Goal: Information Seeking & Learning: Find contact information

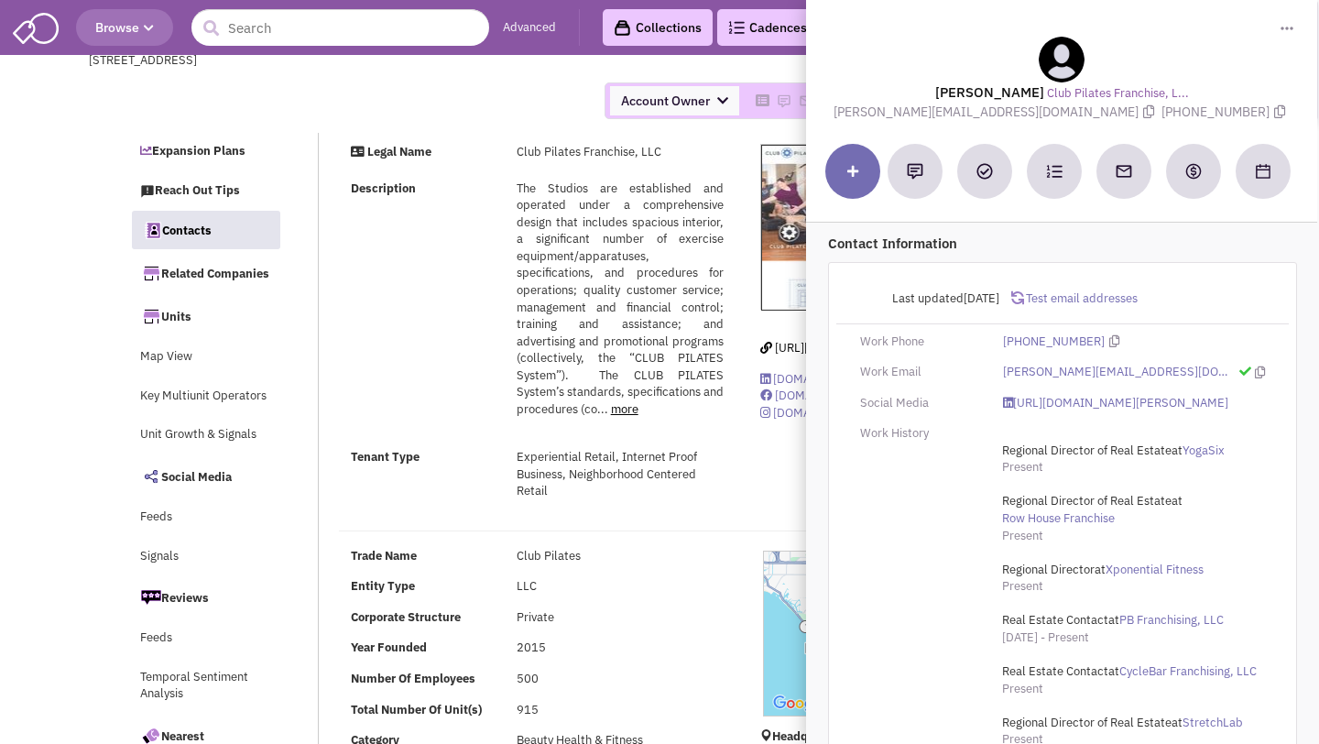
select select
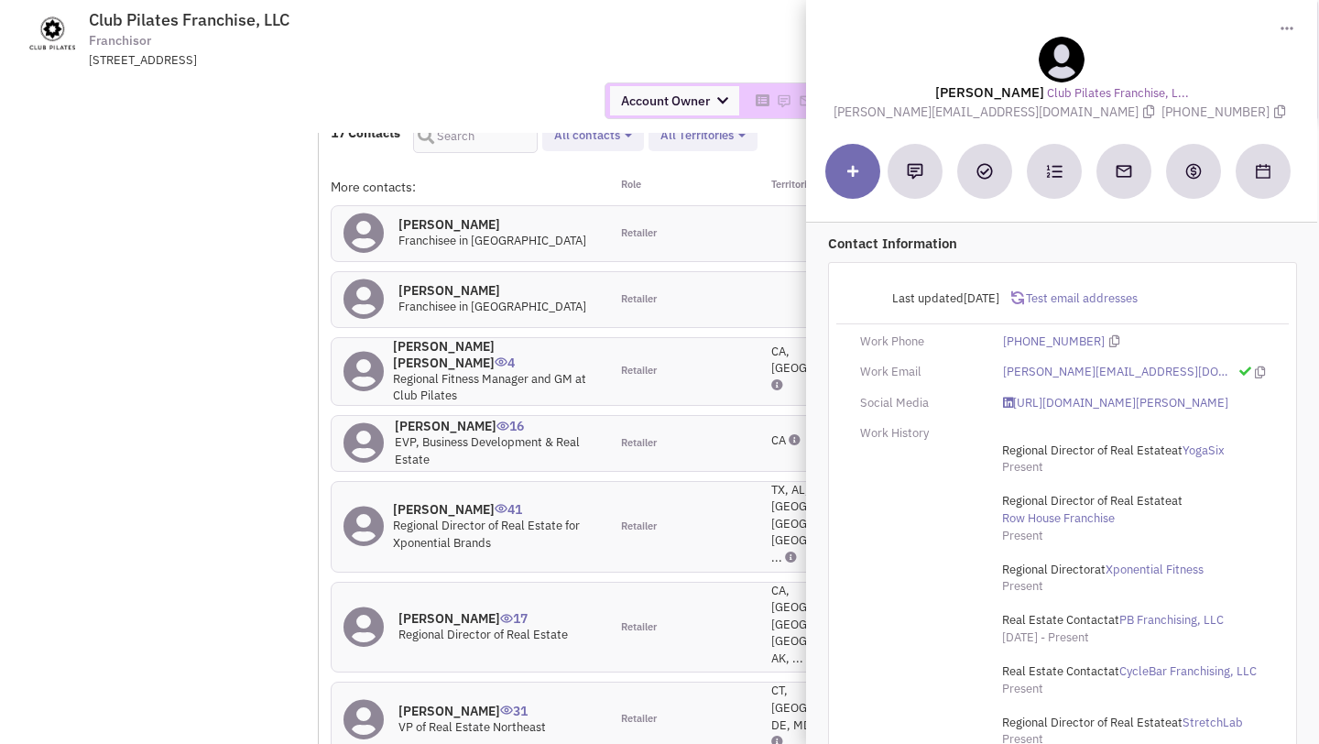
scroll to position [1906, 0]
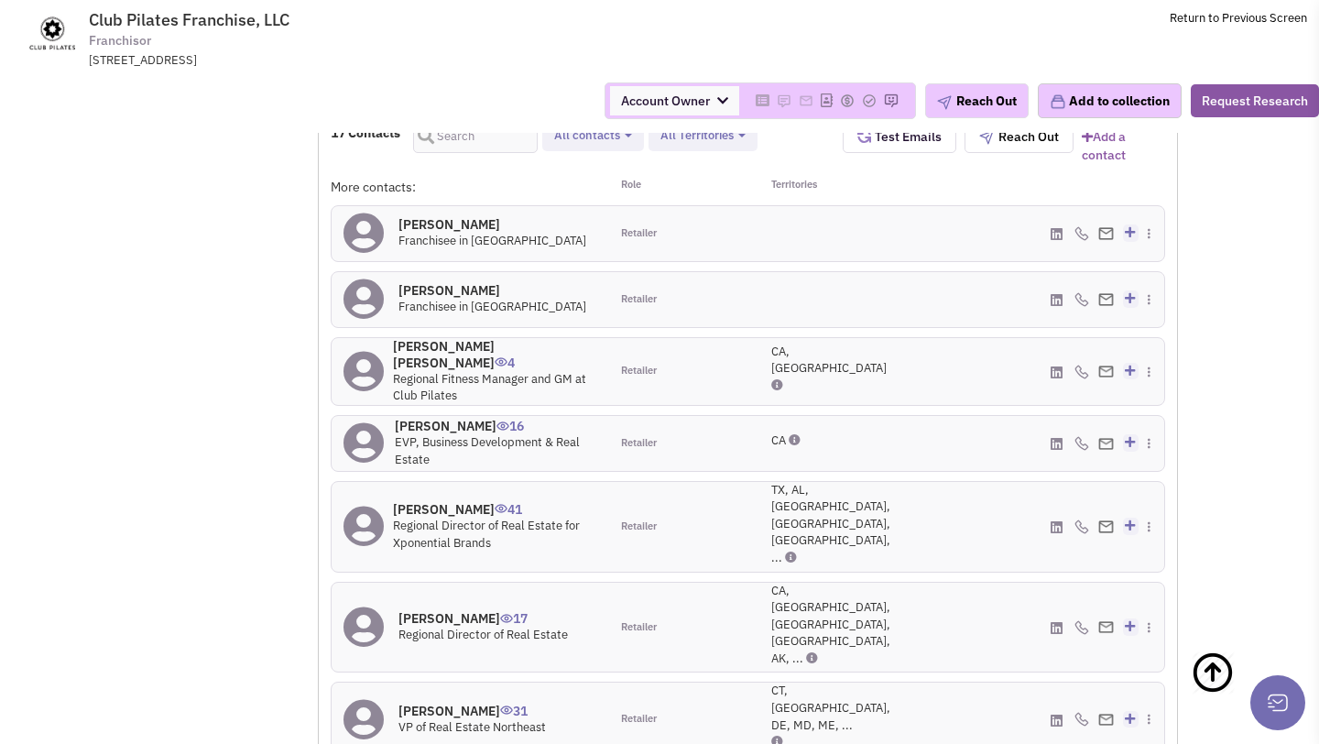
click at [445, 344] on h4 "Wendy Jones Riggs 4" at bounding box center [495, 354] width 204 height 33
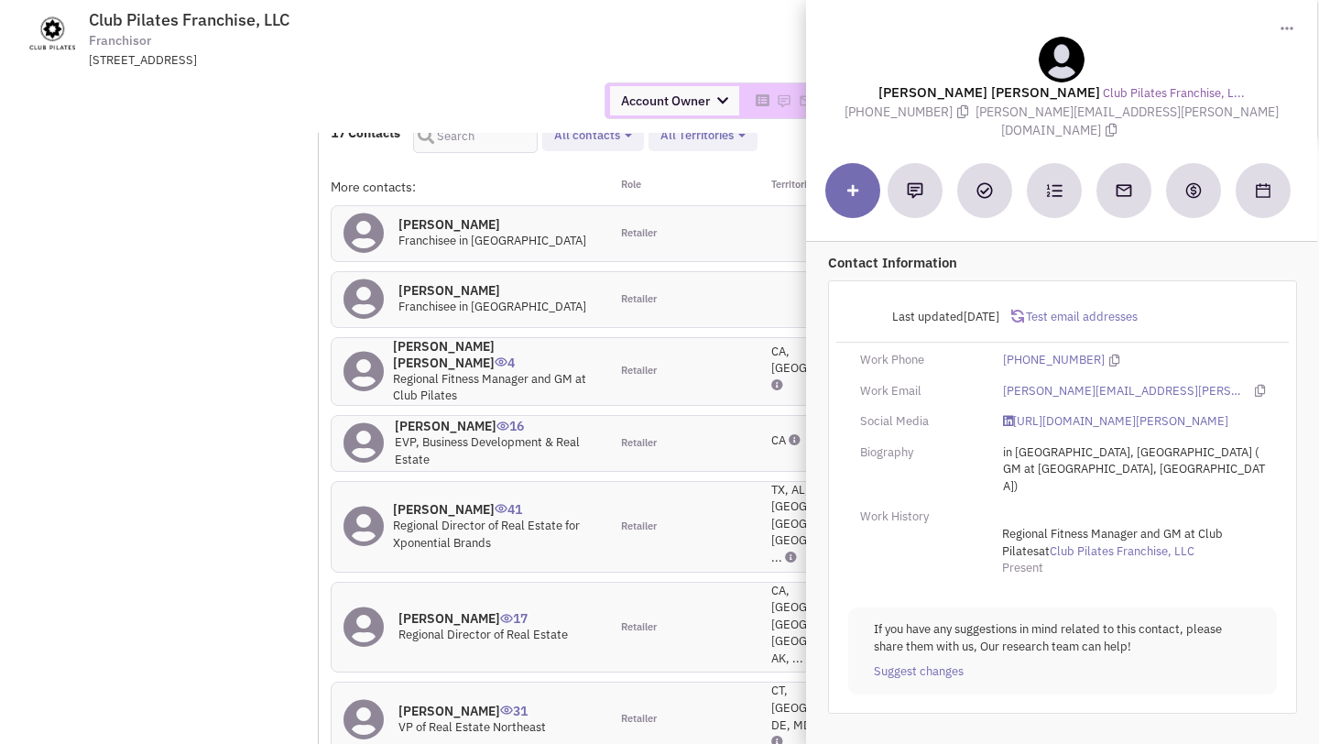
click at [539, 77] on div "Account Owner Account Owner [PERSON_NAME] [PERSON_NAME] [PERSON_NAME] [PERSON_N…" at bounding box center [659, 101] width 1342 height 64
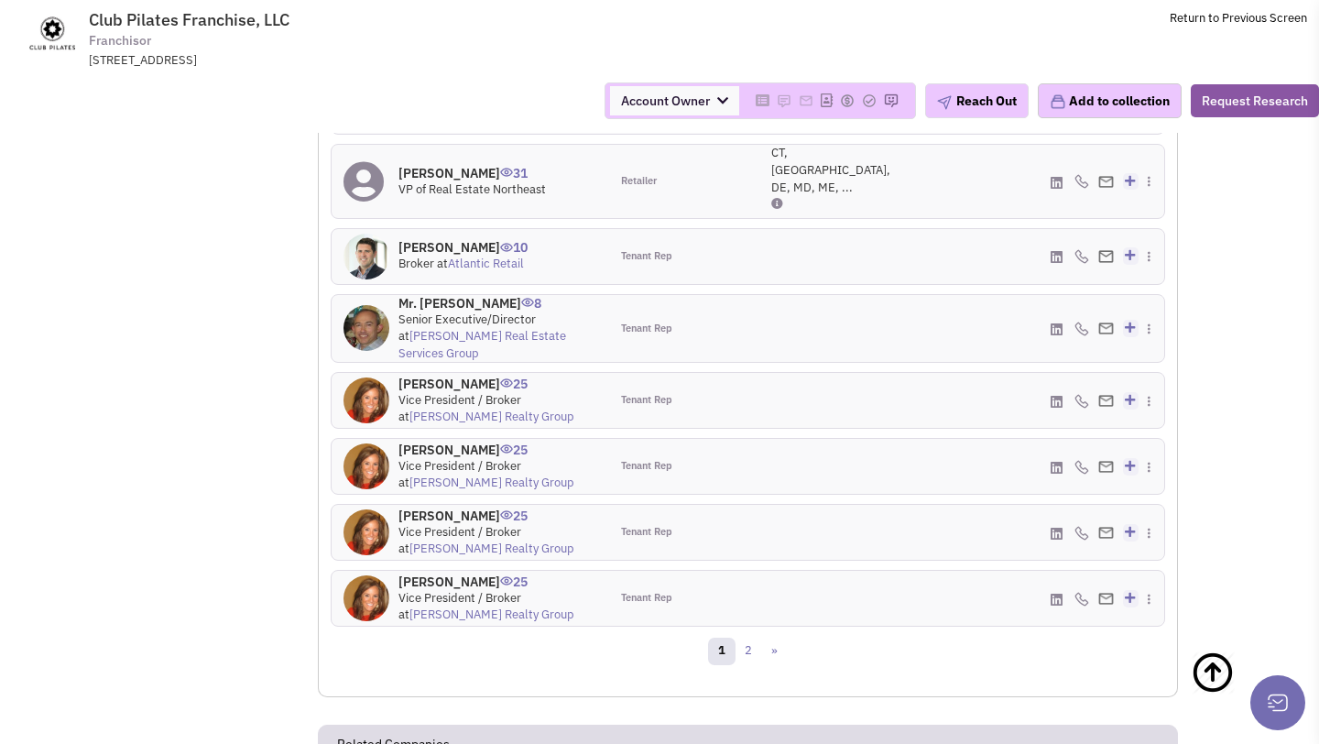
scroll to position [2426, 0]
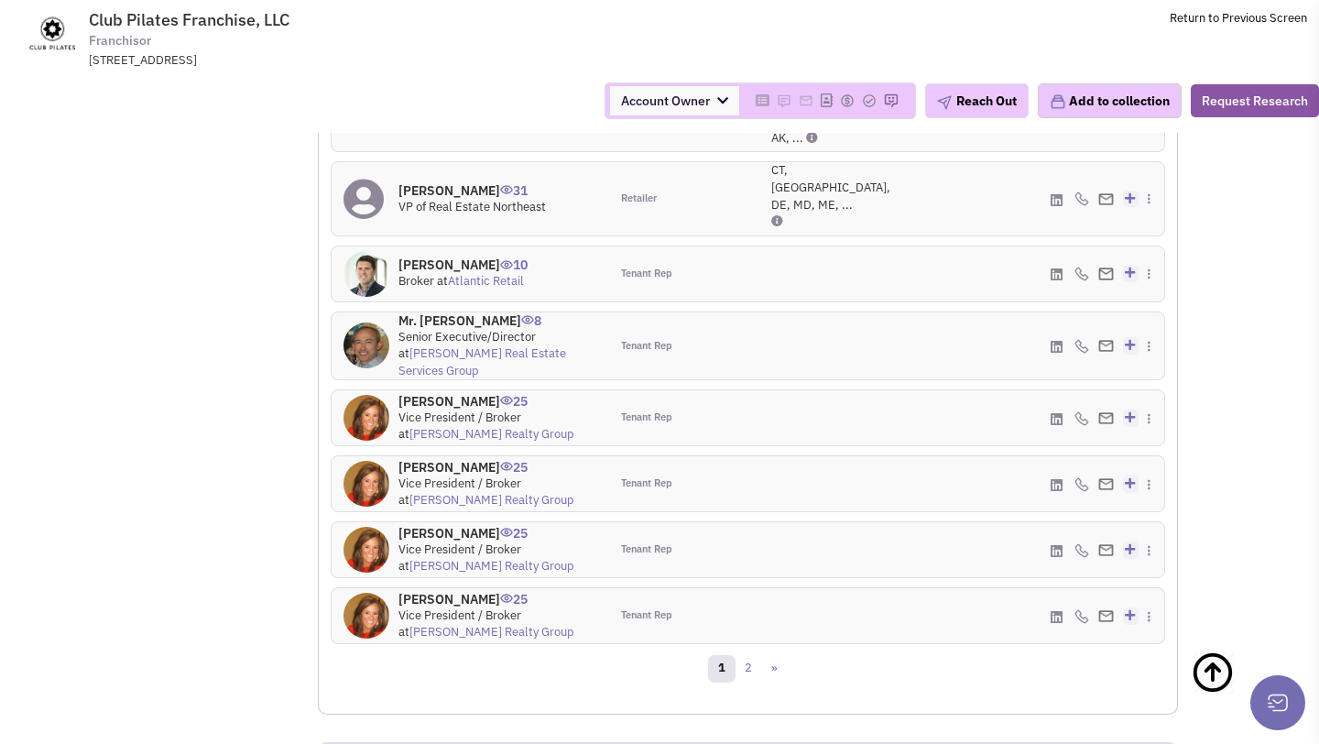
click at [462, 393] on h4 "Ms. Nicole Cardot 25" at bounding box center [497, 401] width 199 height 16
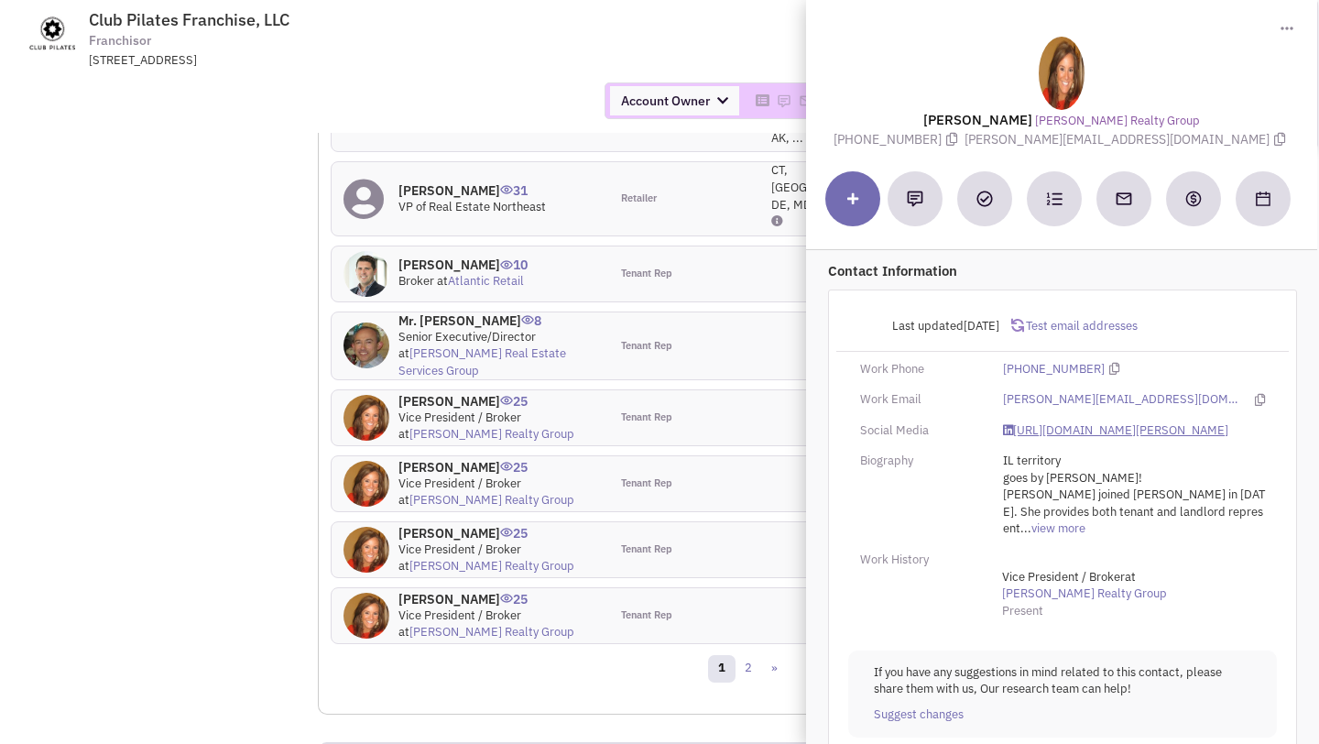
click at [1034, 436] on link "https://www.linkedin.com/in/nicole-cardot-05a26ab3/" at bounding box center [1115, 430] width 225 height 17
drag, startPoint x: 1042, startPoint y: 141, endPoint x: 1175, endPoint y: 138, distance: 132.8
click at [1175, 138] on span "[PERSON_NAME][EMAIL_ADDRESS][DOMAIN_NAME]" at bounding box center [1126, 139] width 325 height 16
copy span "[PERSON_NAME][EMAIL_ADDRESS][DOMAIN_NAME]"
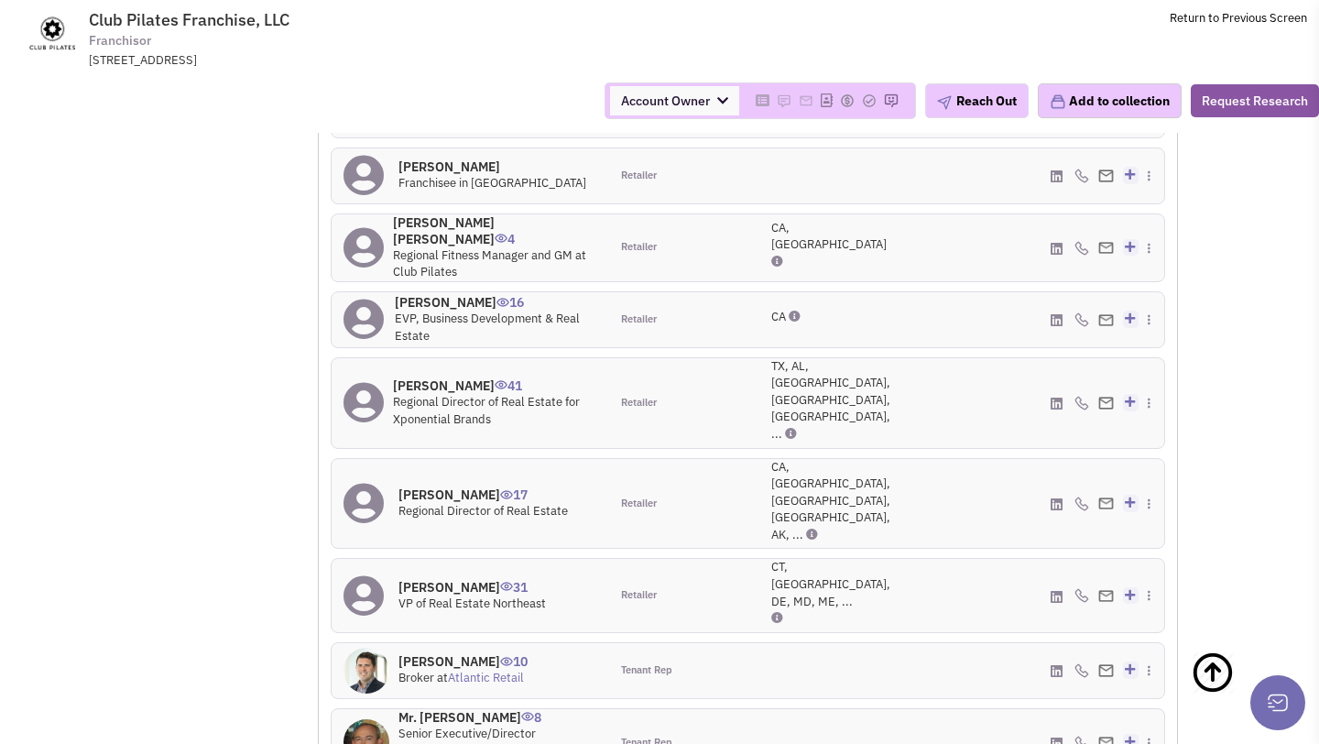
scroll to position [2025, 0]
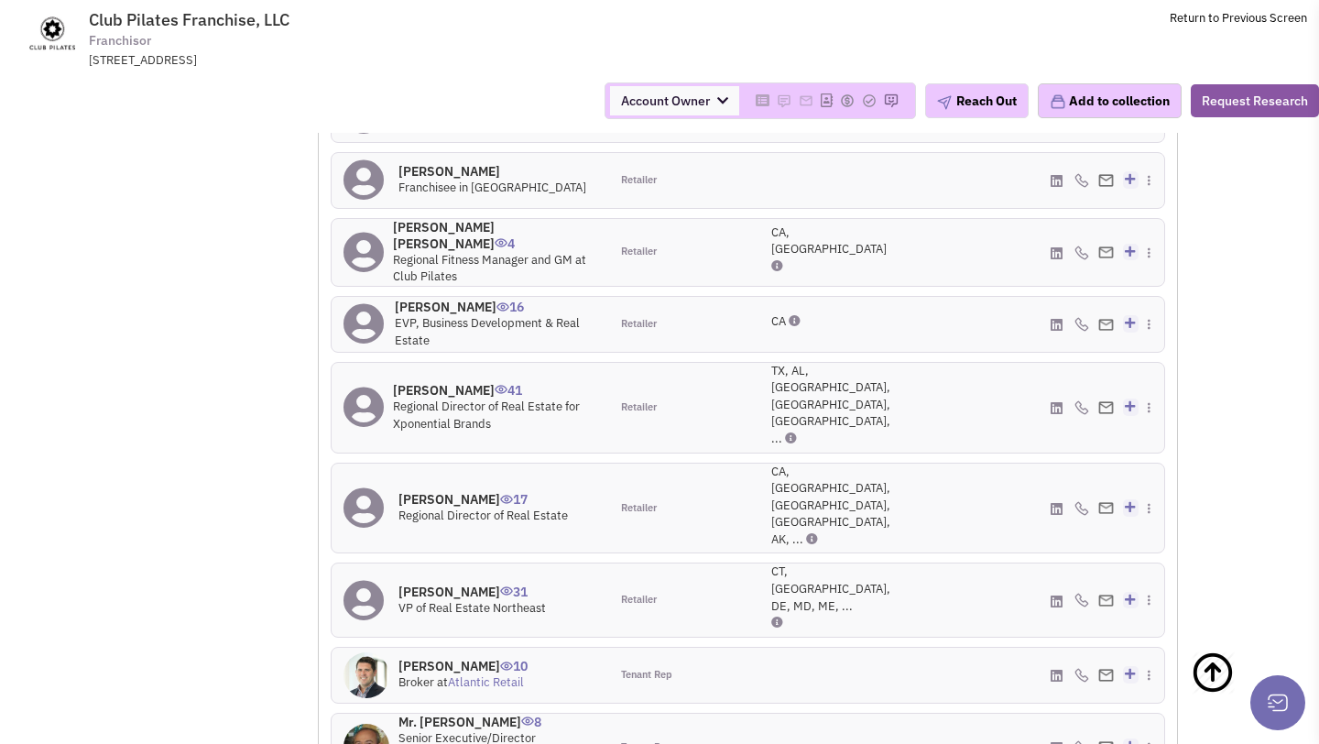
click at [471, 225] on h4 "Wendy Jones Riggs 4" at bounding box center [495, 235] width 204 height 33
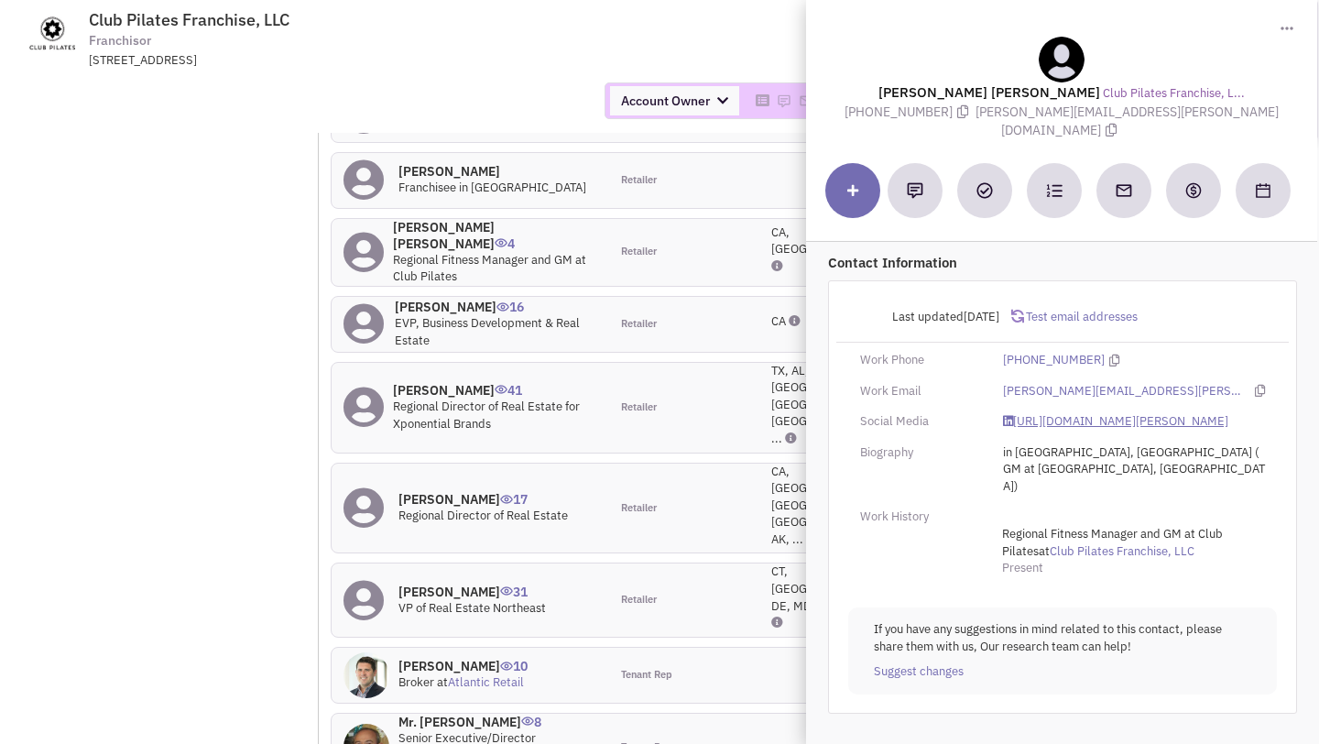
click at [1066, 413] on link "https://www.linkedin.com/in/wendy-jones-riggs-maedaet-maedci-bfa-a233963b/" at bounding box center [1115, 421] width 225 height 17
drag, startPoint x: 1026, startPoint y: 110, endPoint x: 1191, endPoint y: 114, distance: 165.8
click at [1191, 114] on span "wendy.riggs@clubpilates.com" at bounding box center [1126, 121] width 303 height 36
copy span "wendy.riggs@clubpilates.com"
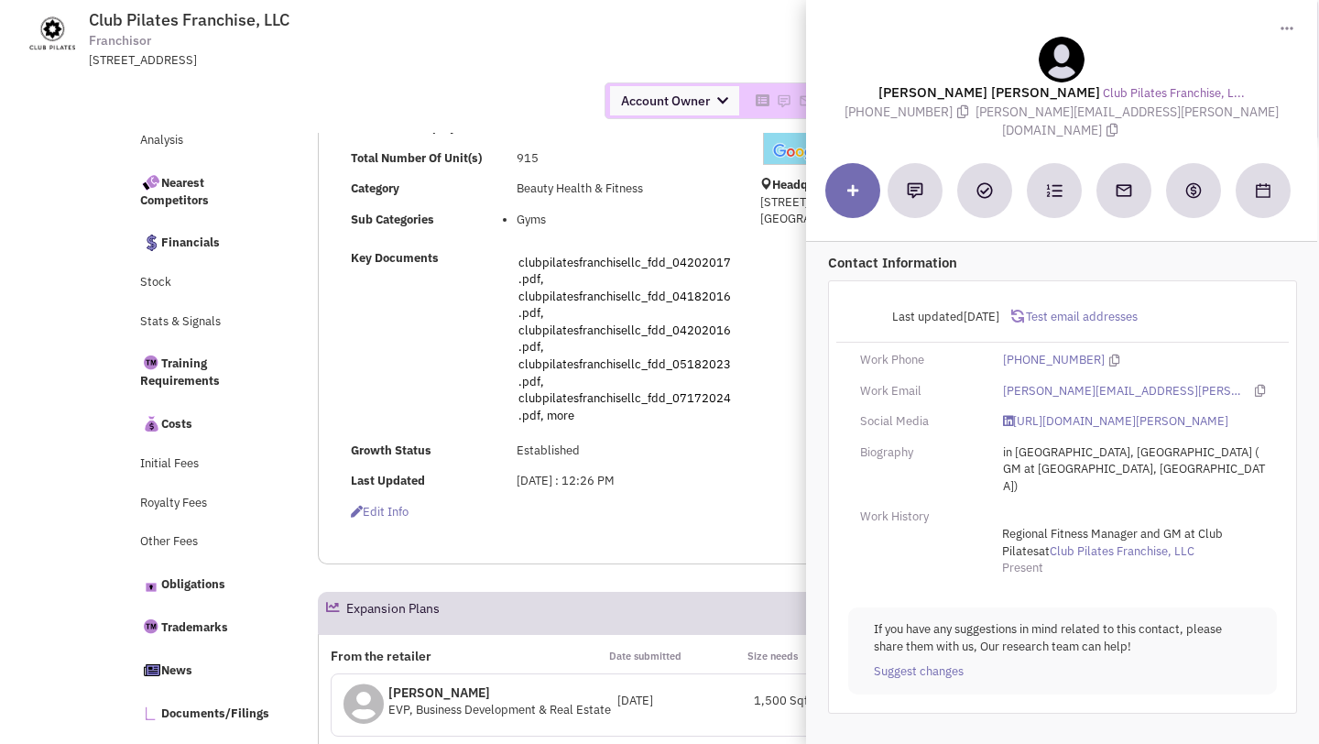
scroll to position [0, 0]
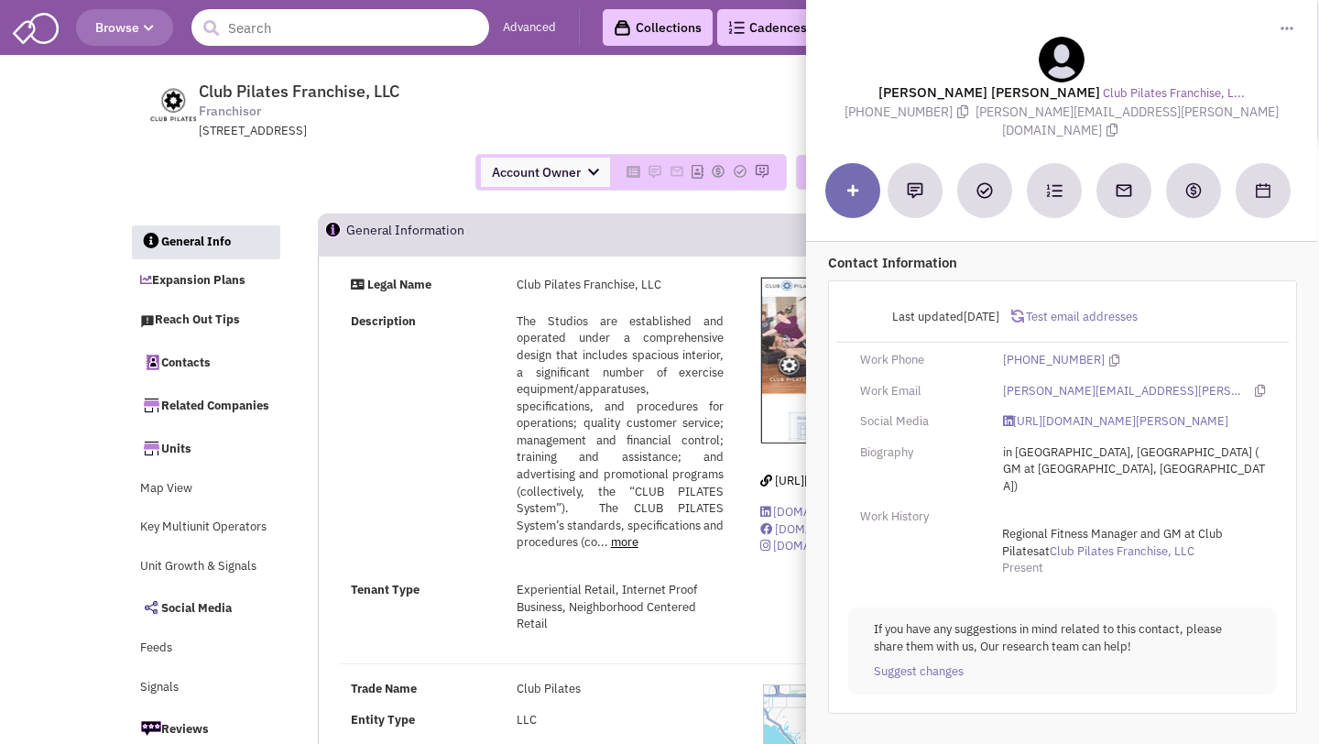
click at [359, 28] on input "text" at bounding box center [340, 27] width 298 height 37
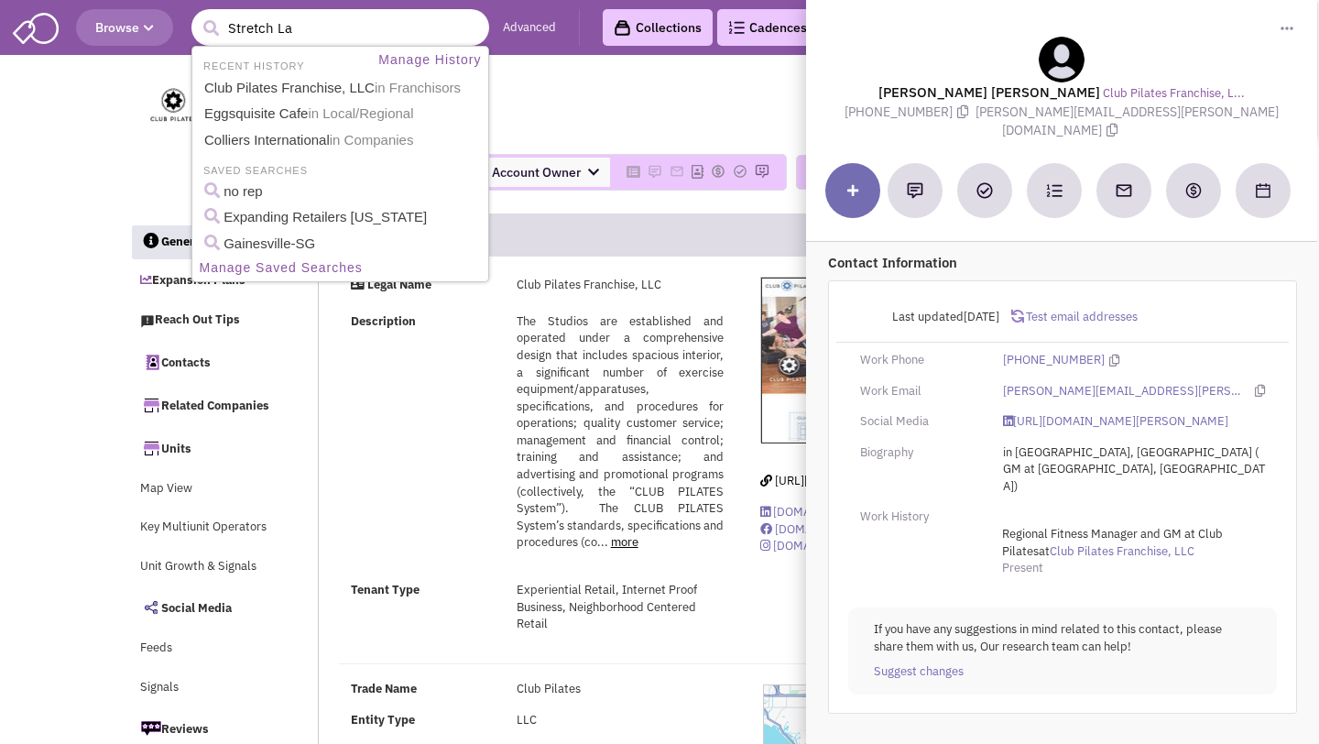
type input "Stretch Lab"
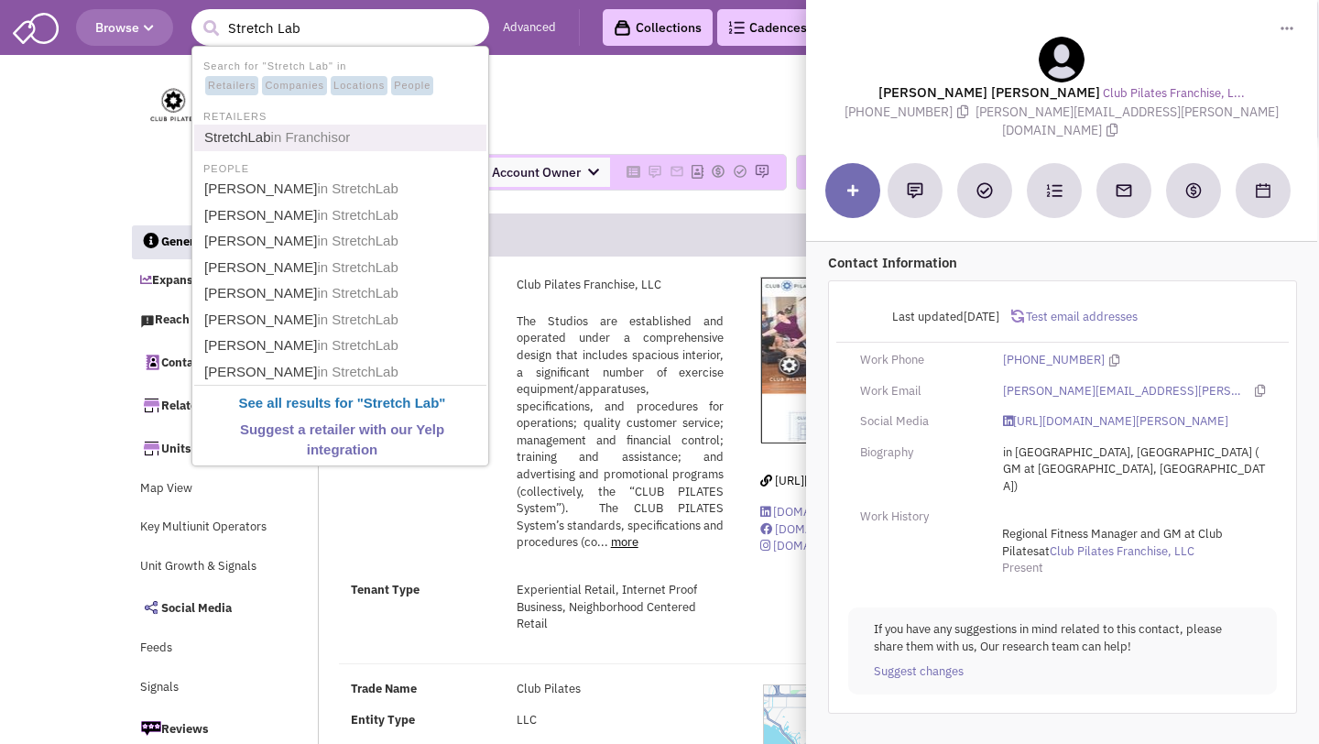
click at [330, 144] on span "in Franchisor" at bounding box center [311, 137] width 80 height 16
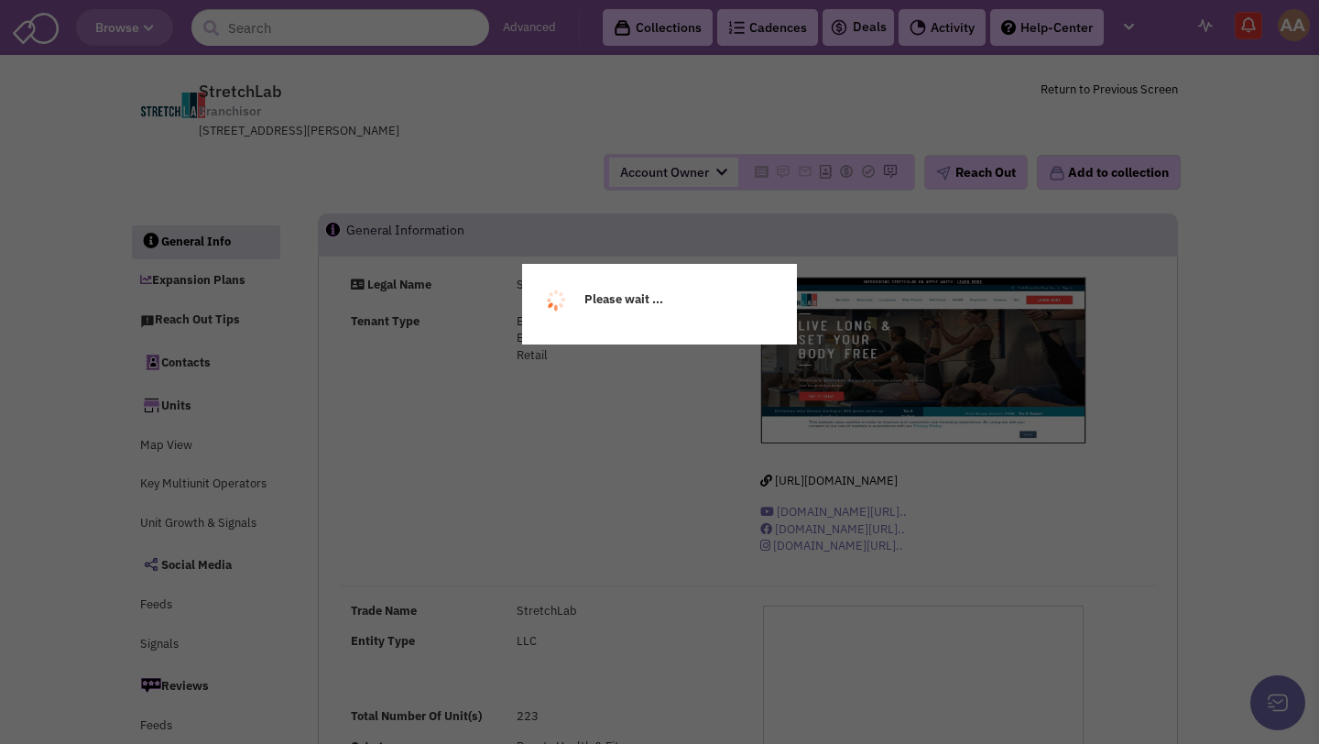
select select
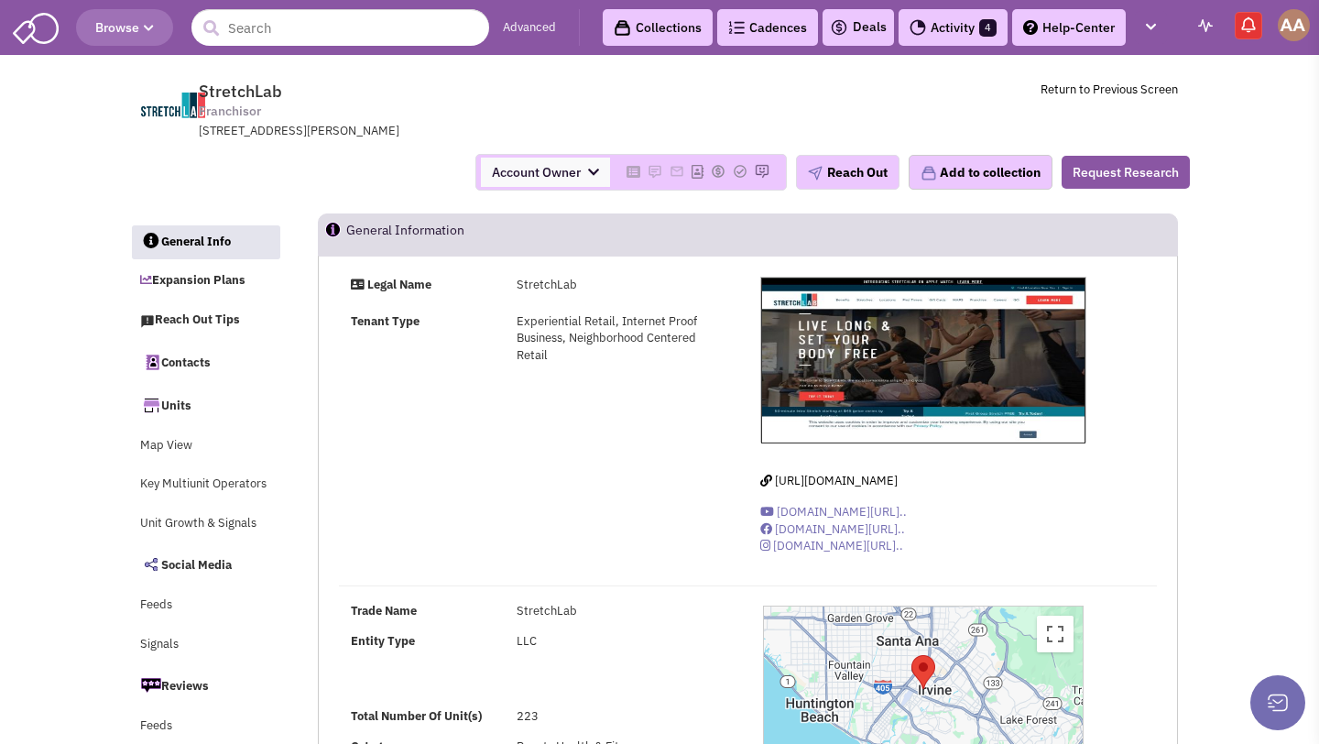
select select
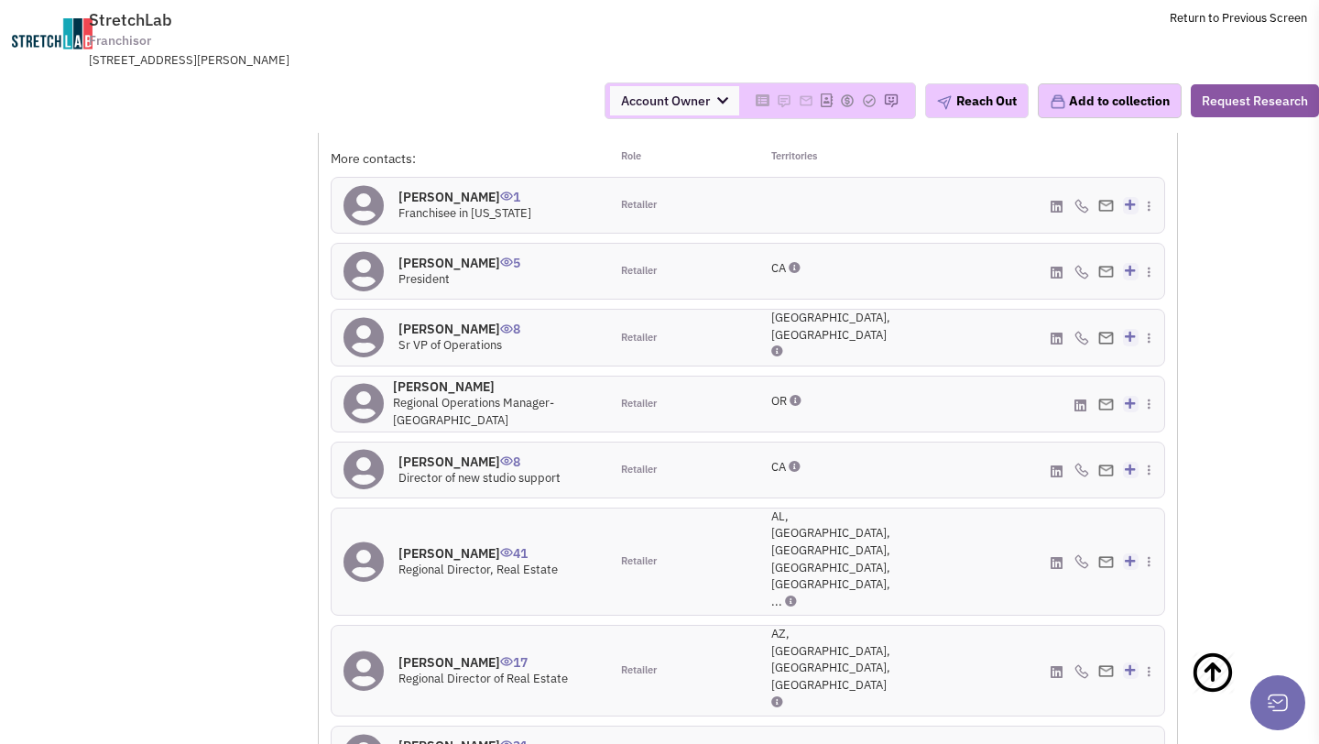
scroll to position [1545, 0]
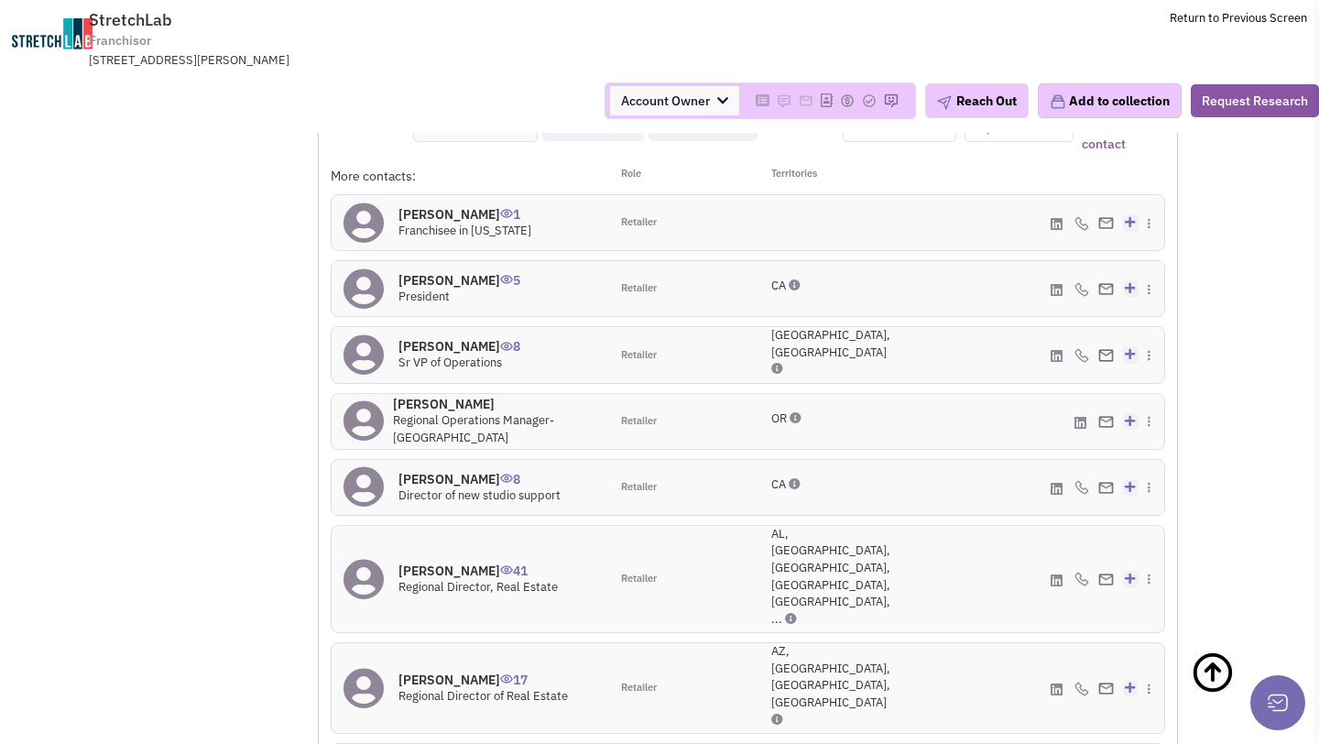
click at [424, 562] on h4 "Wayne Thompson 41" at bounding box center [477, 570] width 159 height 16
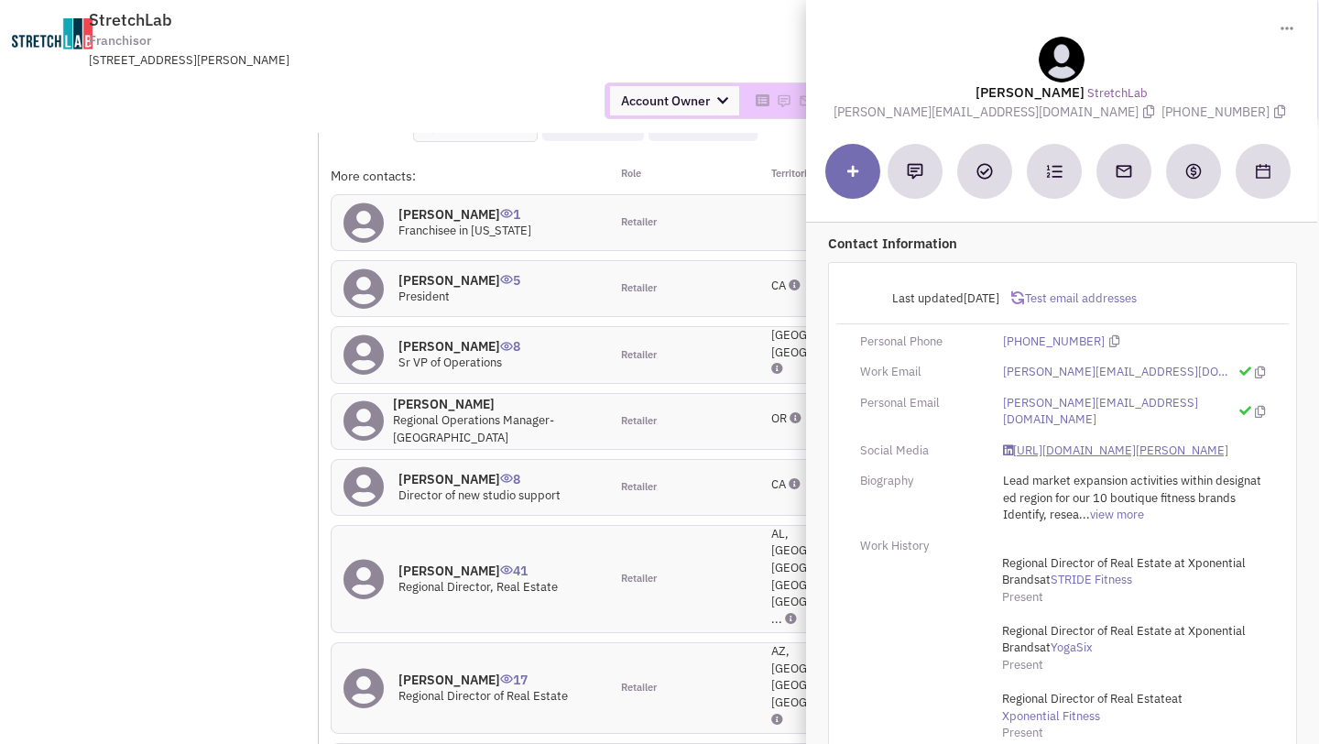
click at [1033, 442] on link "https://www.linkedin.com/in/wayne-thompson-17181326/" at bounding box center [1115, 450] width 225 height 17
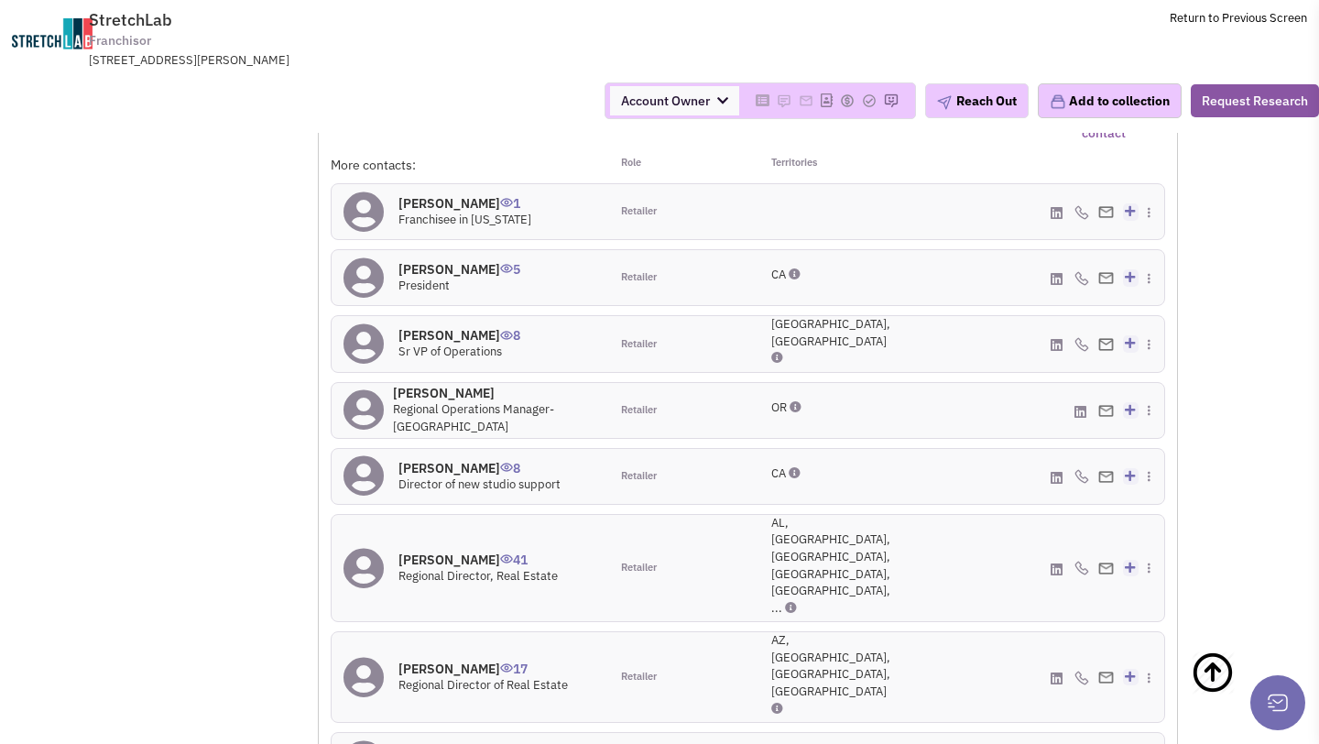
scroll to position [1563, 0]
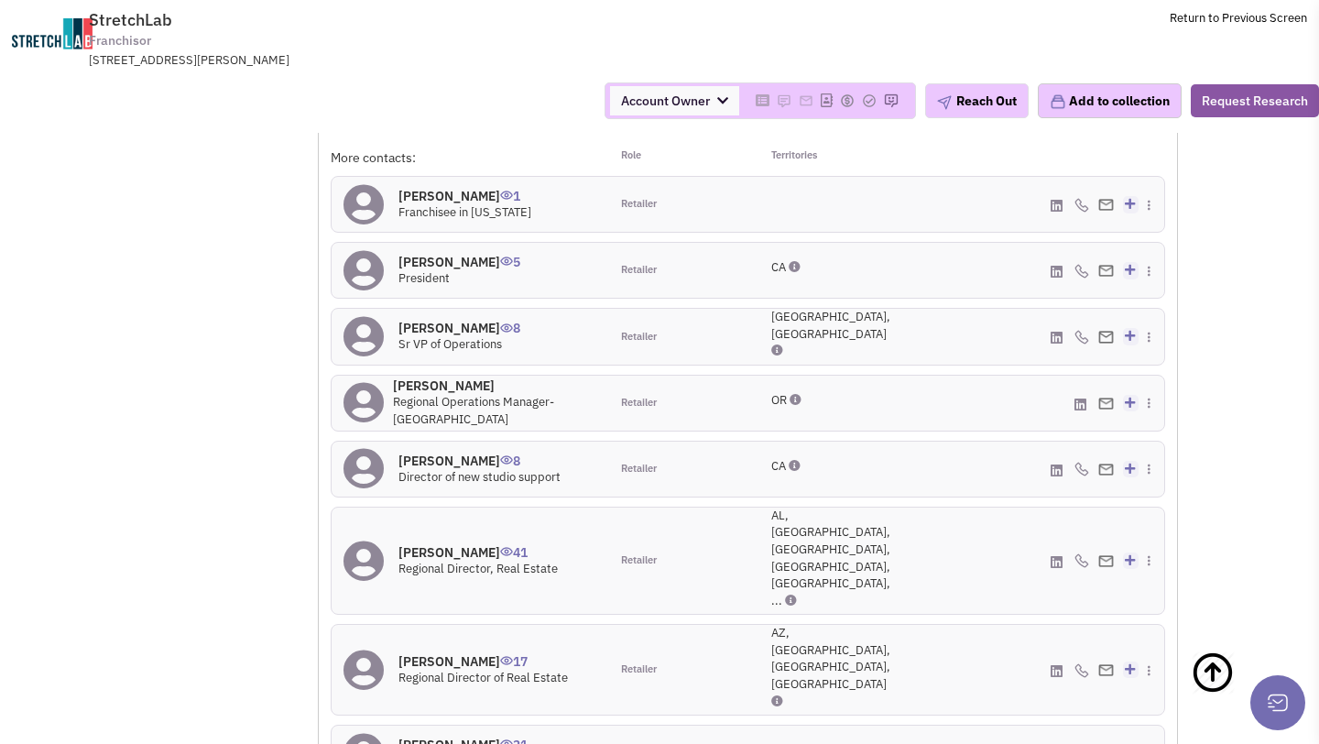
click at [434, 544] on h4 "Wayne Thompson 41" at bounding box center [477, 552] width 159 height 16
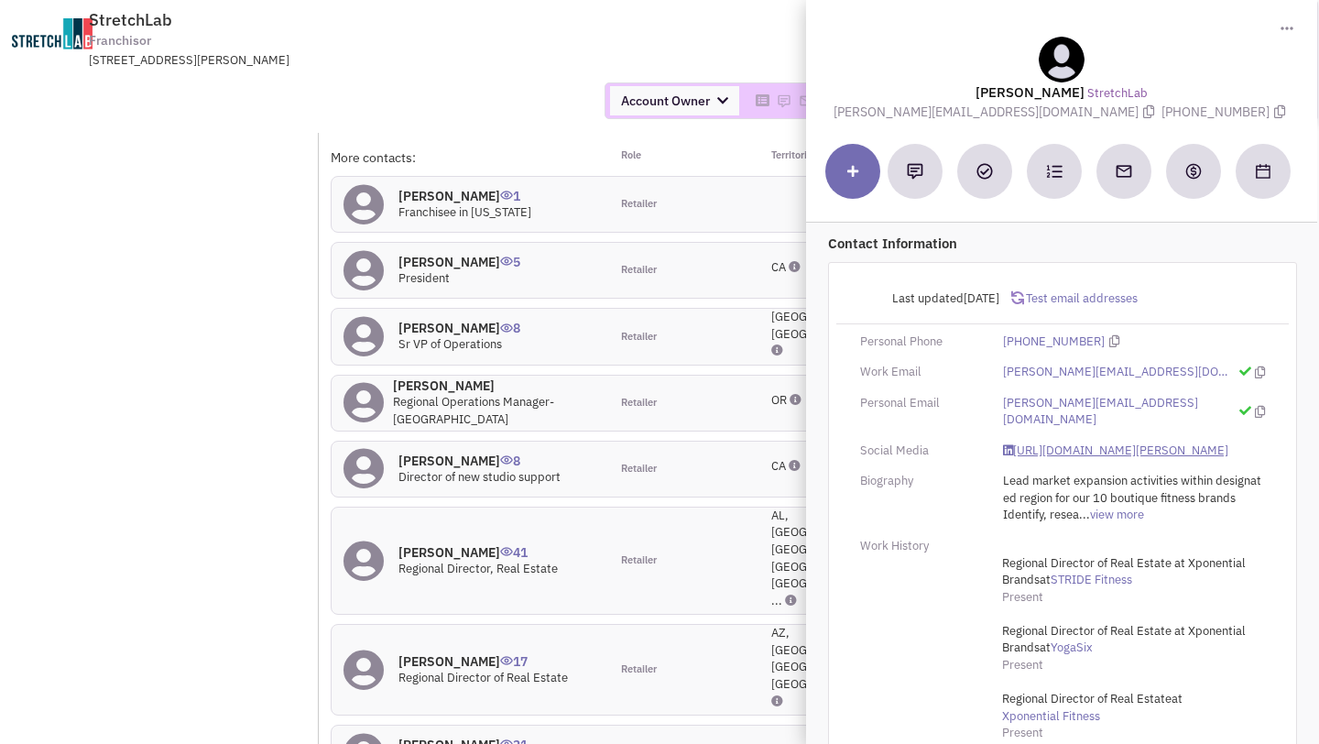
click at [1050, 442] on link "https://www.linkedin.com/in/wayne-thompson-17181326/" at bounding box center [1115, 450] width 225 height 17
click at [609, 233] on div "More contacts: Role Territories Linda Larson 1 Franchisee in Virginia Retailer …" at bounding box center [748, 535] width 834 height 774
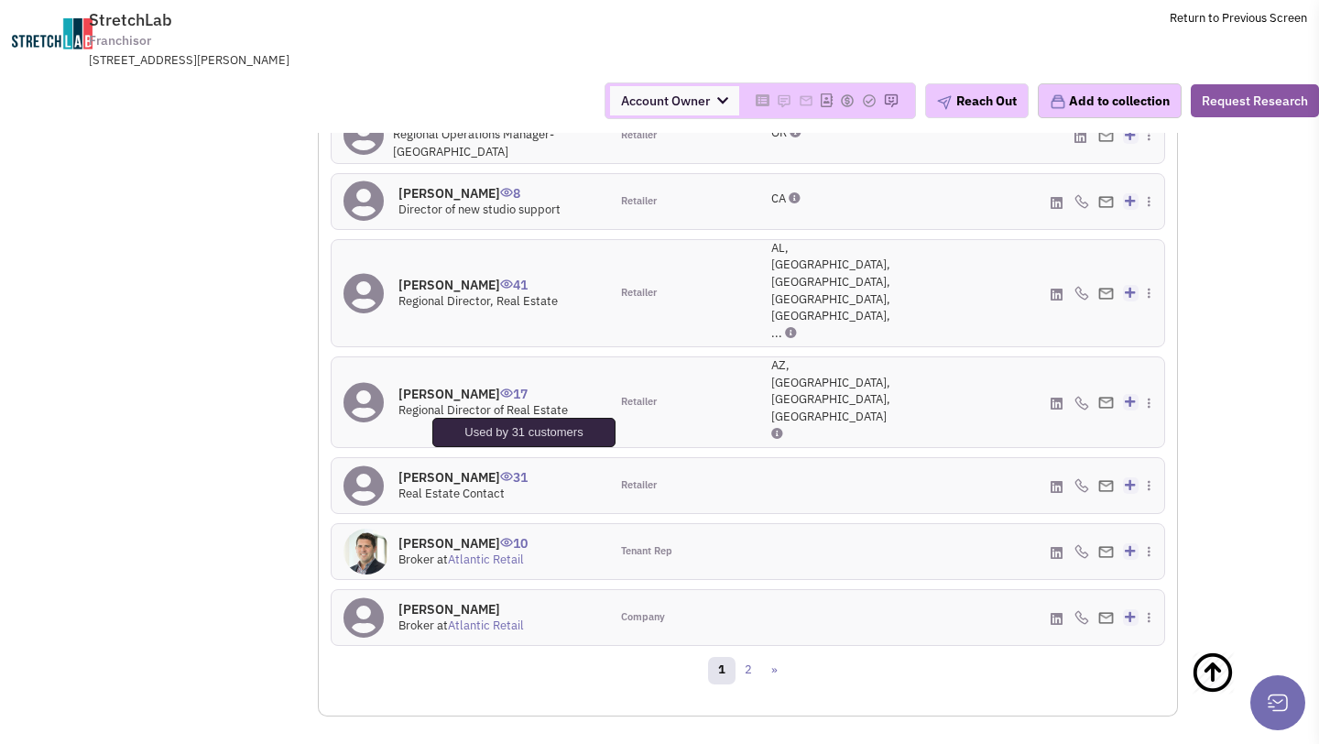
scroll to position [1832, 0]
click at [459, 467] on h4 "Richard Feinberg 31" at bounding box center [462, 475] width 129 height 16
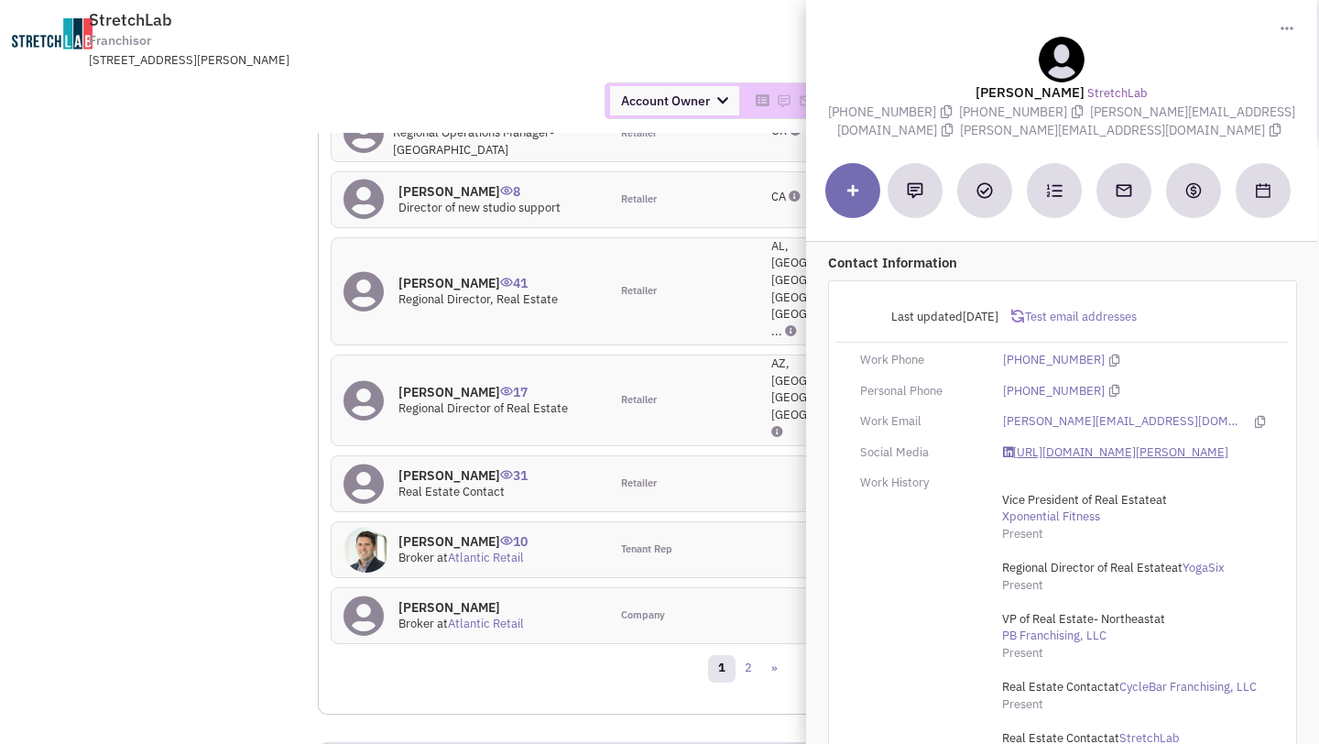
click at [1021, 451] on link "https://www.linkedin.com/in/richard-feinberg-1199b59/" at bounding box center [1115, 452] width 225 height 17
click at [1031, 452] on link "https://www.linkedin.com/in/richard-feinberg-1199b59/" at bounding box center [1115, 452] width 225 height 17
click at [506, 76] on div "Account Owner Account Owner Abe Arteaga Armando Delgado Cody Johnson Erik K. Fu…" at bounding box center [659, 101] width 1342 height 64
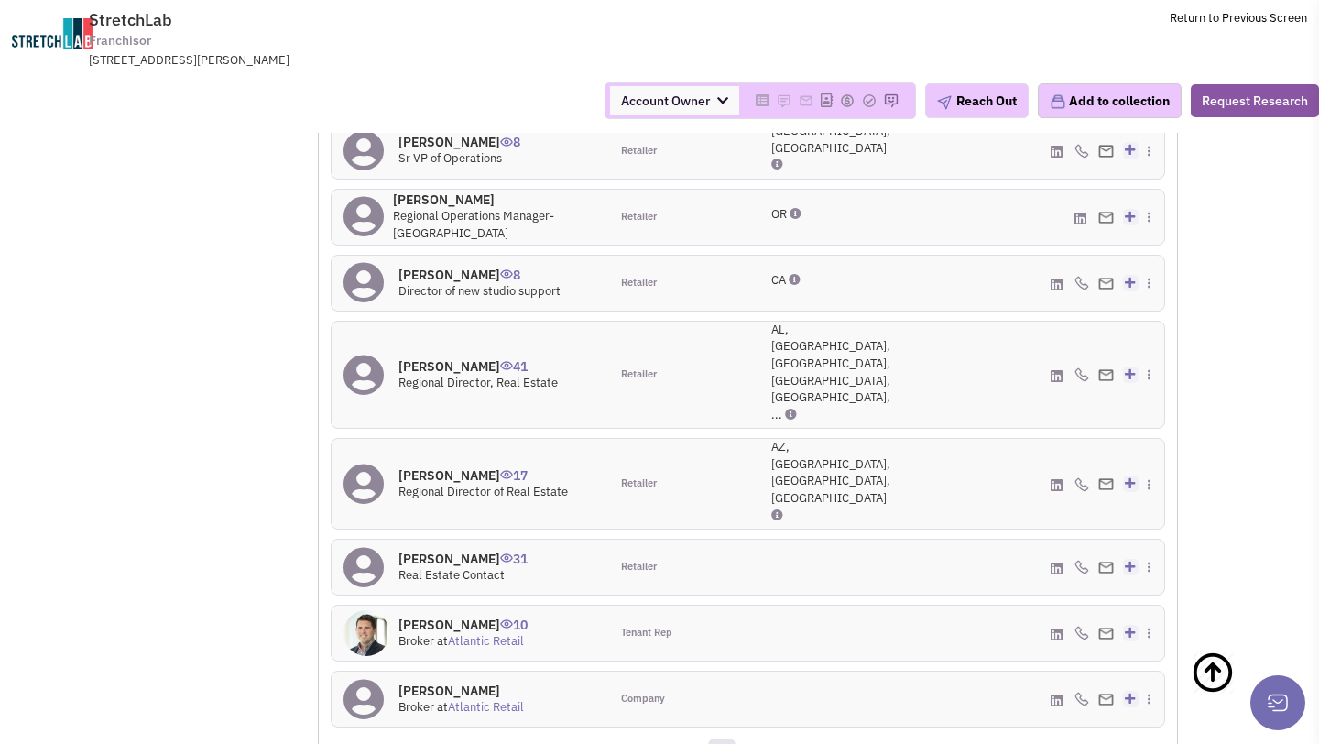
scroll to position [1909, 0]
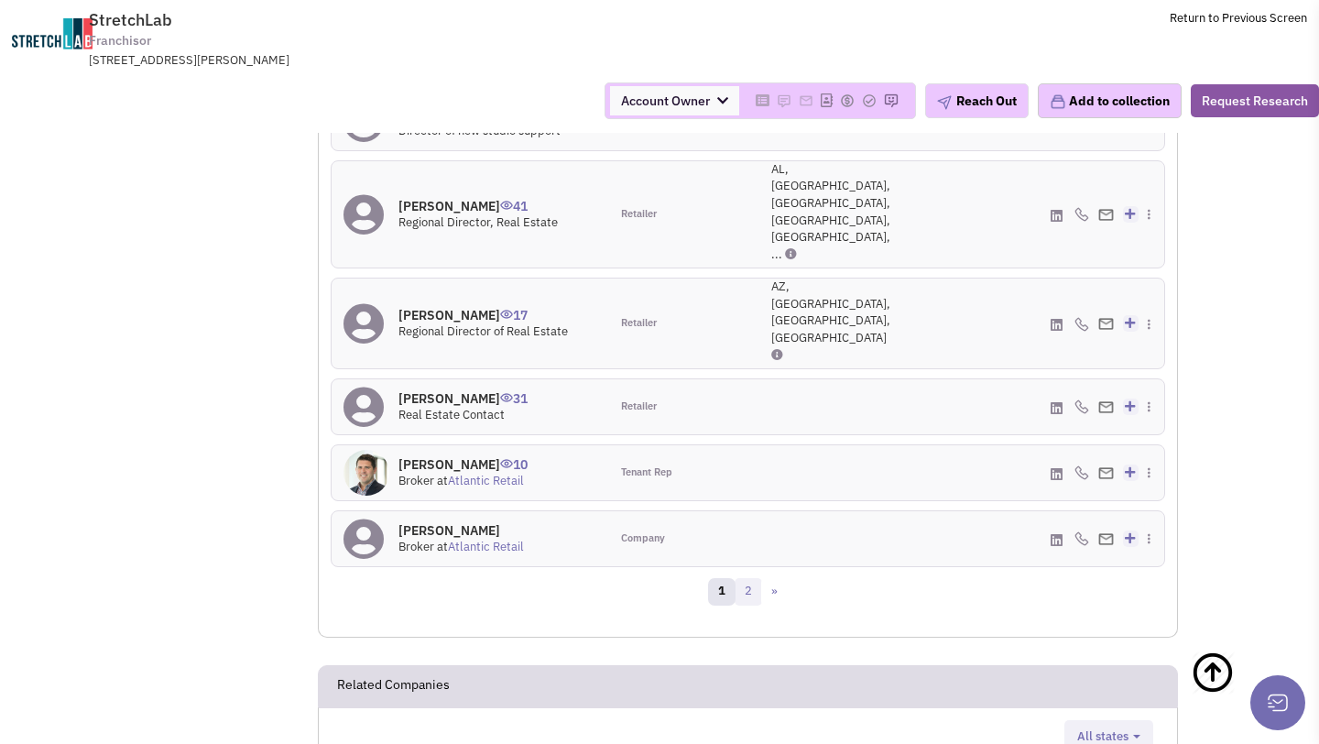
click at [746, 578] on link "2" at bounding box center [747, 591] width 27 height 27
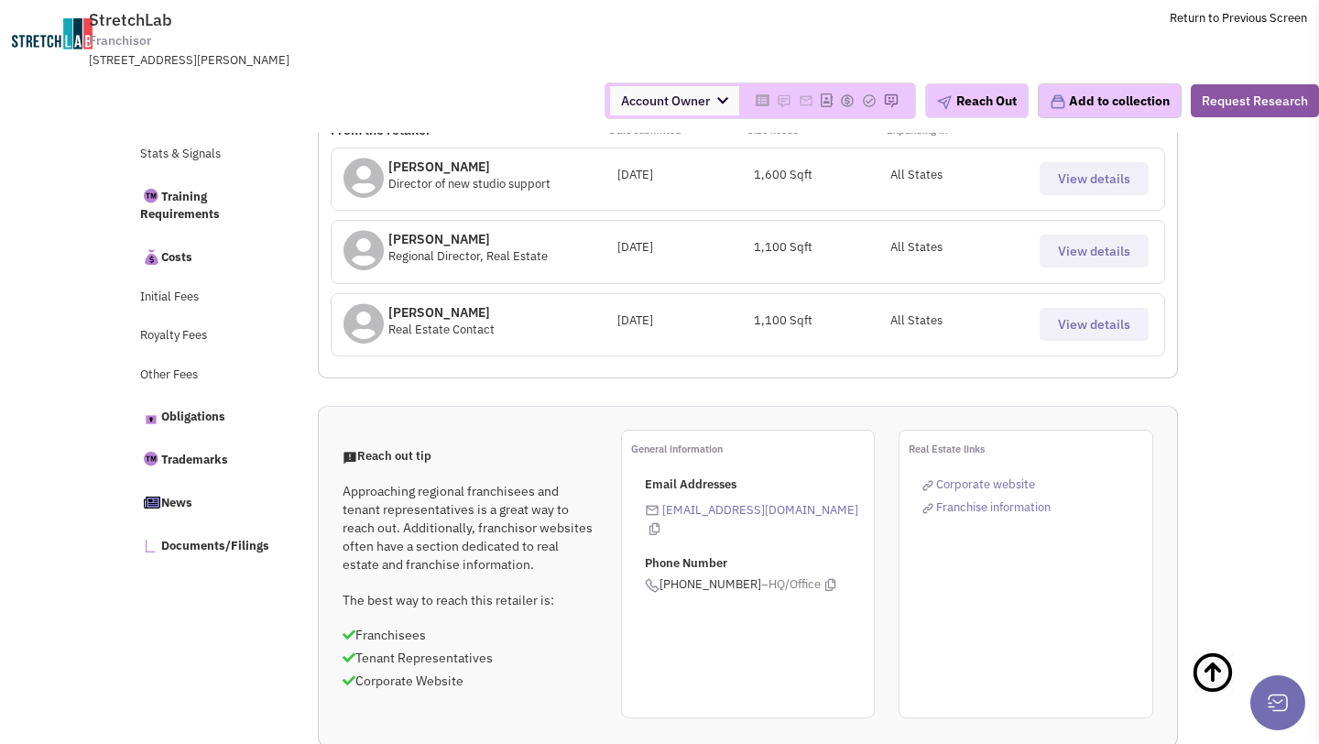
scroll to position [0, 0]
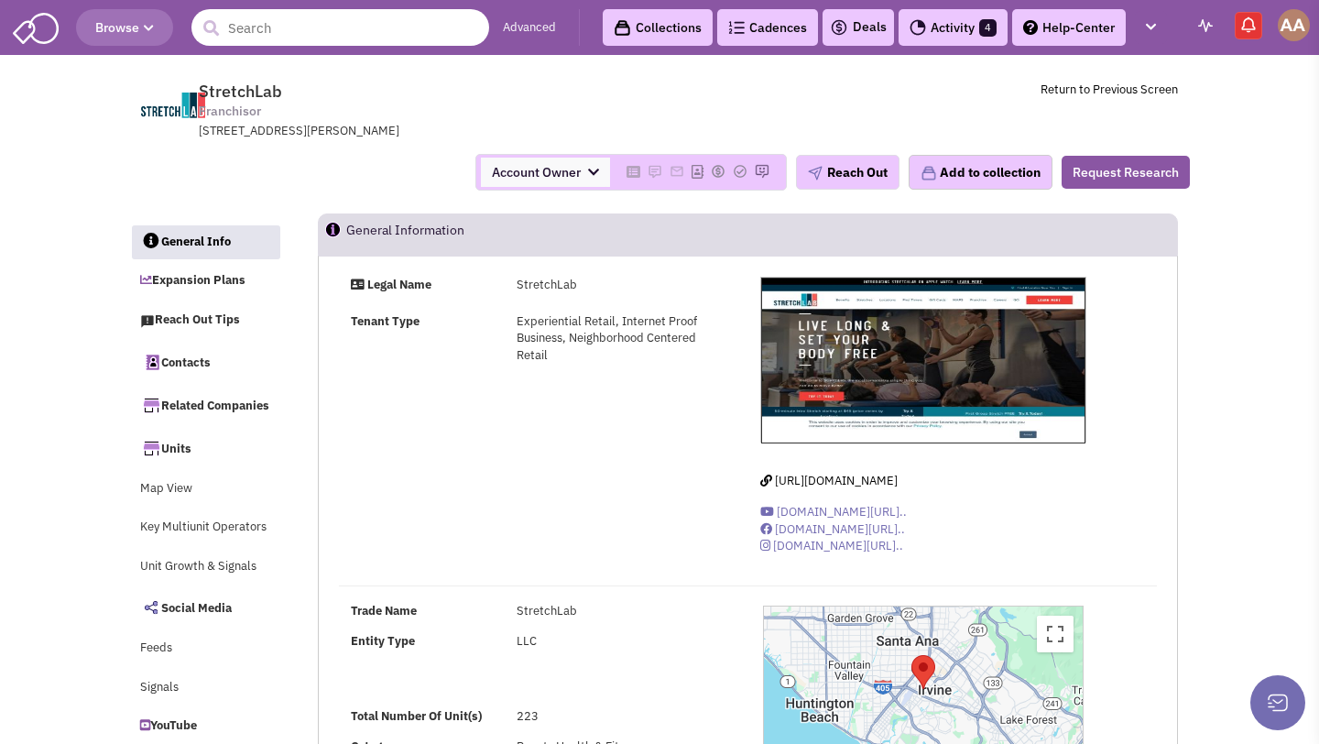
click at [263, 23] on input "text" at bounding box center [340, 27] width 298 height 37
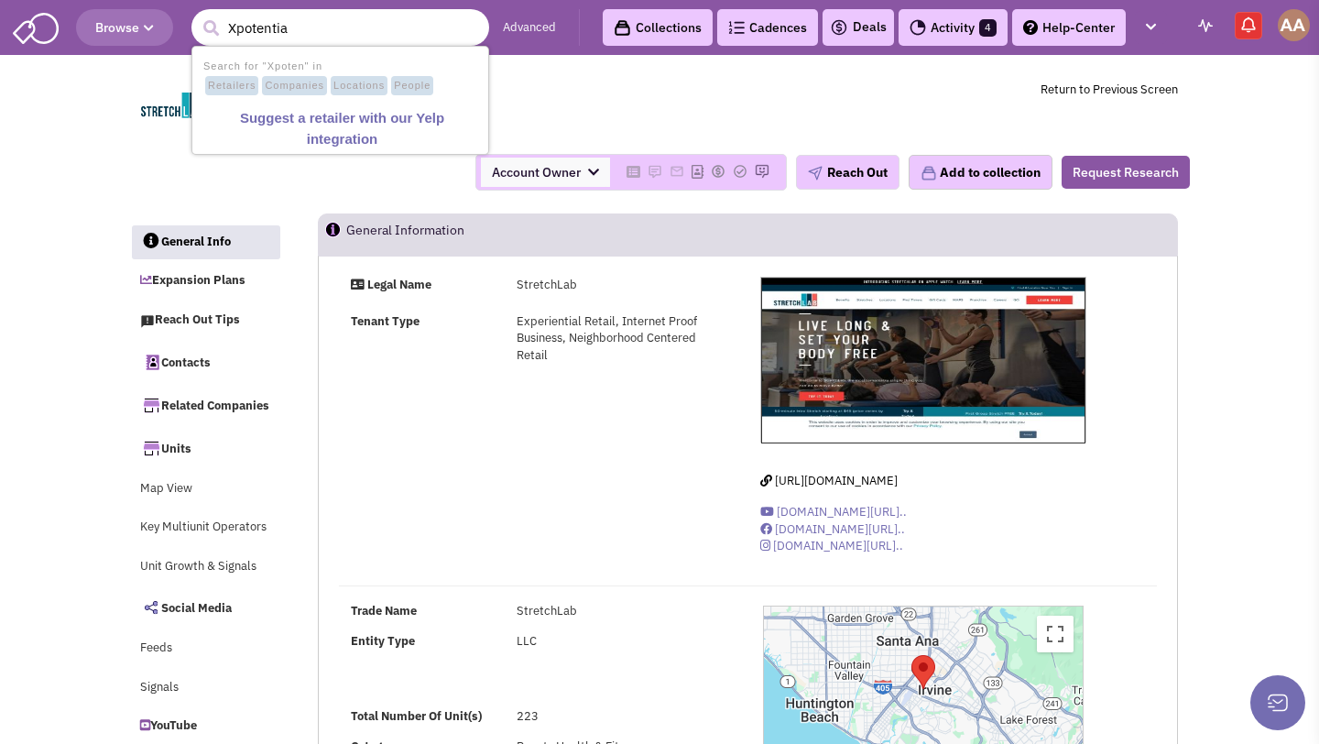
type input "Xpotential"
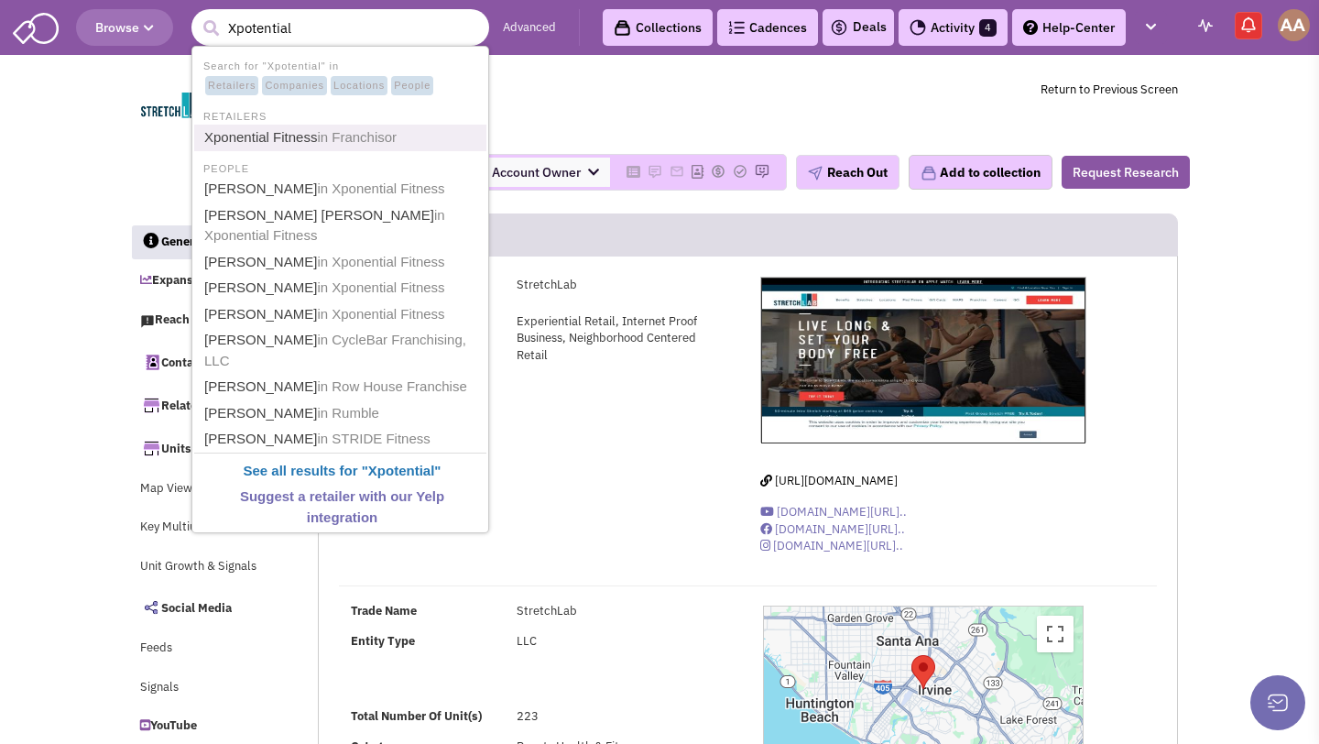
click at [284, 125] on link "Xponential Fitness in Franchisor" at bounding box center [342, 137] width 287 height 25
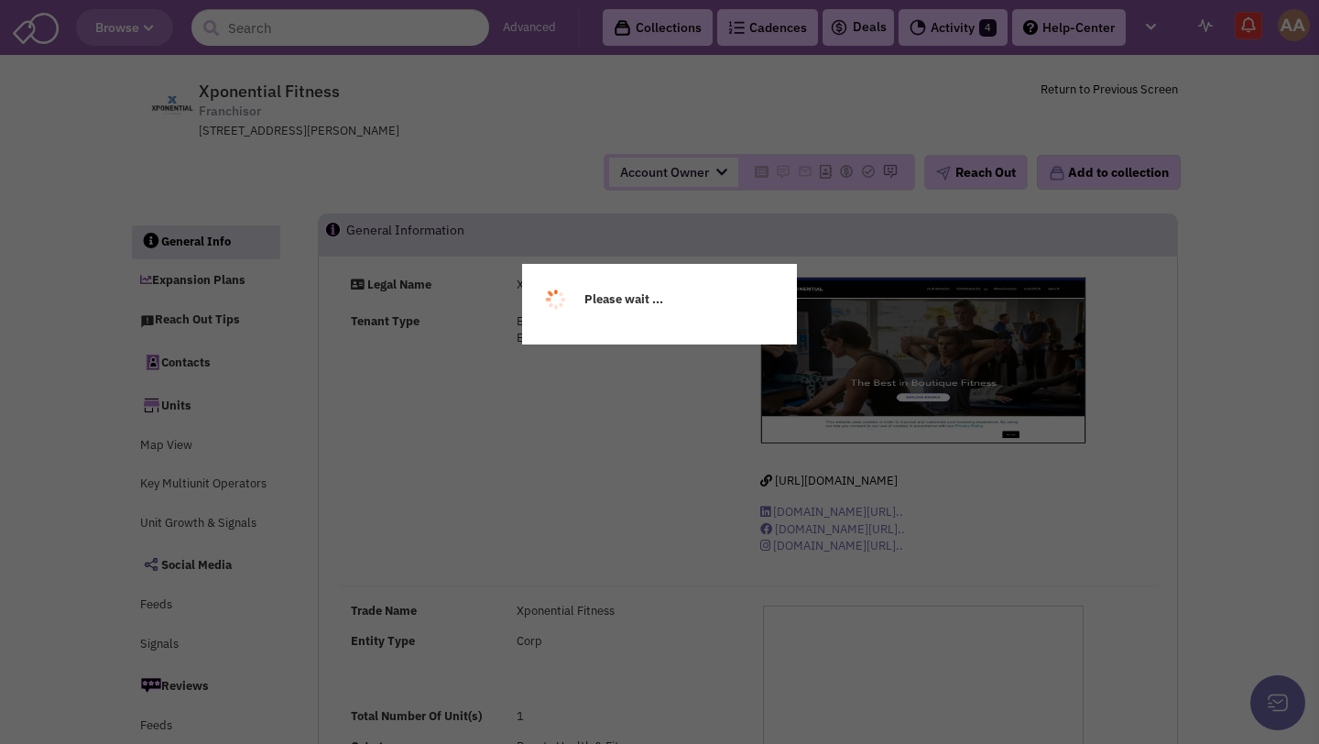
select select
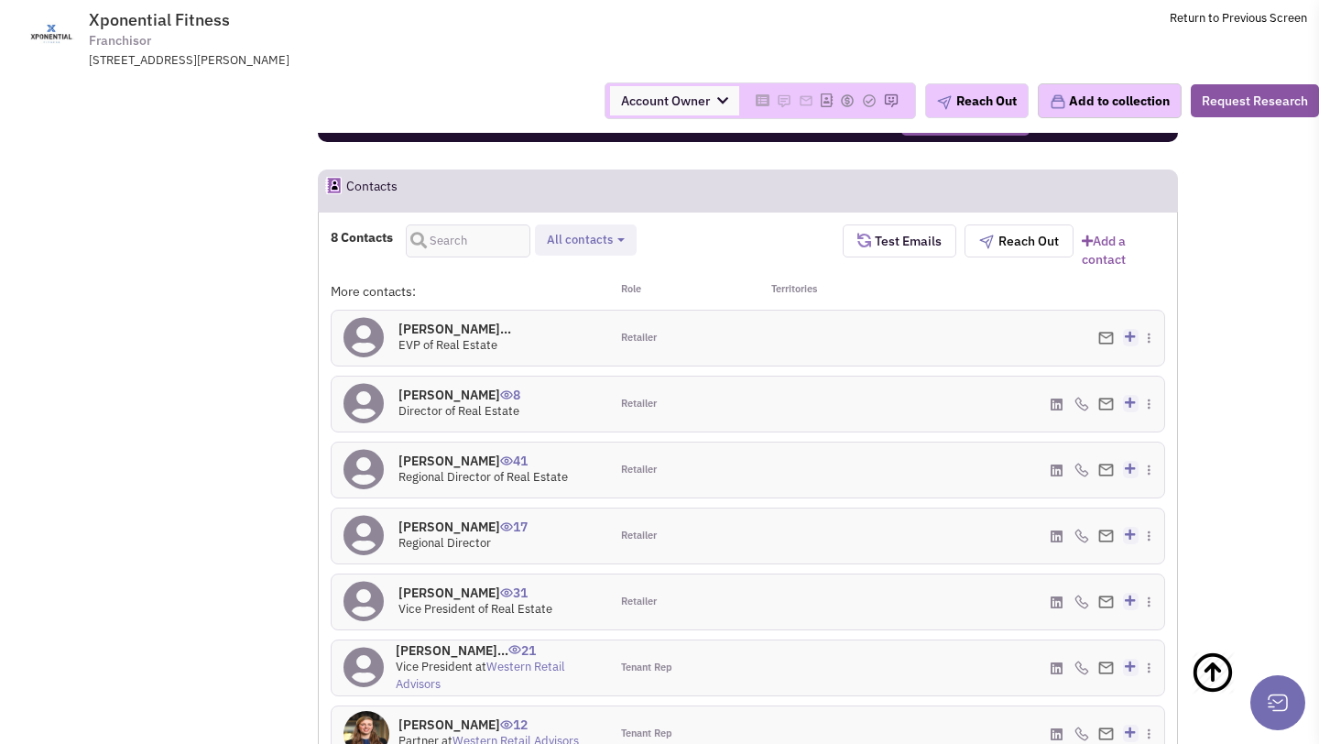
scroll to position [1392, 0]
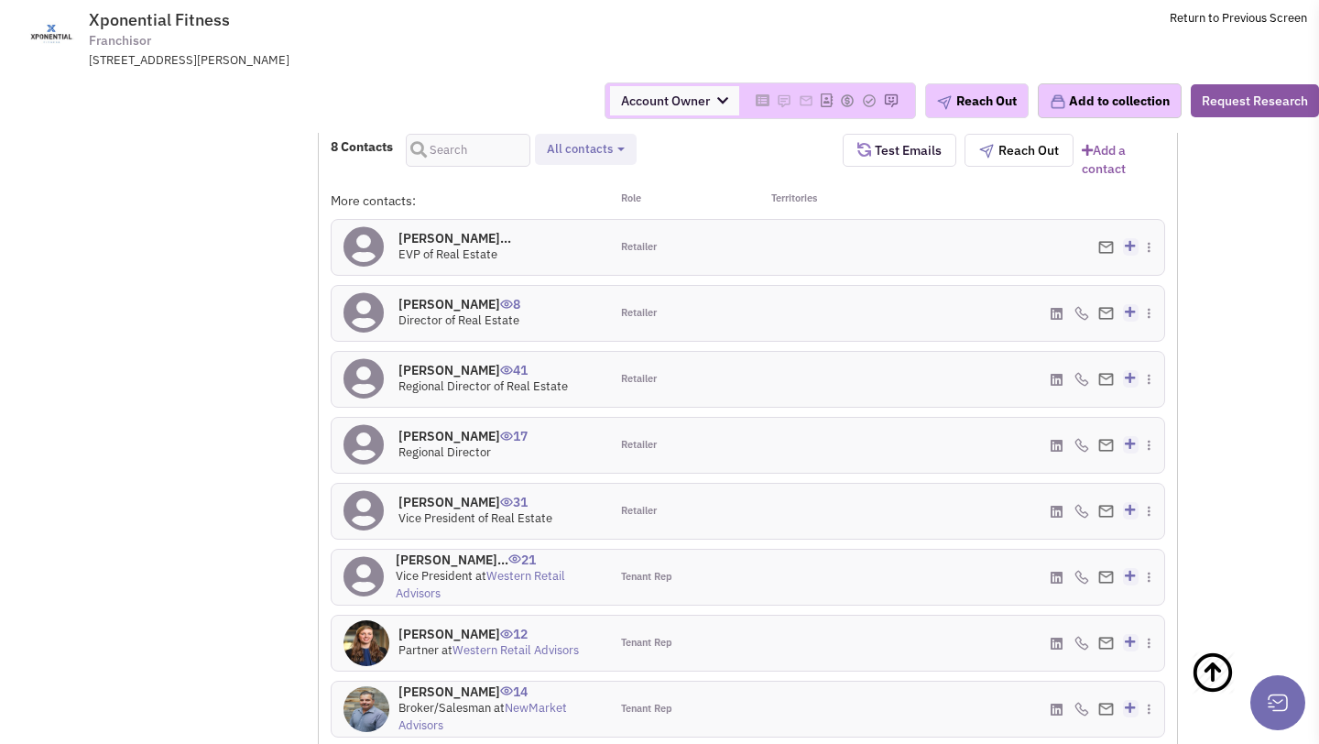
click at [423, 304] on h4 "Linda Kau 8" at bounding box center [459, 304] width 122 height 16
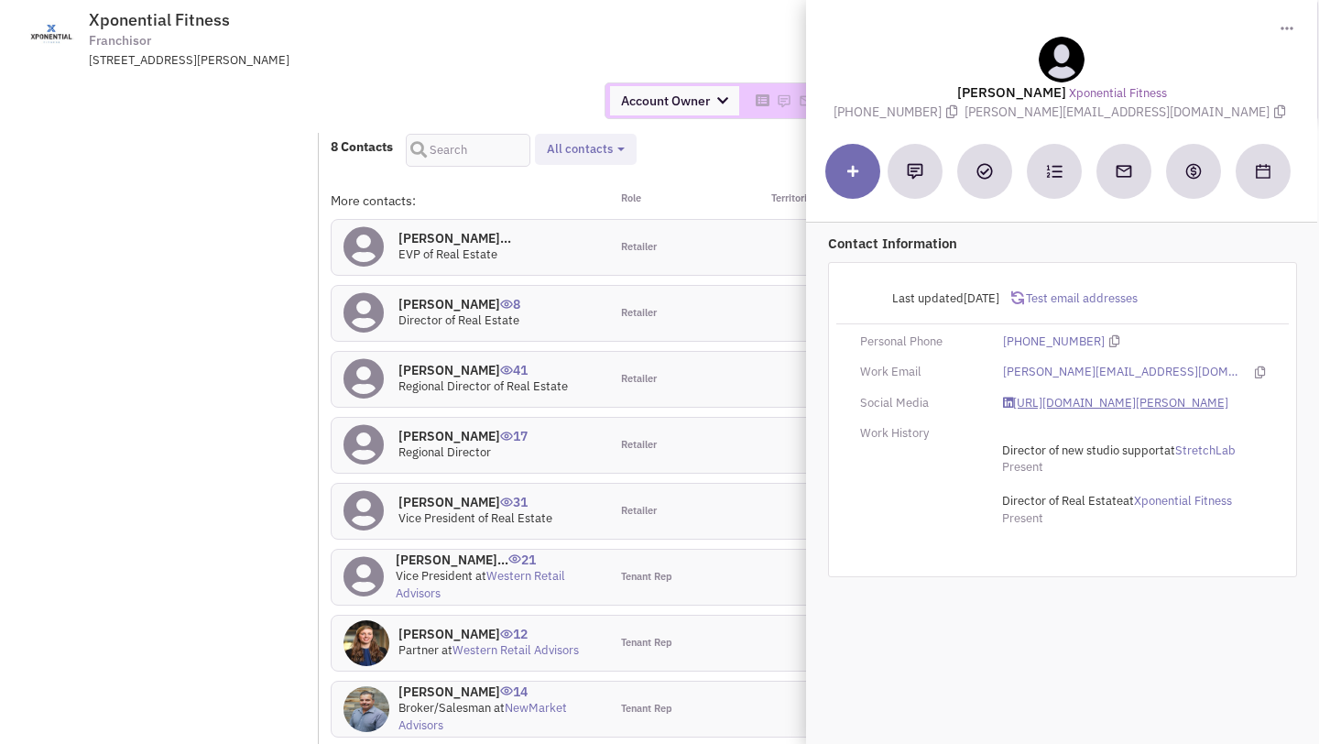
click at [1047, 411] on link "https://www.linkedin.com/in/linda-kau-8912441b/" at bounding box center [1115, 403] width 225 height 17
drag, startPoint x: 1046, startPoint y: 108, endPoint x: 1172, endPoint y: 109, distance: 126.4
click at [1172, 109] on span "linda@xponential.com" at bounding box center [1126, 111] width 325 height 16
copy span "linda@xponential.com"
click at [594, 38] on td "Xponential Fitness Franchisor 17877 Von Karman Ave, Irvine, CA, 92614 Return to…" at bounding box center [707, 34] width 1199 height 69
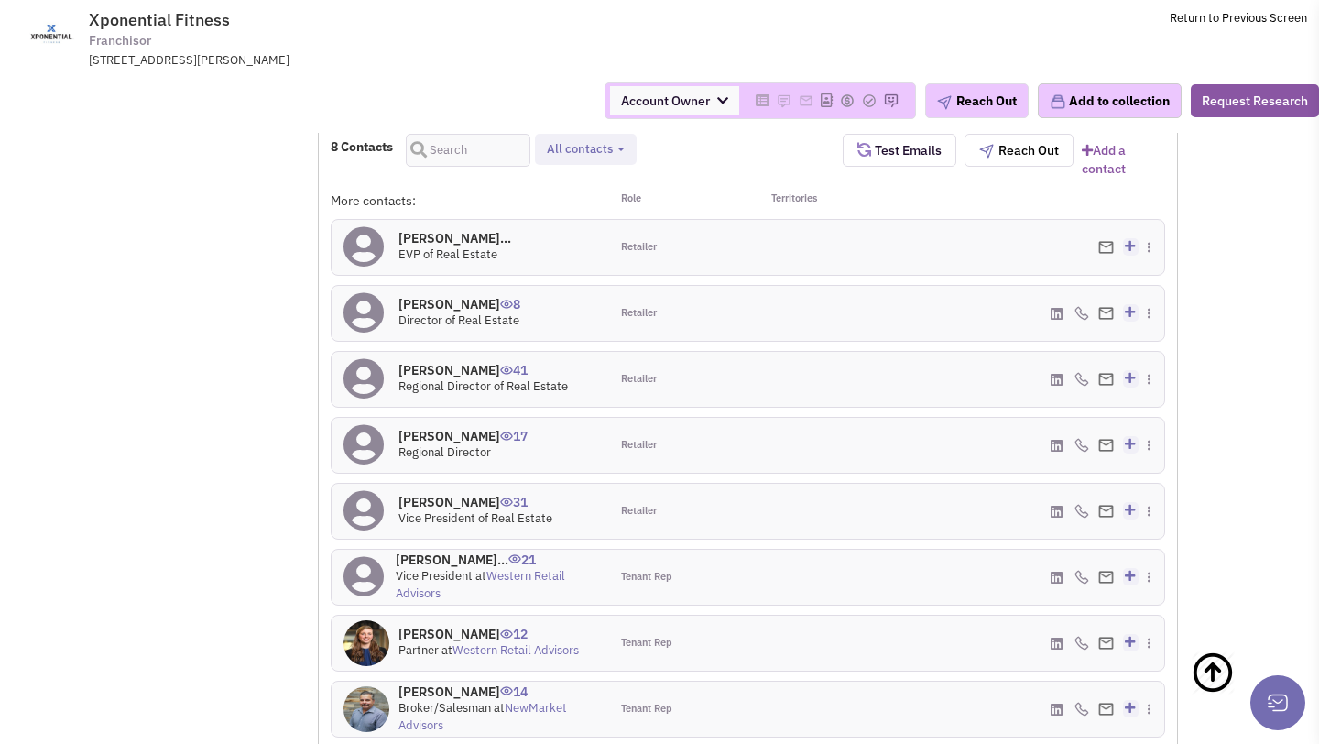
click at [459, 237] on h4 "Christina Froehlin... 0" at bounding box center [454, 238] width 113 height 16
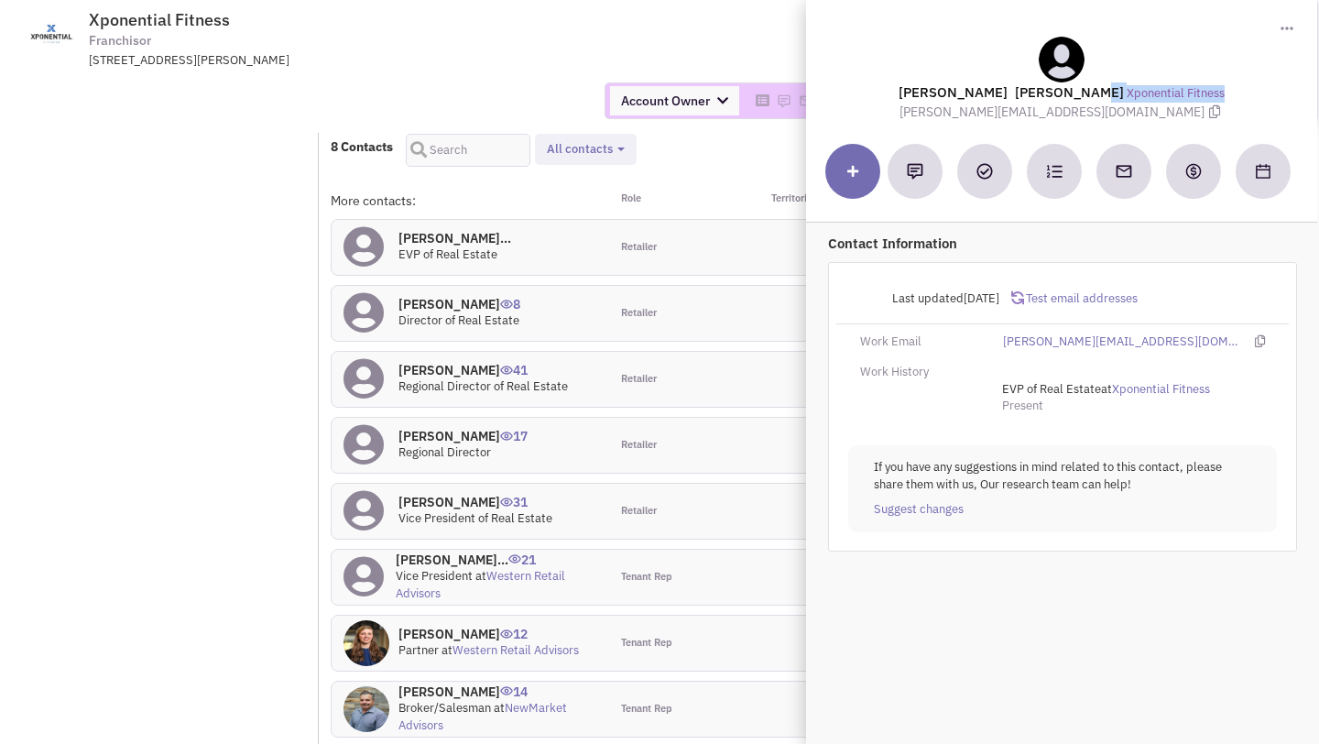
drag, startPoint x: 932, startPoint y: 90, endPoint x: 1204, endPoint y: 91, distance: 272.0
click at [1204, 91] on div "Christina Froehling Dale Xponential Fitness christina@xponential.com" at bounding box center [1061, 79] width 493 height 84
copy div "Christina Froehling Dale Xponential Fitness"
click at [386, 77] on div "Account Owner Account Owner [PERSON_NAME] [PERSON_NAME] [PERSON_NAME] [PERSON_N…" at bounding box center [659, 101] width 1342 height 64
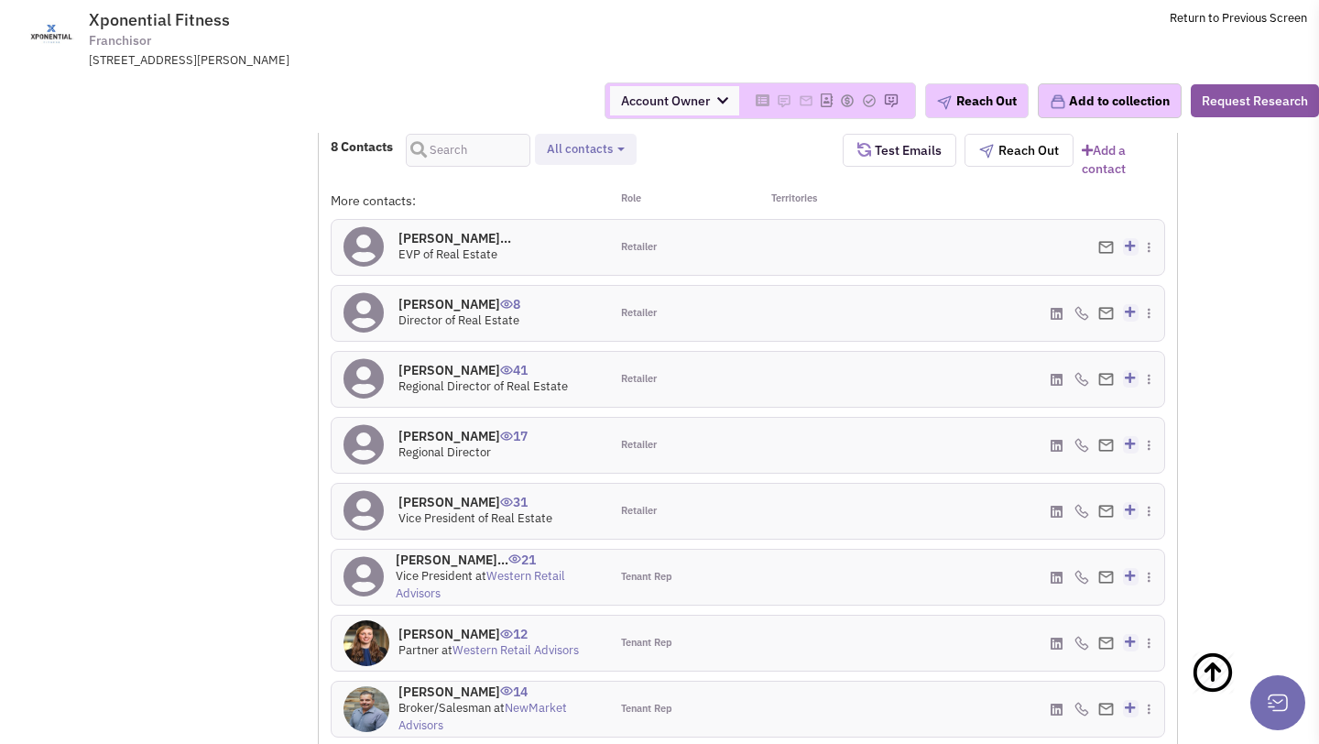
click at [451, 499] on h4 "Richard Feinberg 31" at bounding box center [475, 502] width 154 height 16
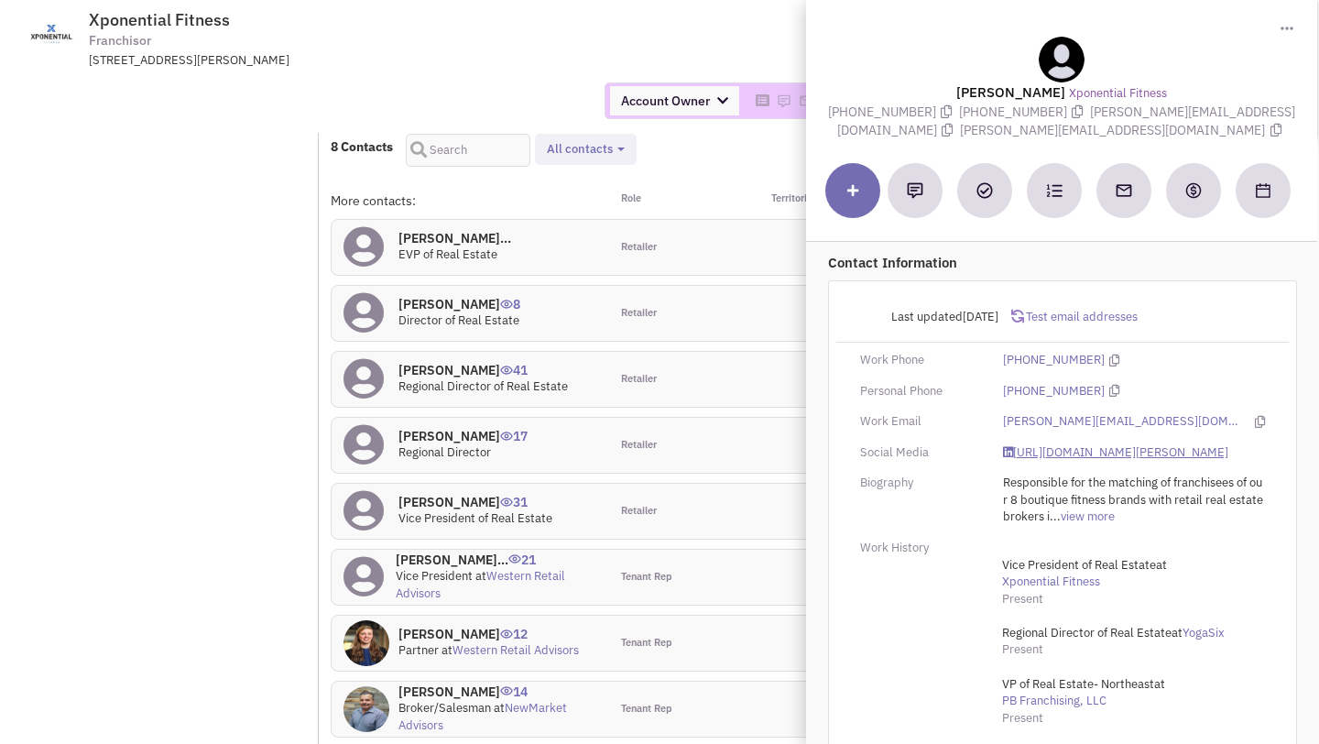
click at [1066, 449] on link "https://www.linkedin.com/in/richard-feinberg-1199b59/" at bounding box center [1115, 452] width 225 height 17
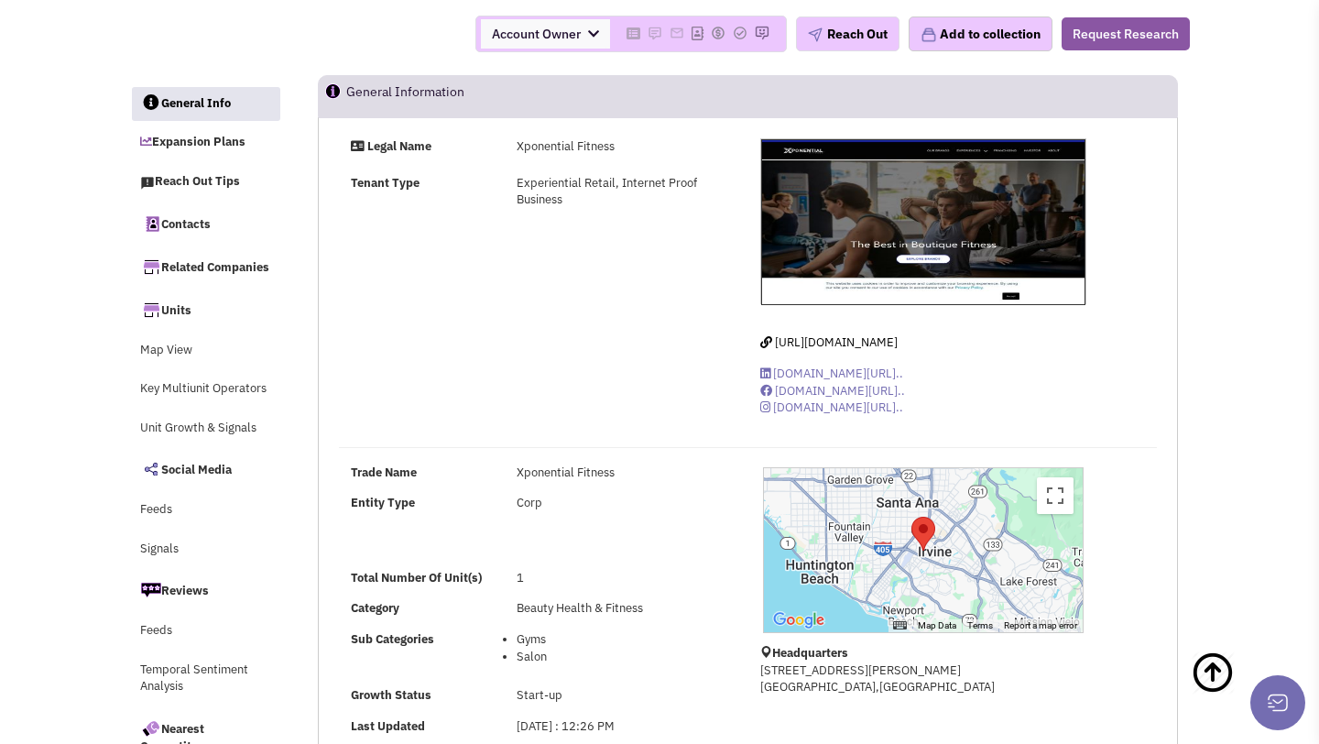
scroll to position [0, 0]
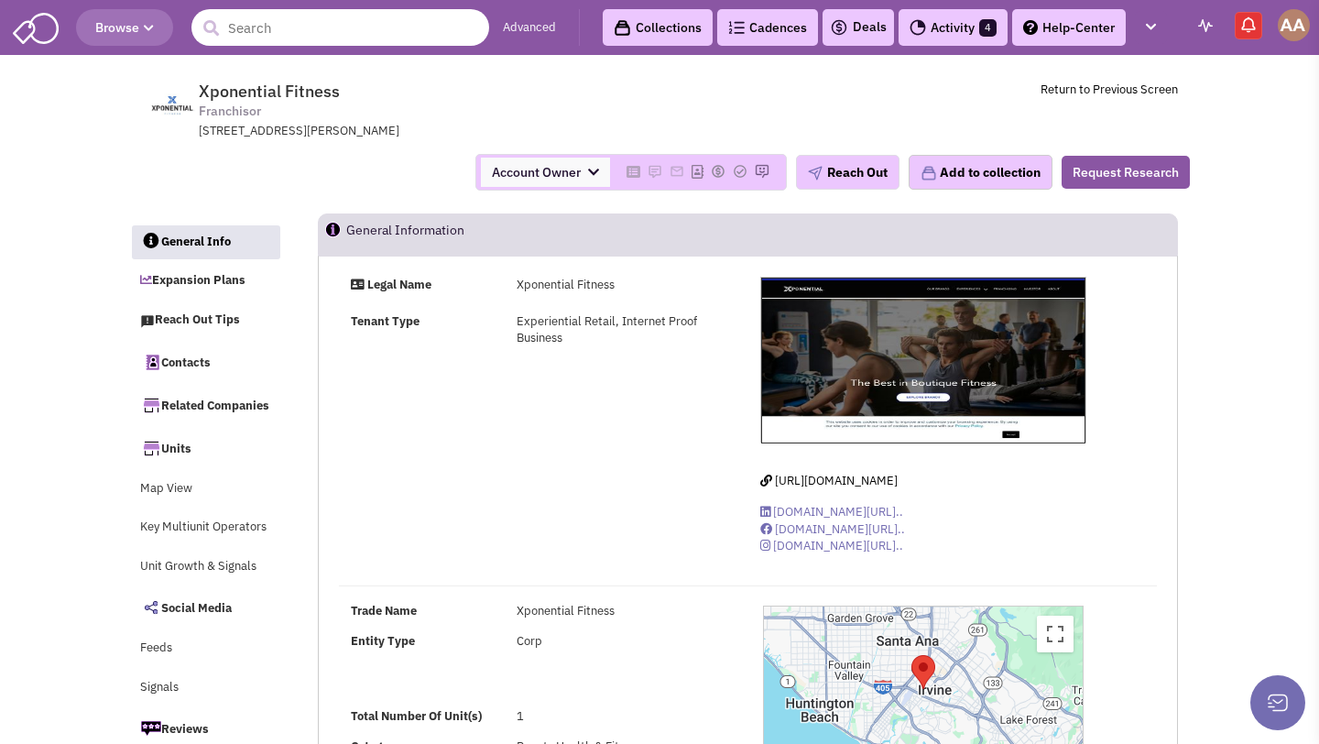
click at [287, 32] on input "text" at bounding box center [340, 27] width 298 height 37
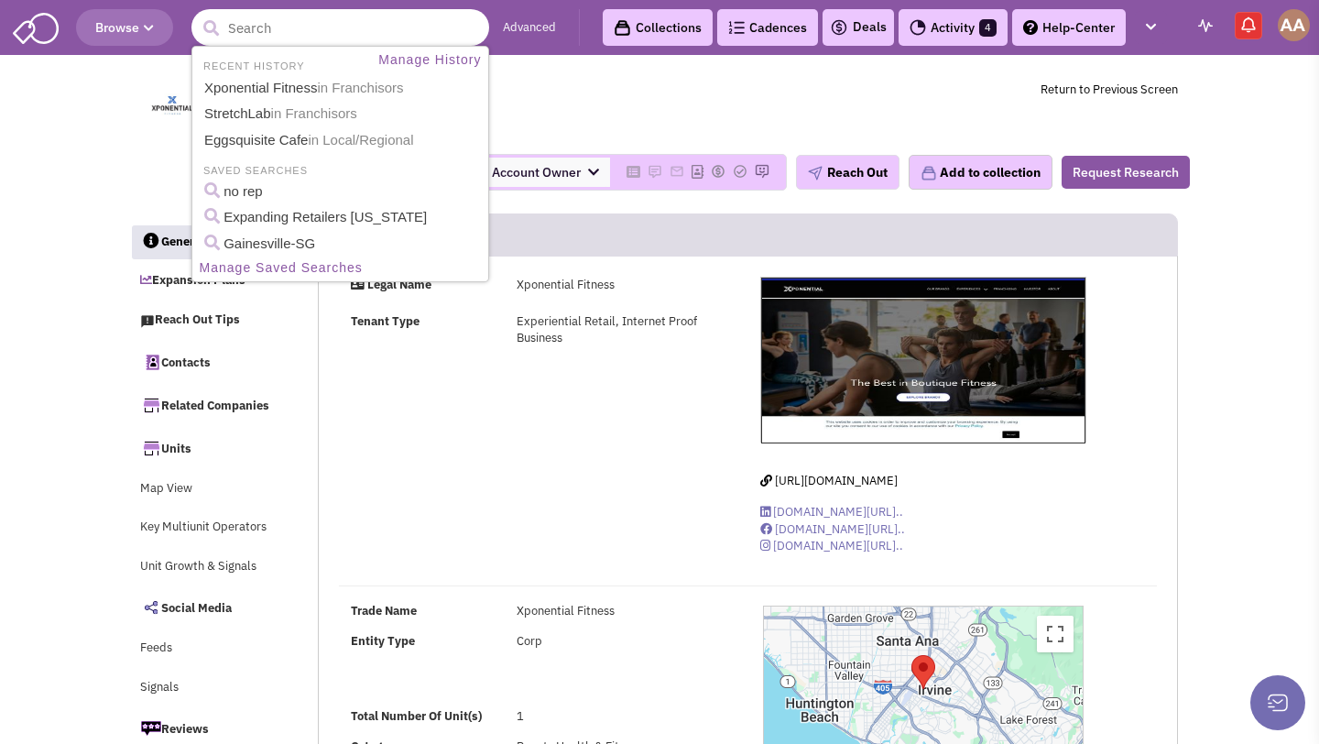
type input "A"
type input "CrossFit"
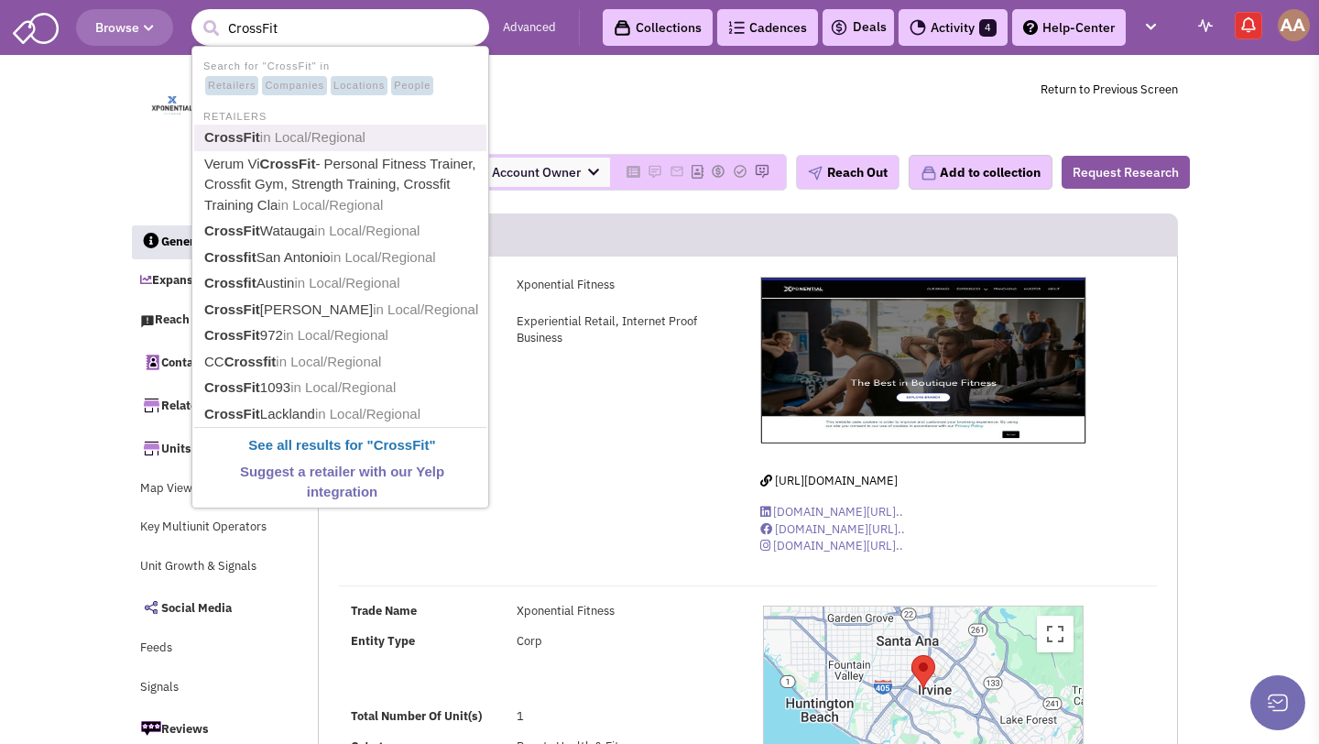
click at [298, 128] on link "CrossFit in Local/Regional" at bounding box center [342, 137] width 287 height 25
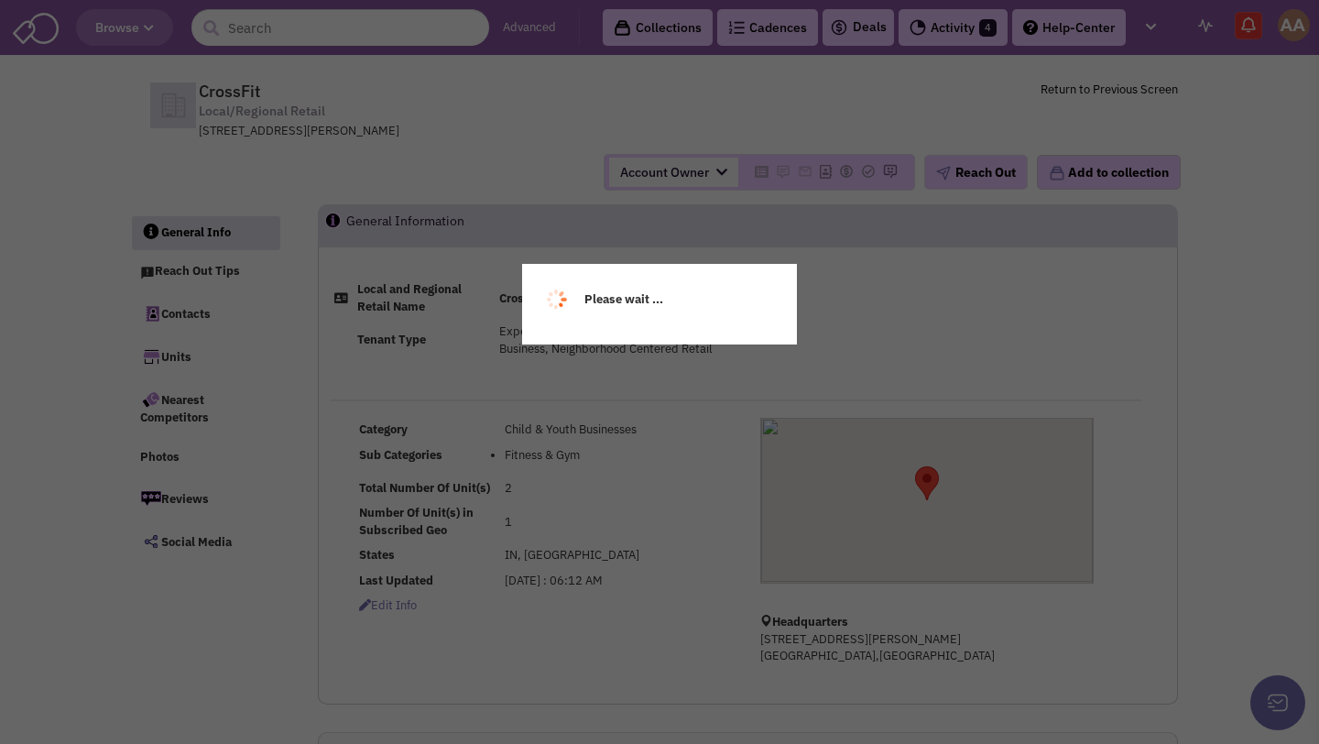
select select
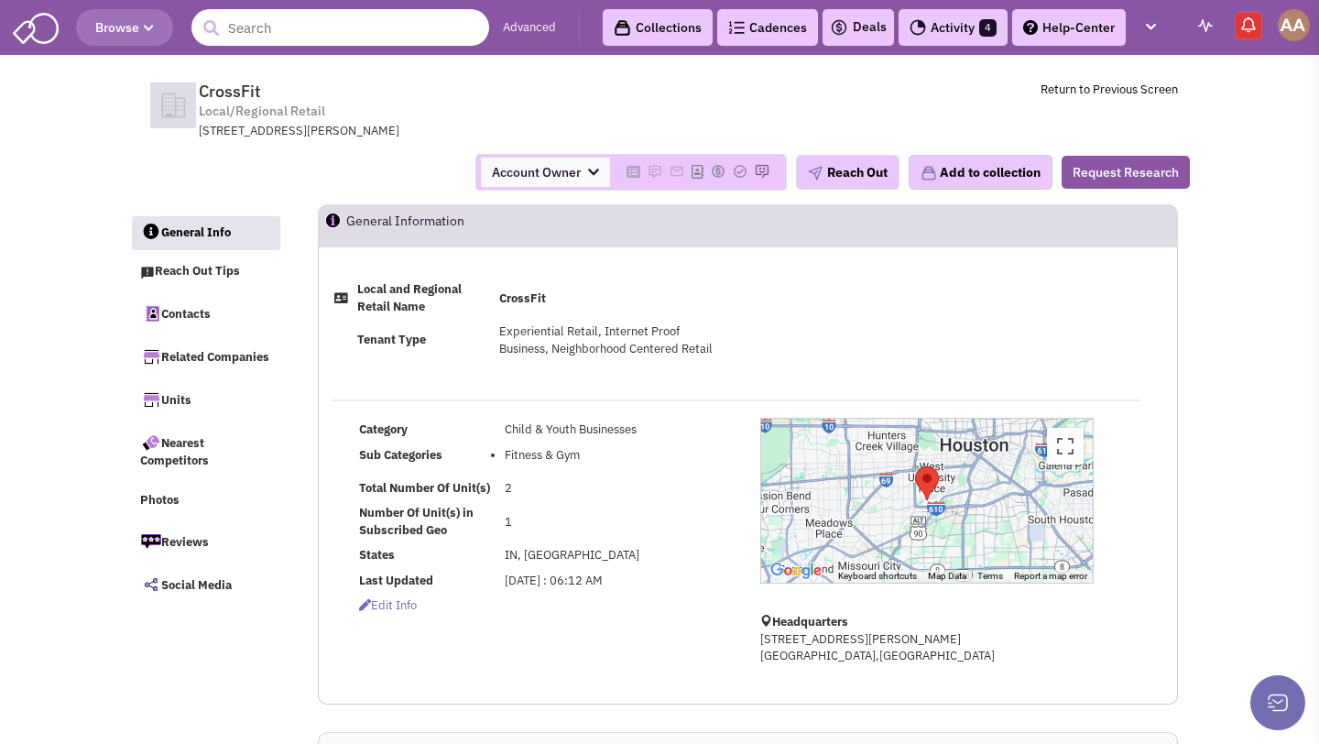
click at [366, 25] on input "text" at bounding box center [340, 27] width 298 height 37
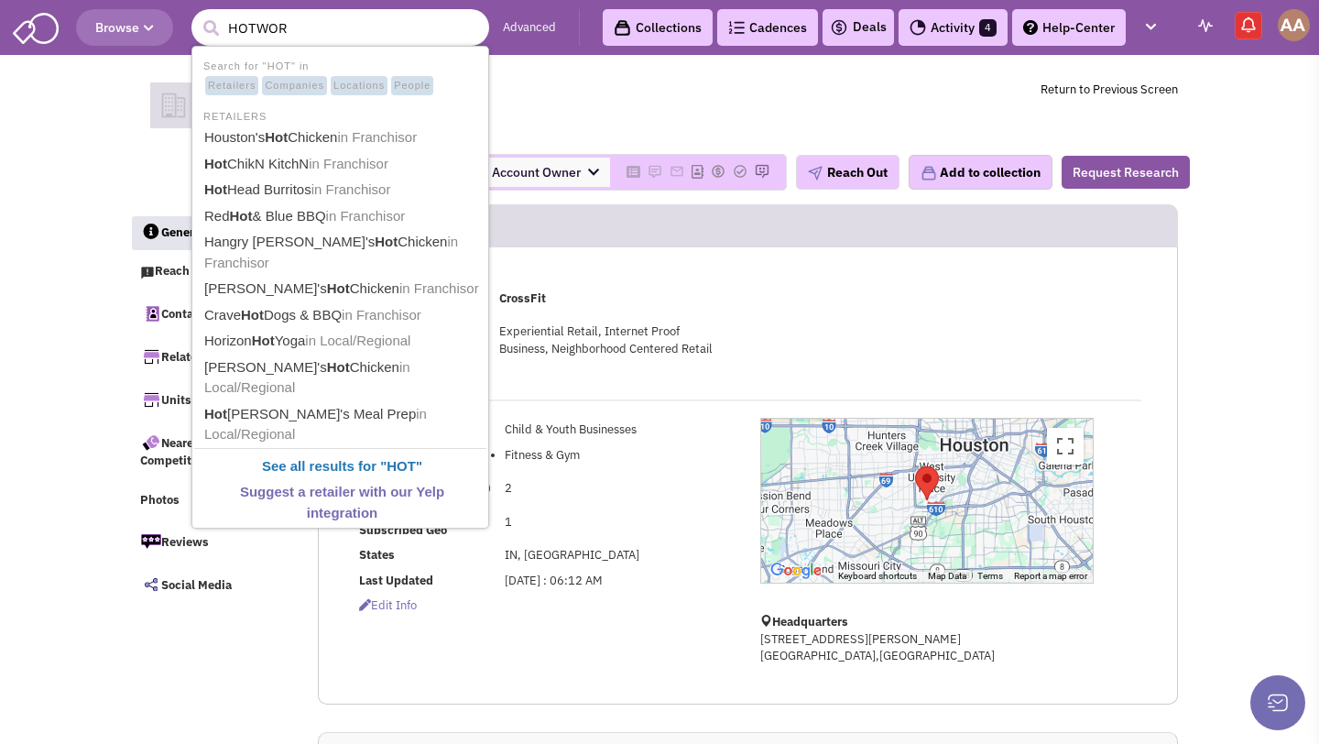
type input "HOTWORX"
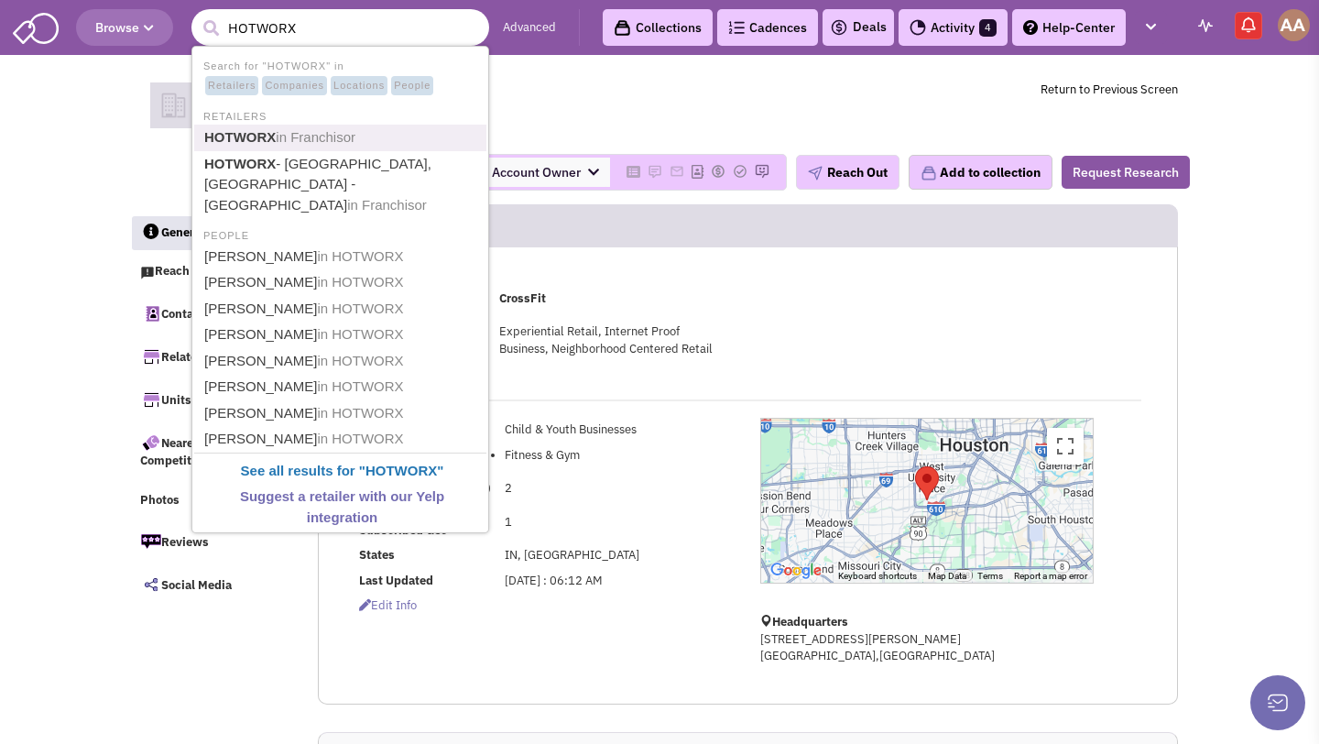
click at [355, 131] on span "in Franchisor" at bounding box center [316, 137] width 80 height 16
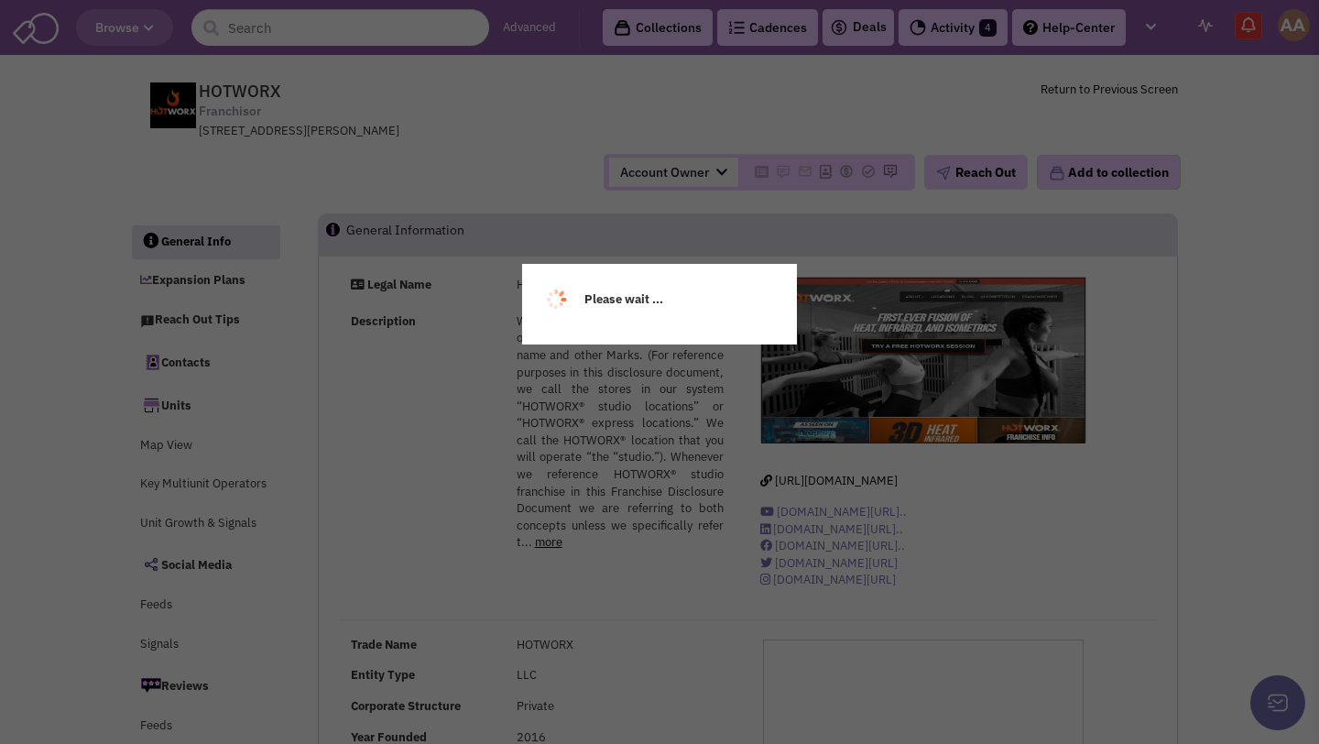
select select
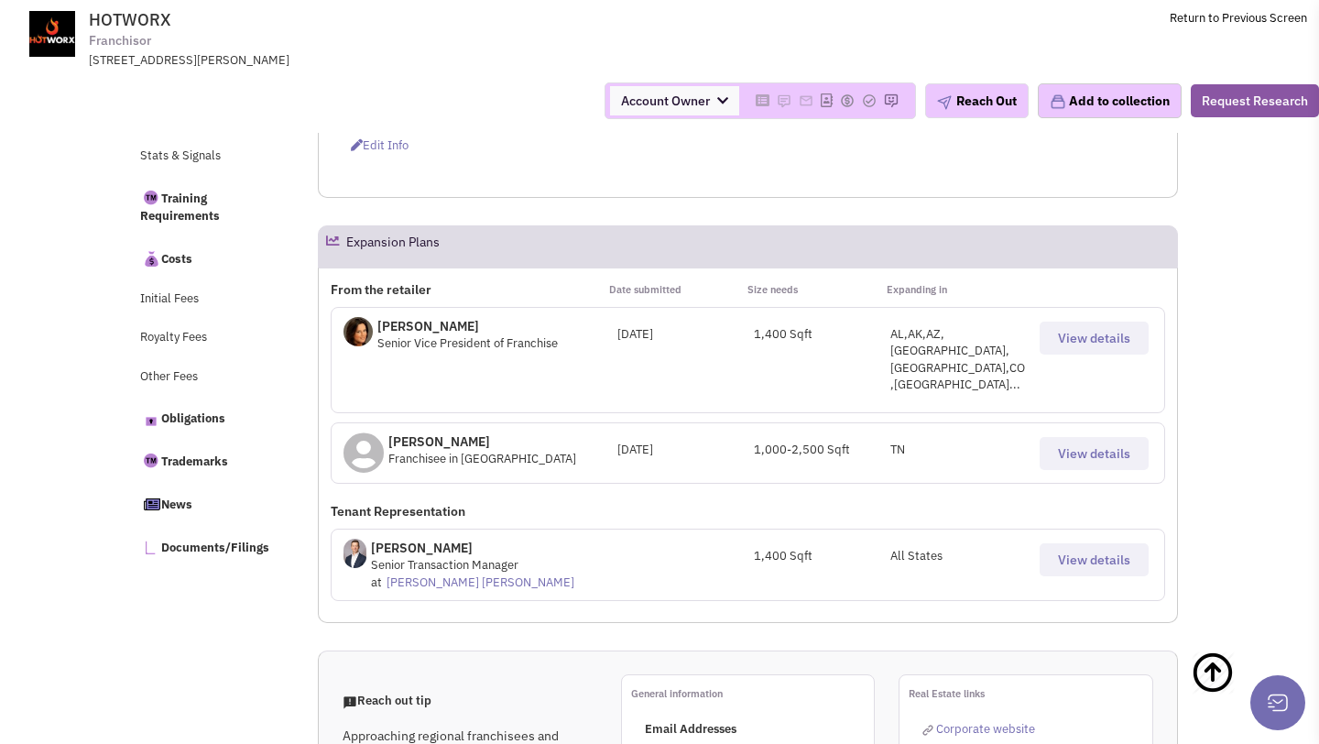
scroll to position [747, 0]
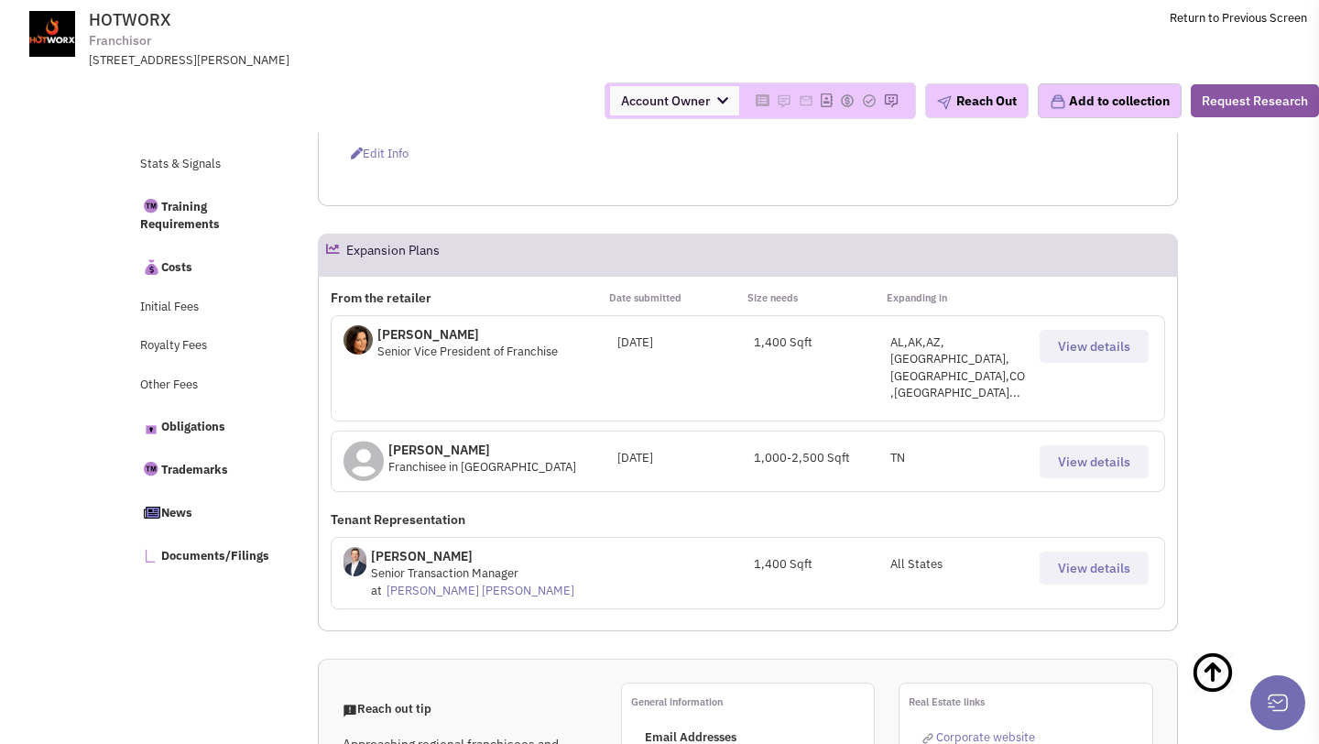
click at [442, 331] on p "[PERSON_NAME]" at bounding box center [467, 334] width 180 height 18
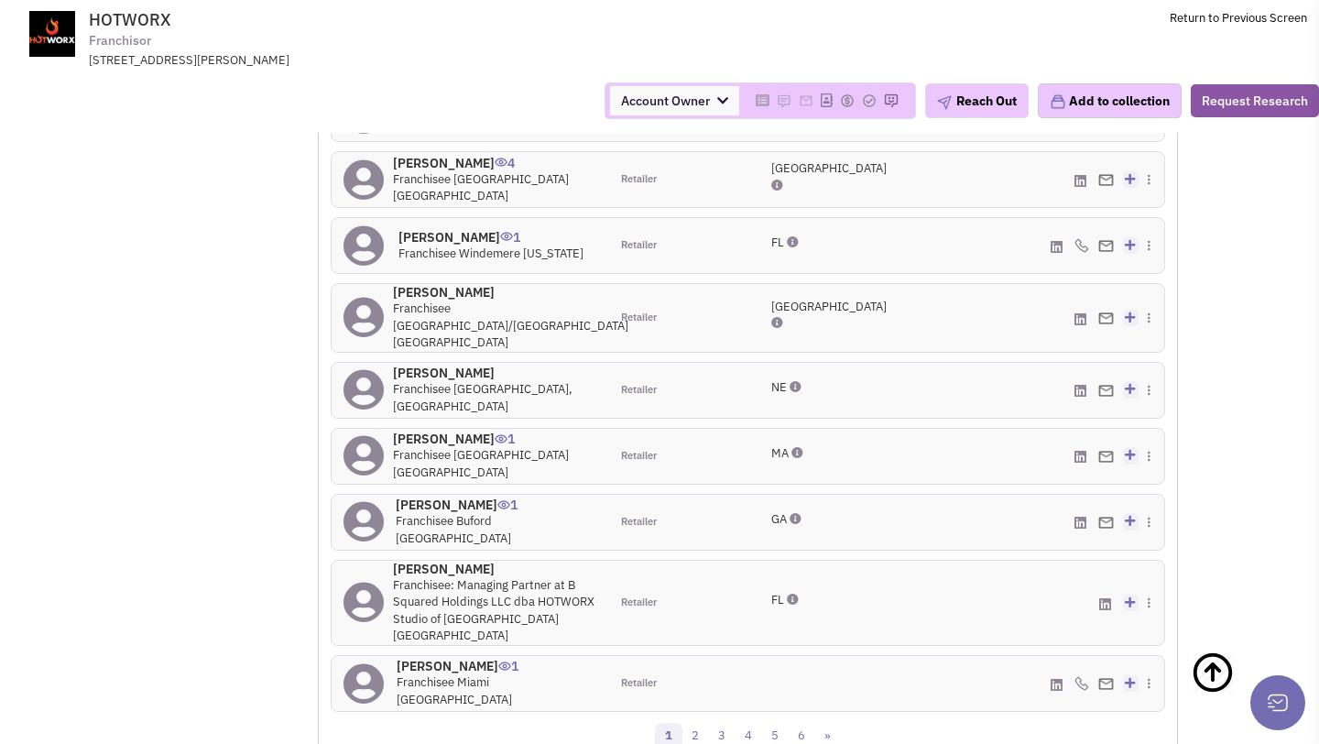
scroll to position [2141, 0]
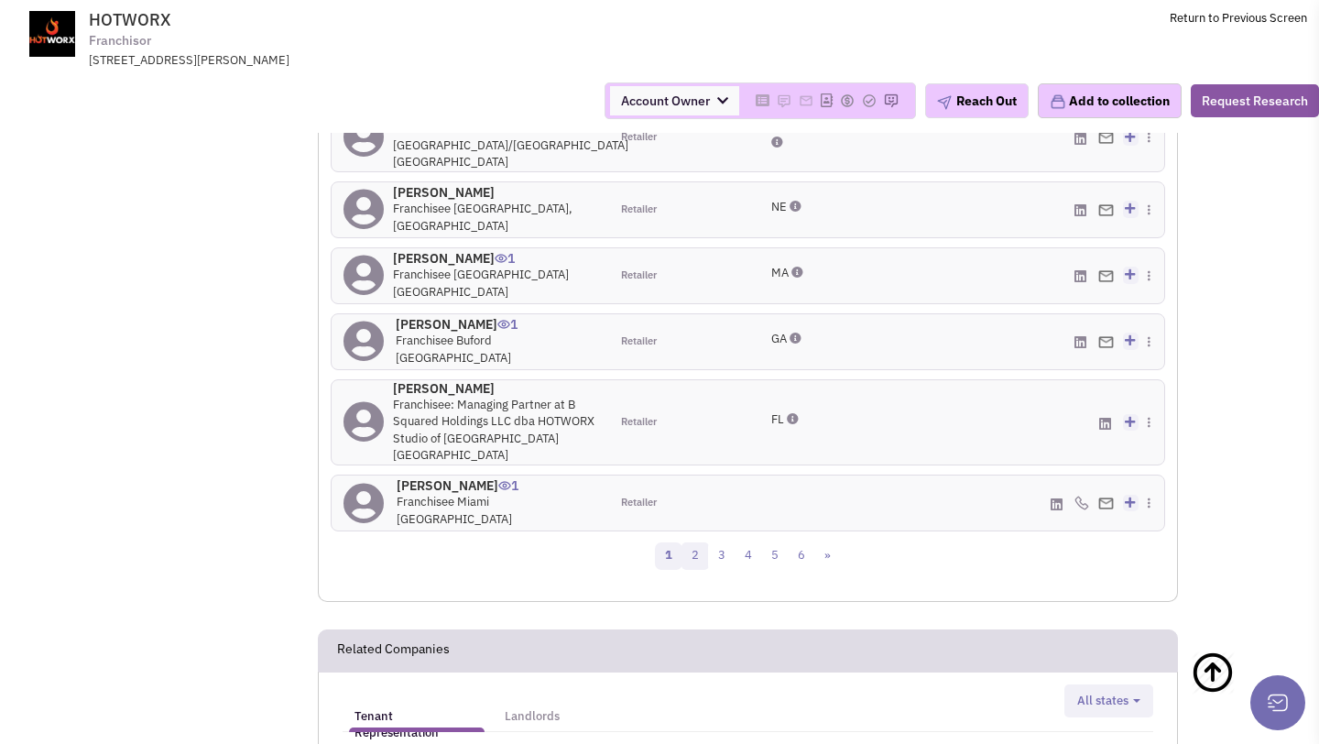
click at [698, 542] on link "2" at bounding box center [694, 555] width 27 height 27
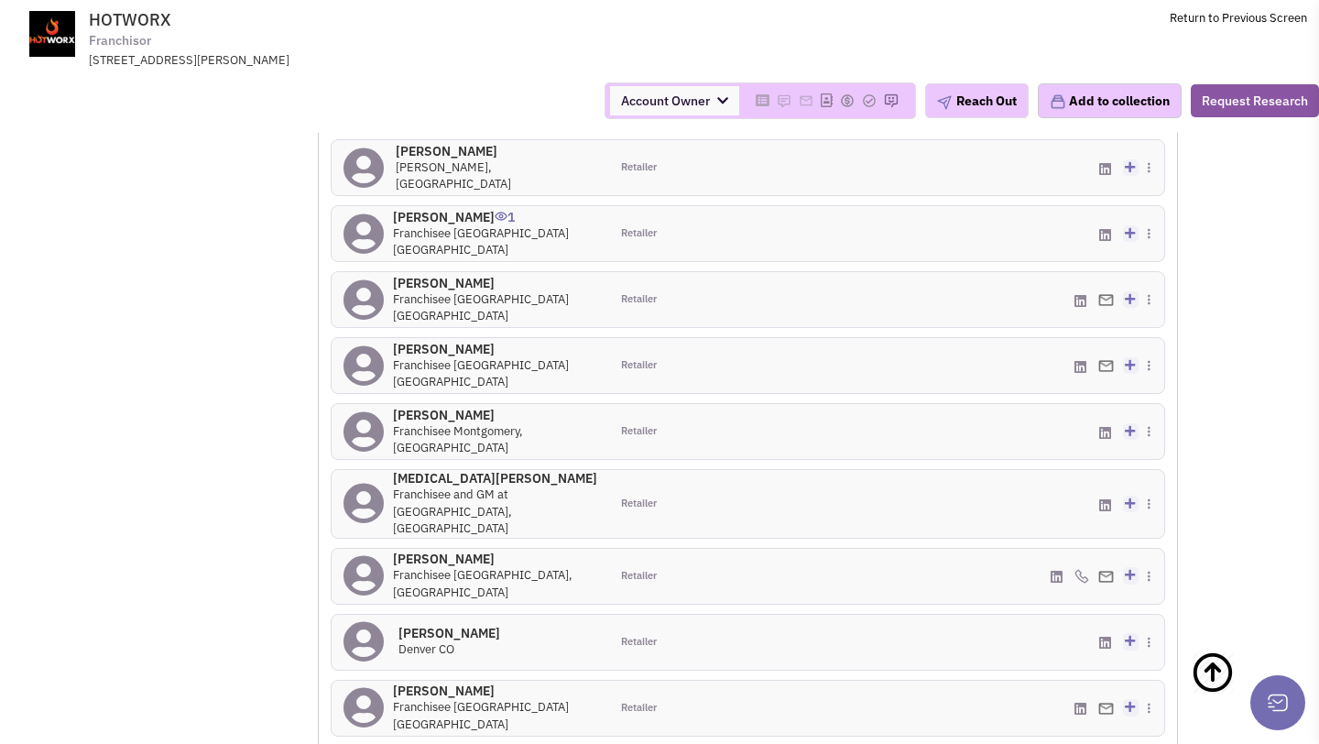
scroll to position [1913, 0]
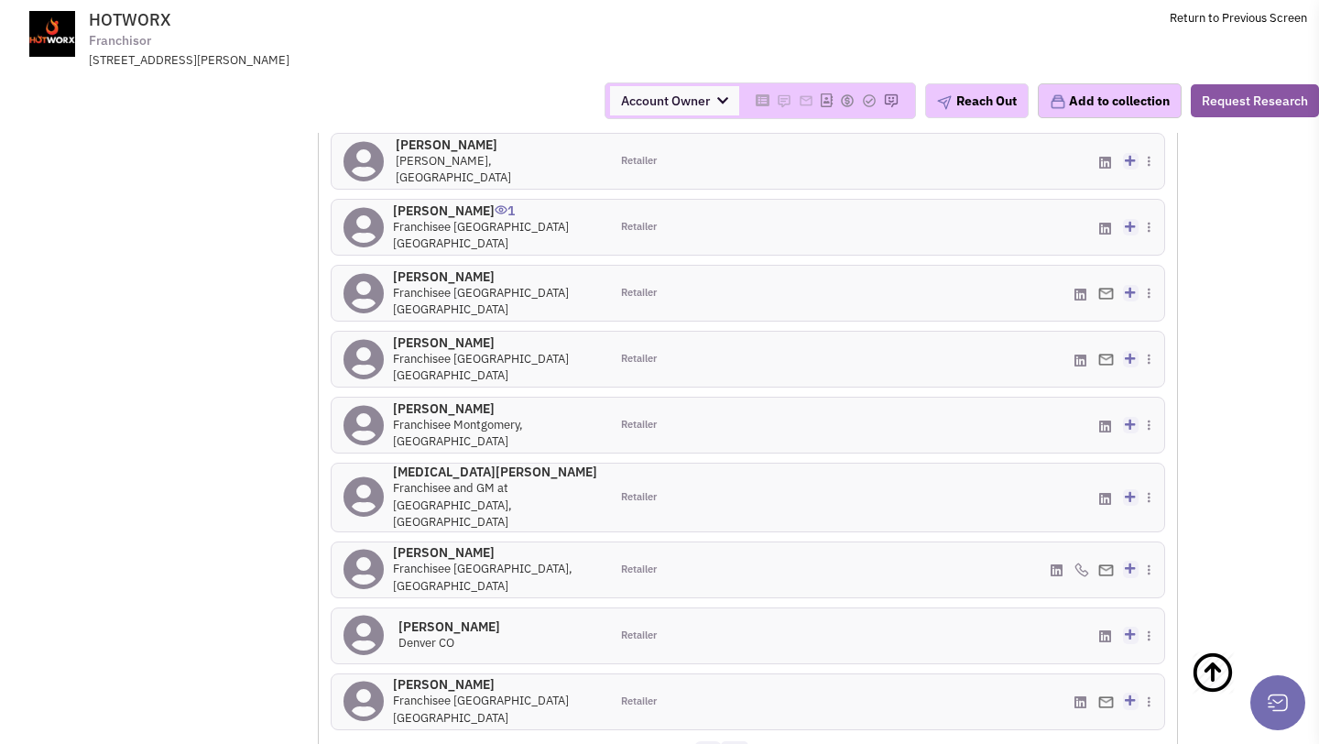
click at [741, 741] on link "3" at bounding box center [734, 754] width 27 height 27
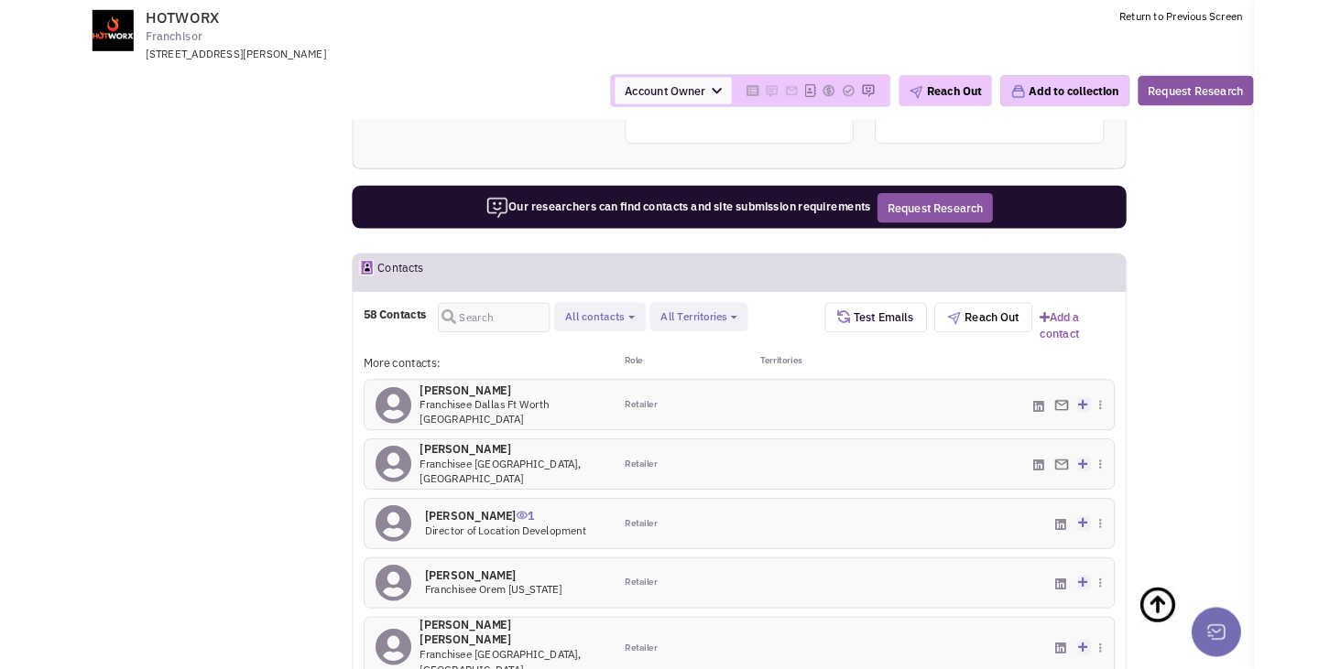
scroll to position [1565, 0]
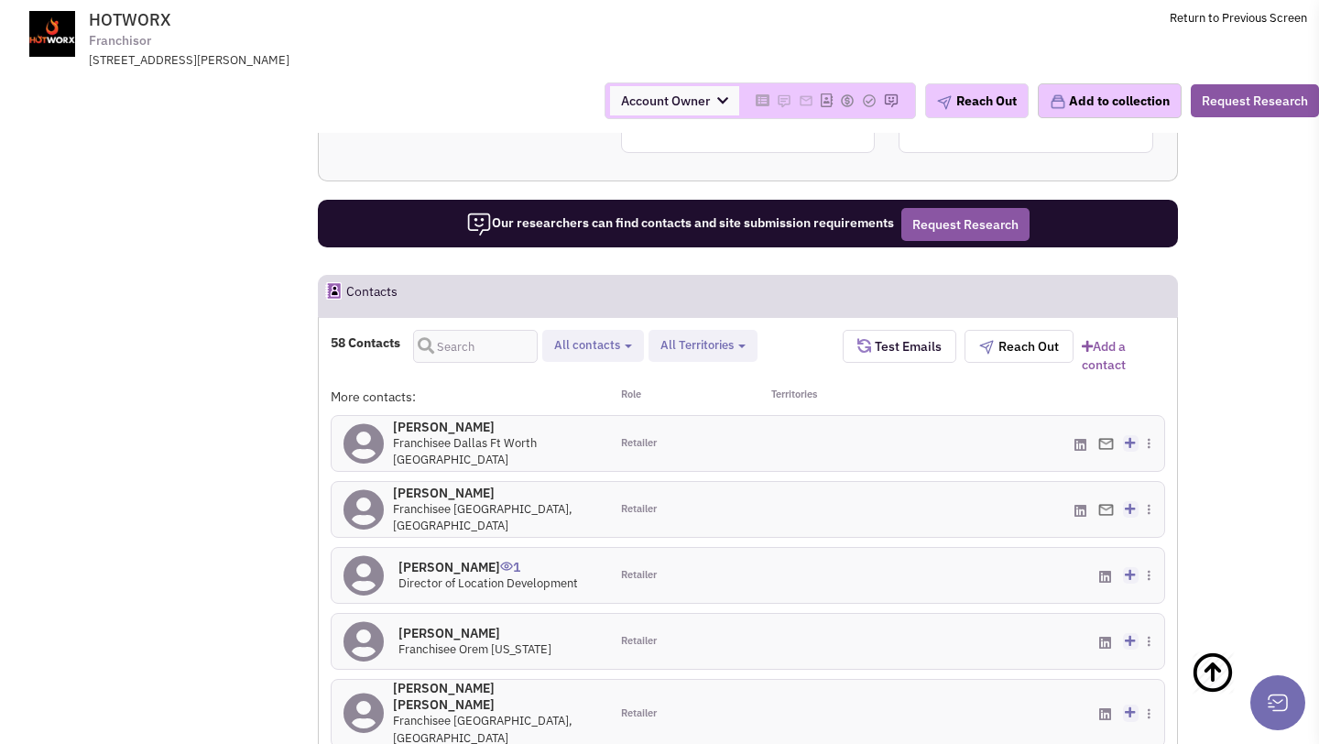
click at [463, 418] on h4 "Teresa Grawe 0" at bounding box center [495, 426] width 204 height 16
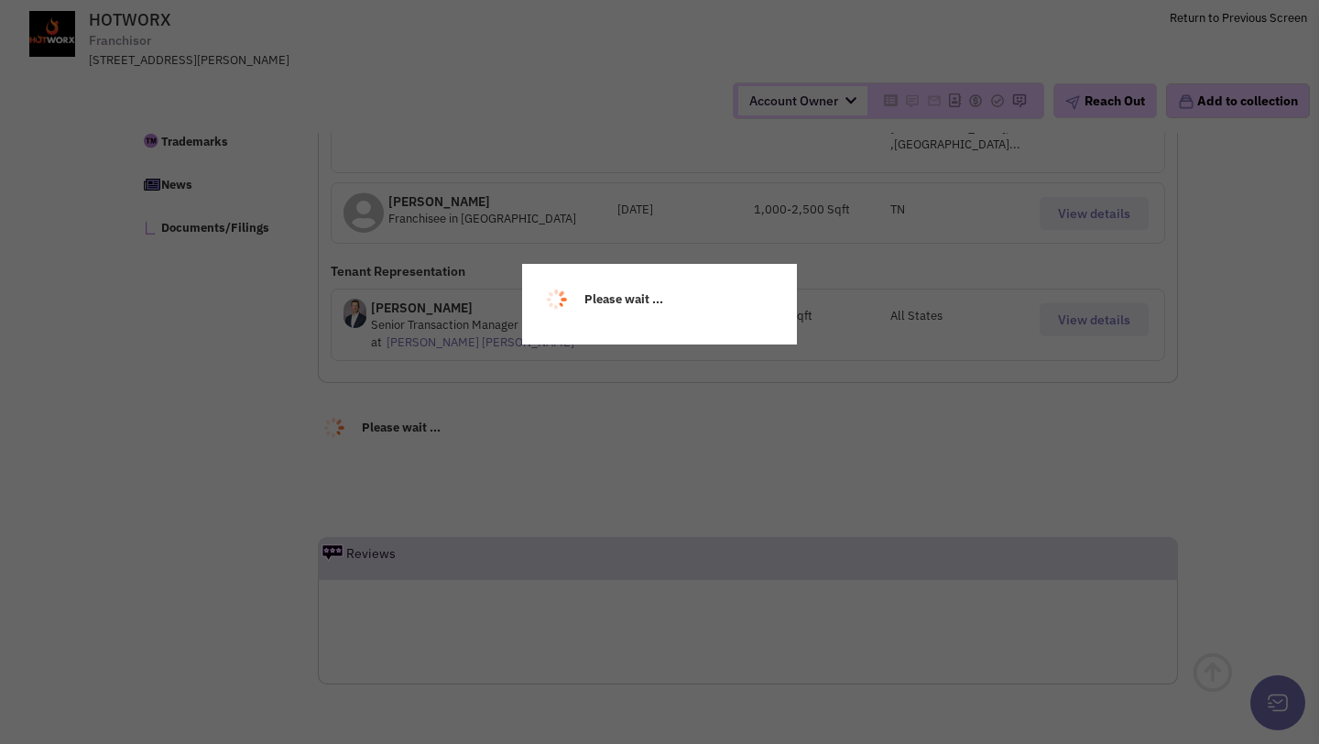
scroll to position [995, 0]
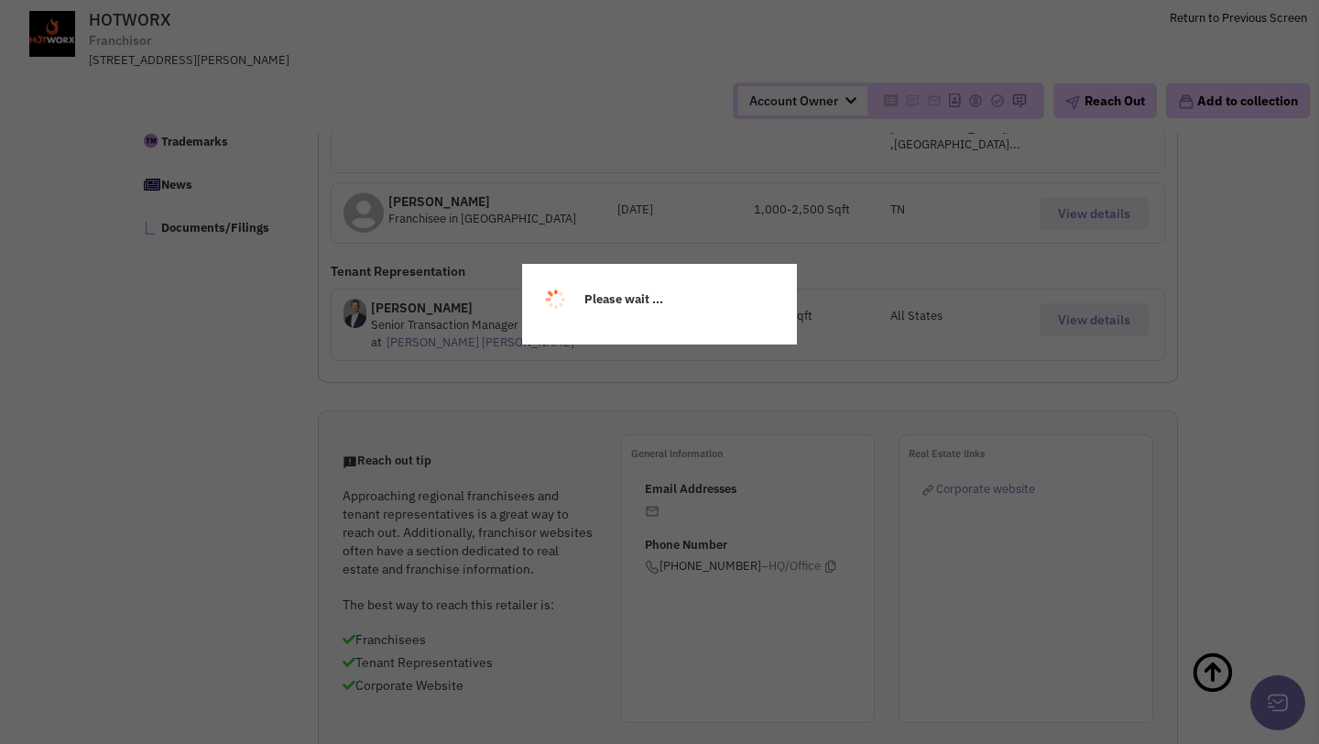
select select
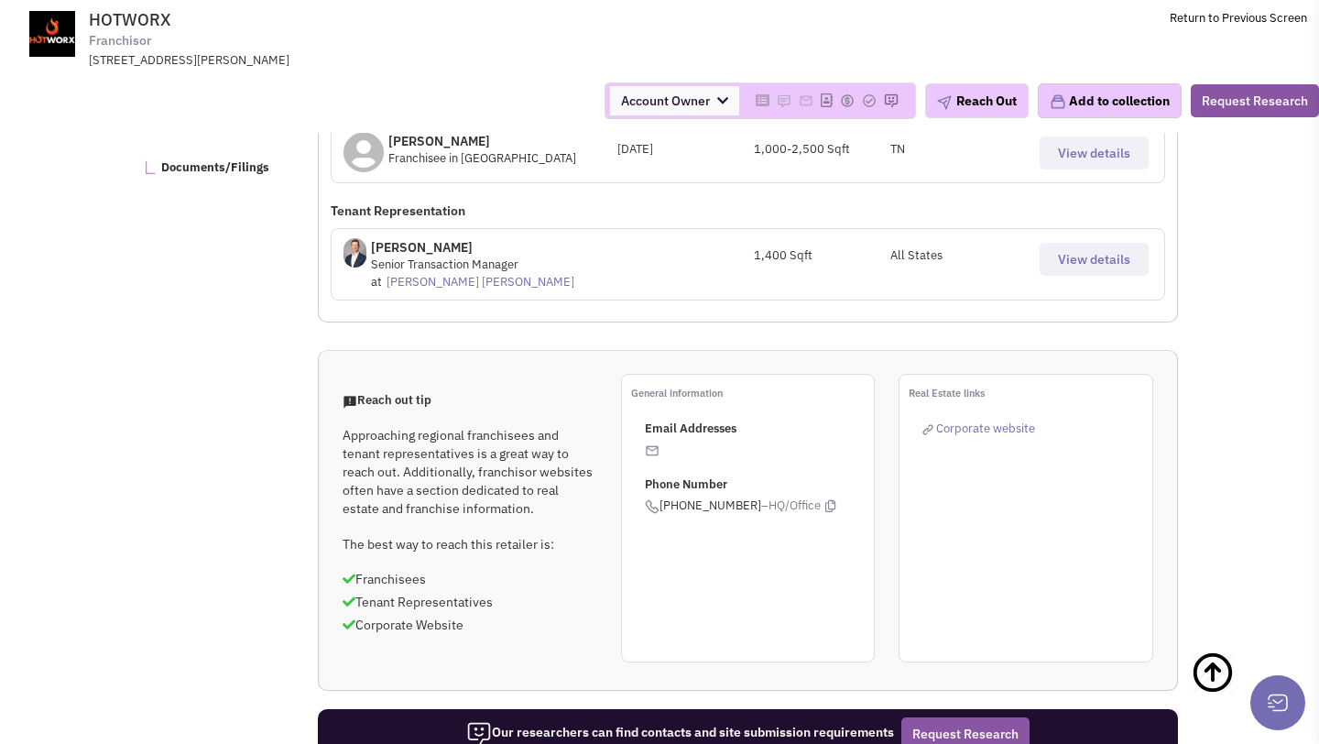
select select
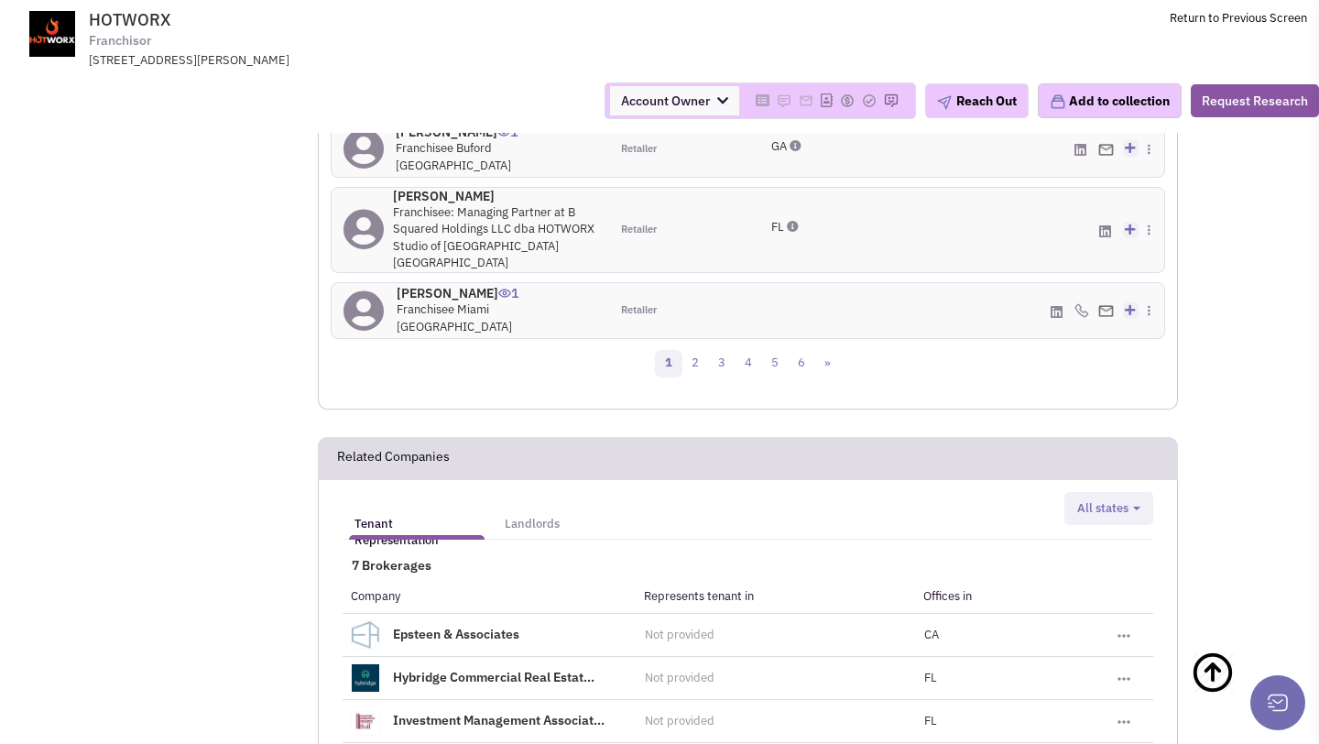
scroll to position [2075, 0]
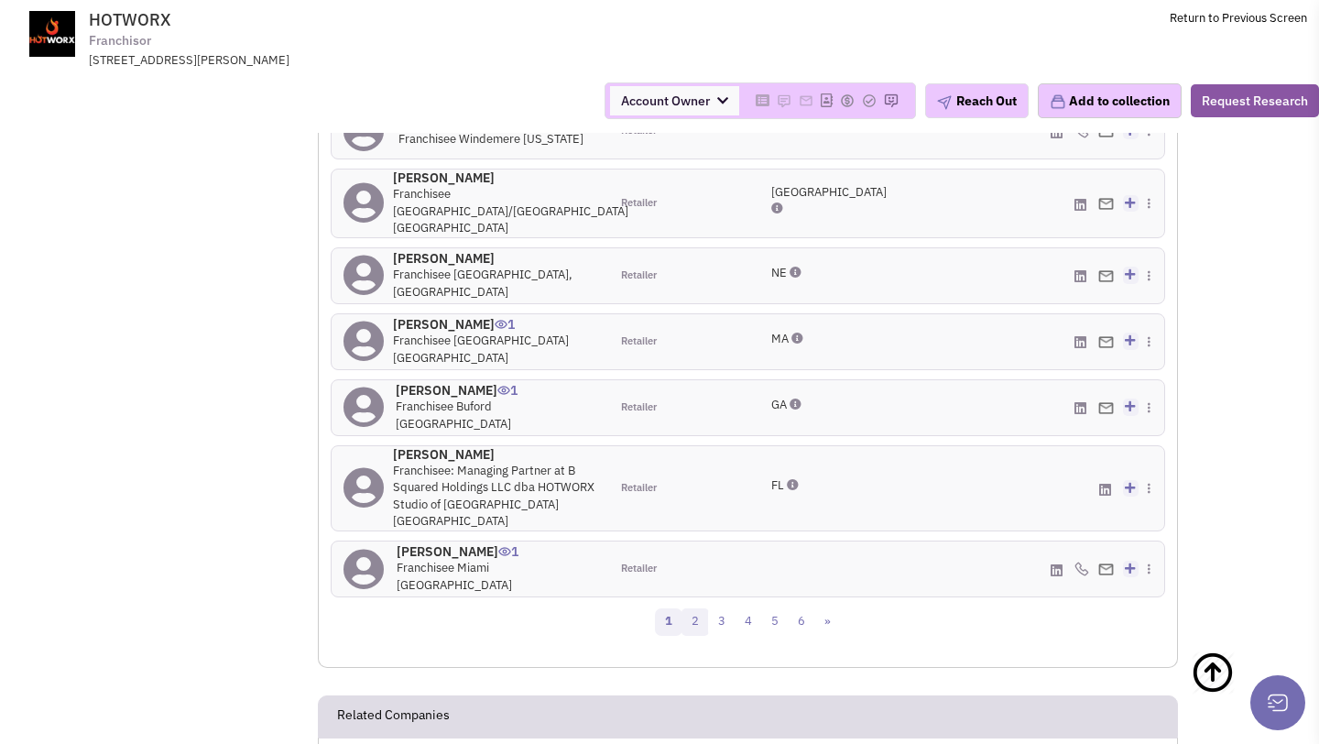
click at [702, 608] on link "2" at bounding box center [694, 621] width 27 height 27
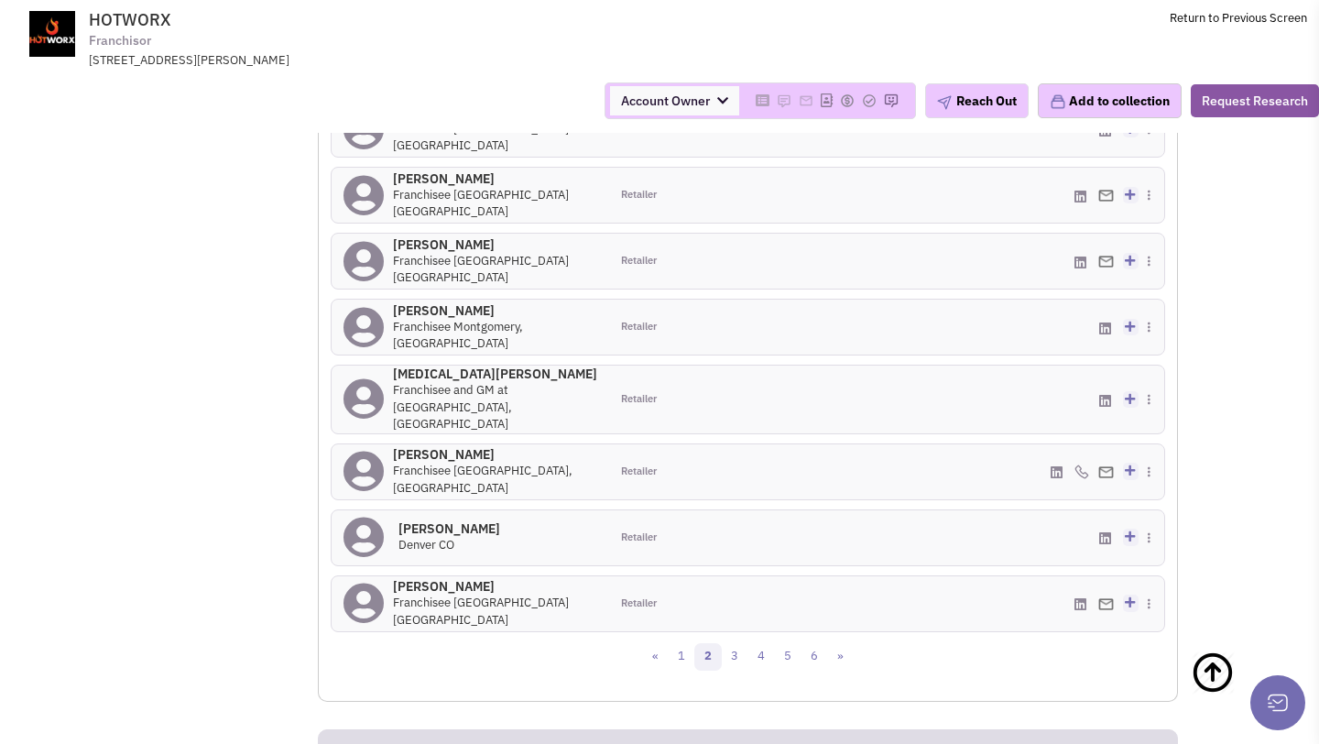
scroll to position [2033, 0]
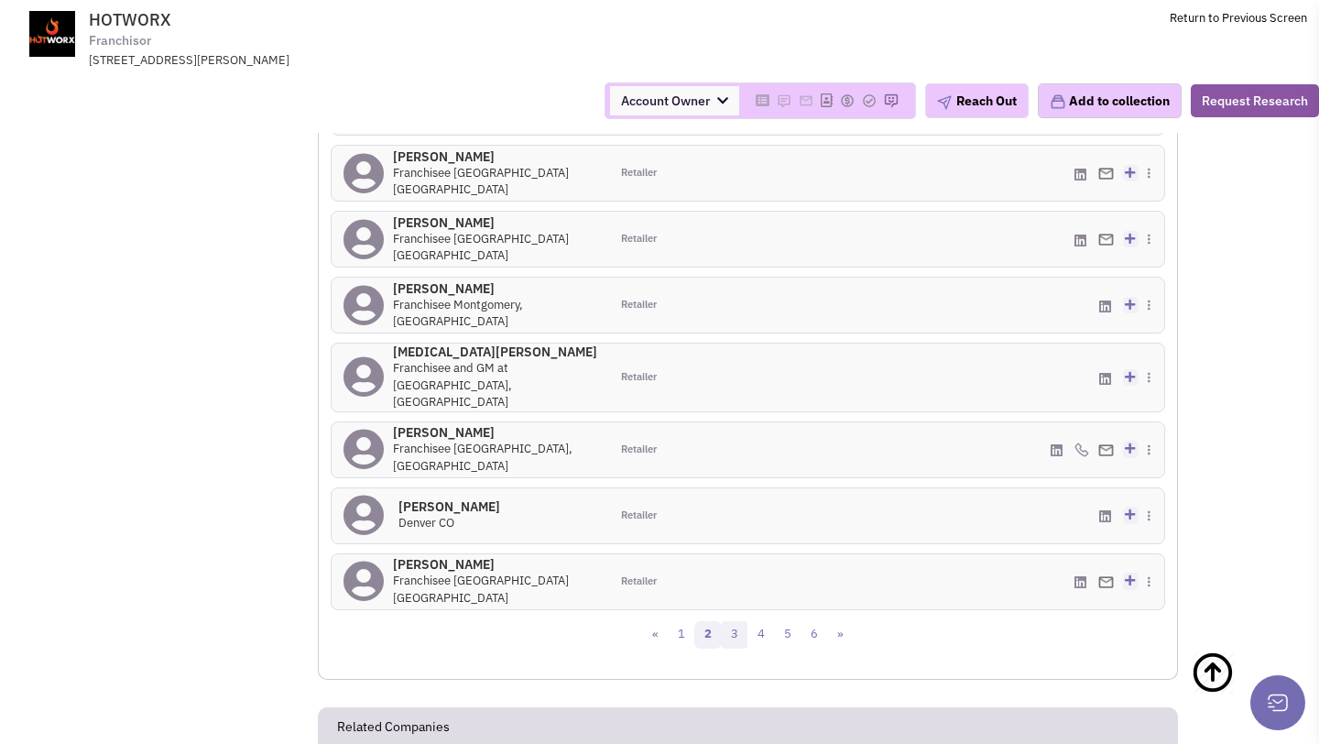
click at [732, 621] on link "3" at bounding box center [734, 634] width 27 height 27
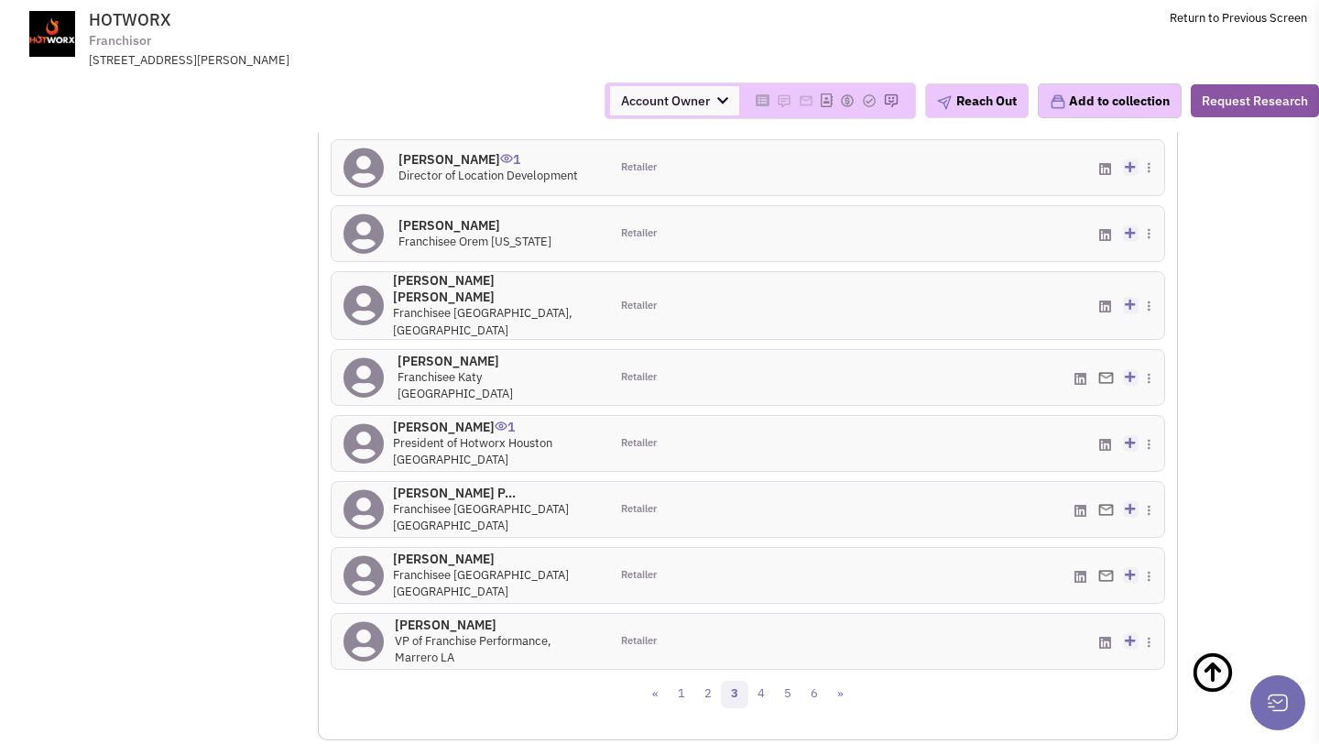
scroll to position [1973, 0]
click at [755, 679] on link "4" at bounding box center [760, 692] width 27 height 27
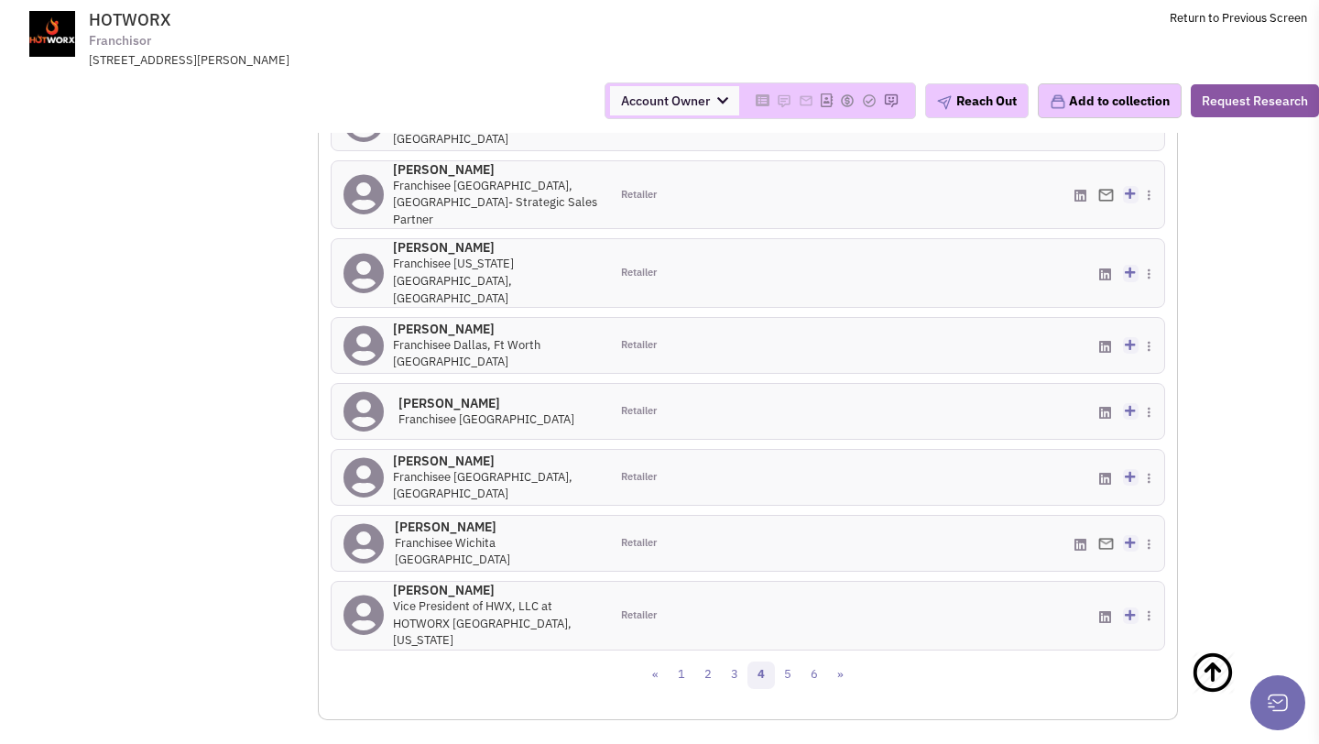
scroll to position [2049, 0]
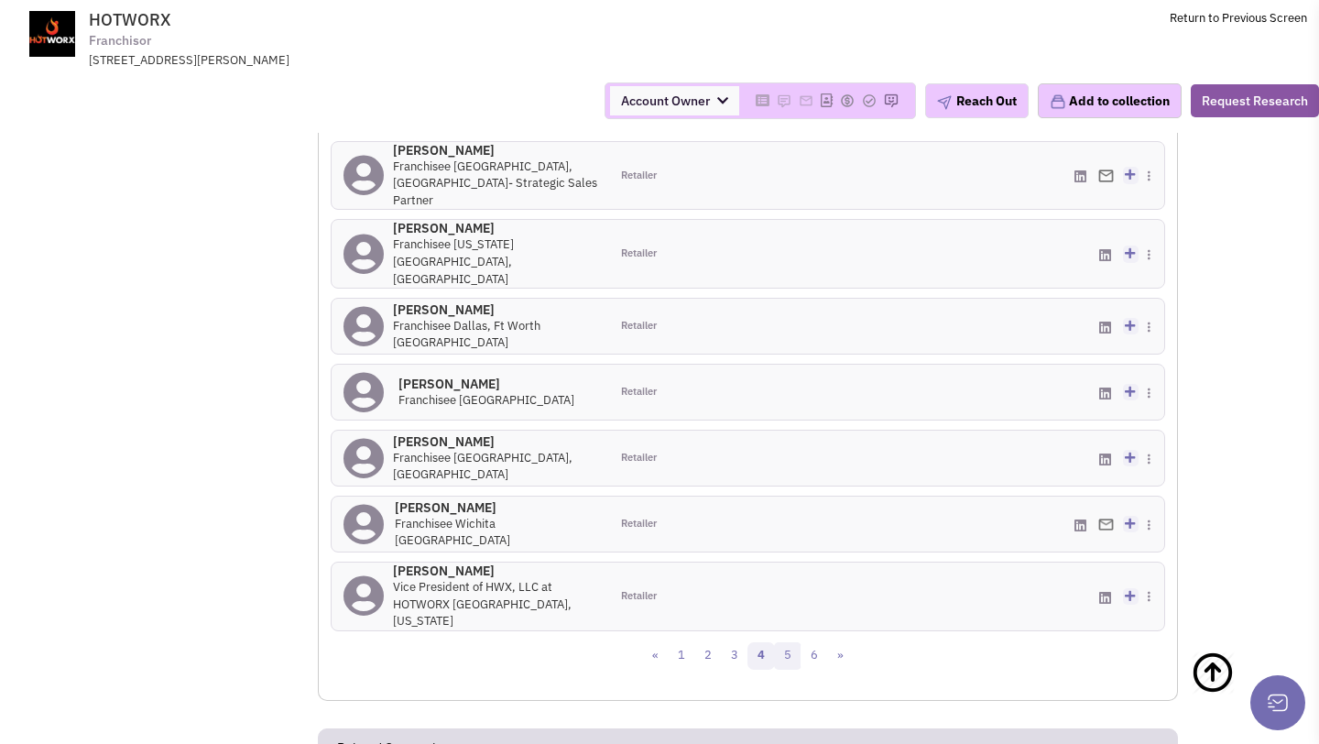
click at [786, 642] on link "5" at bounding box center [787, 655] width 27 height 27
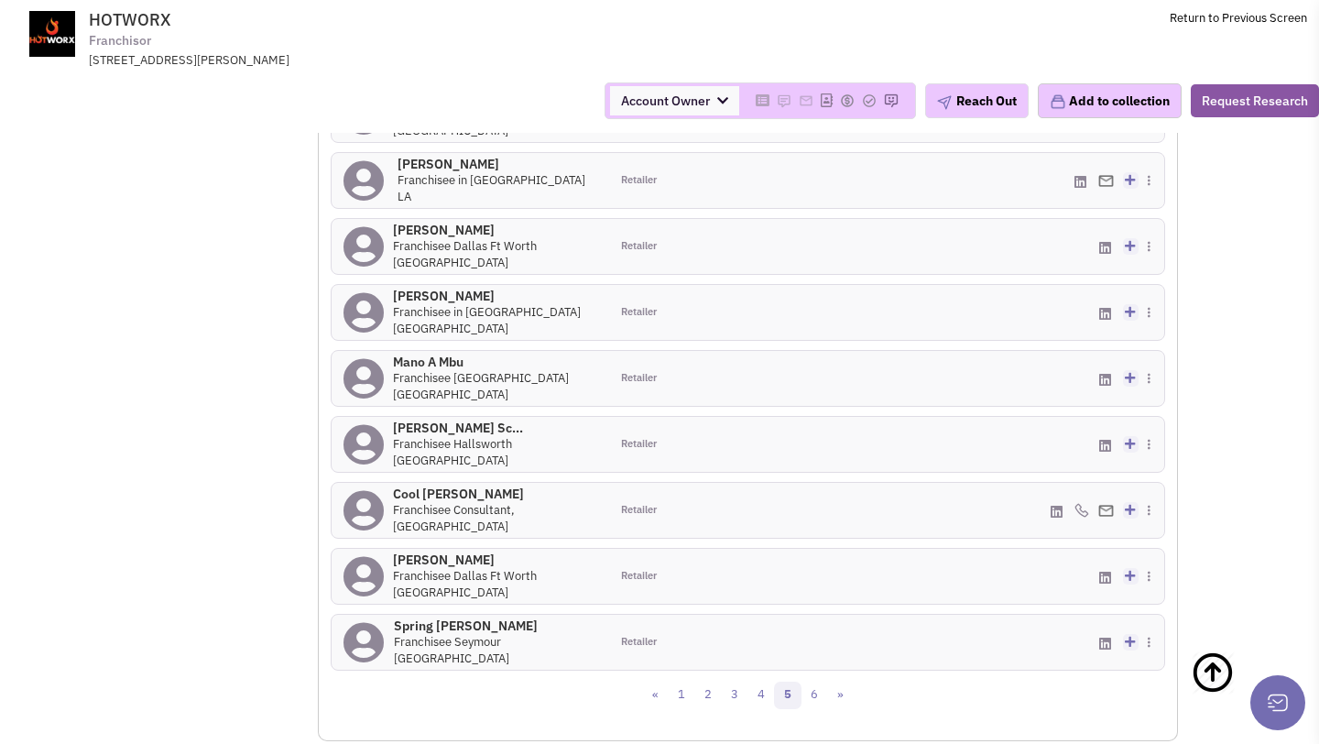
scroll to position [1964, 0]
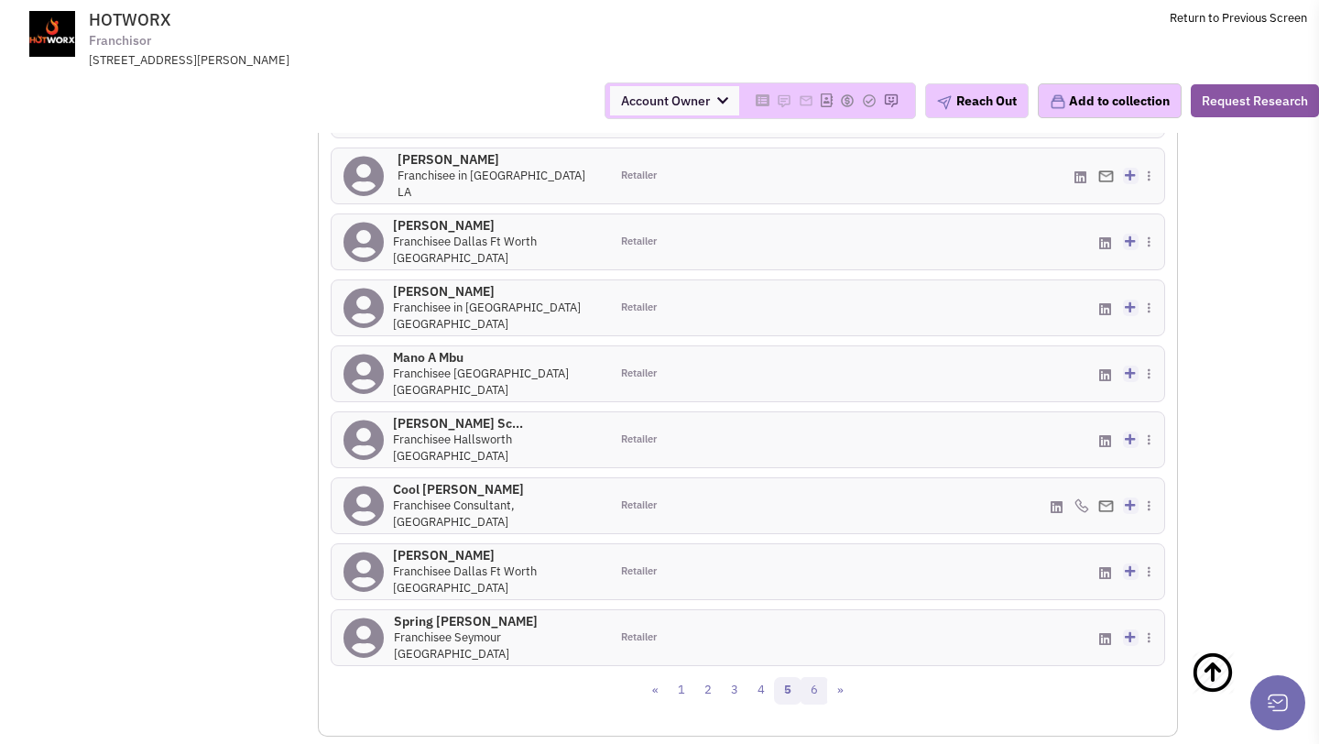
click at [811, 677] on link "6" at bounding box center [813, 690] width 27 height 27
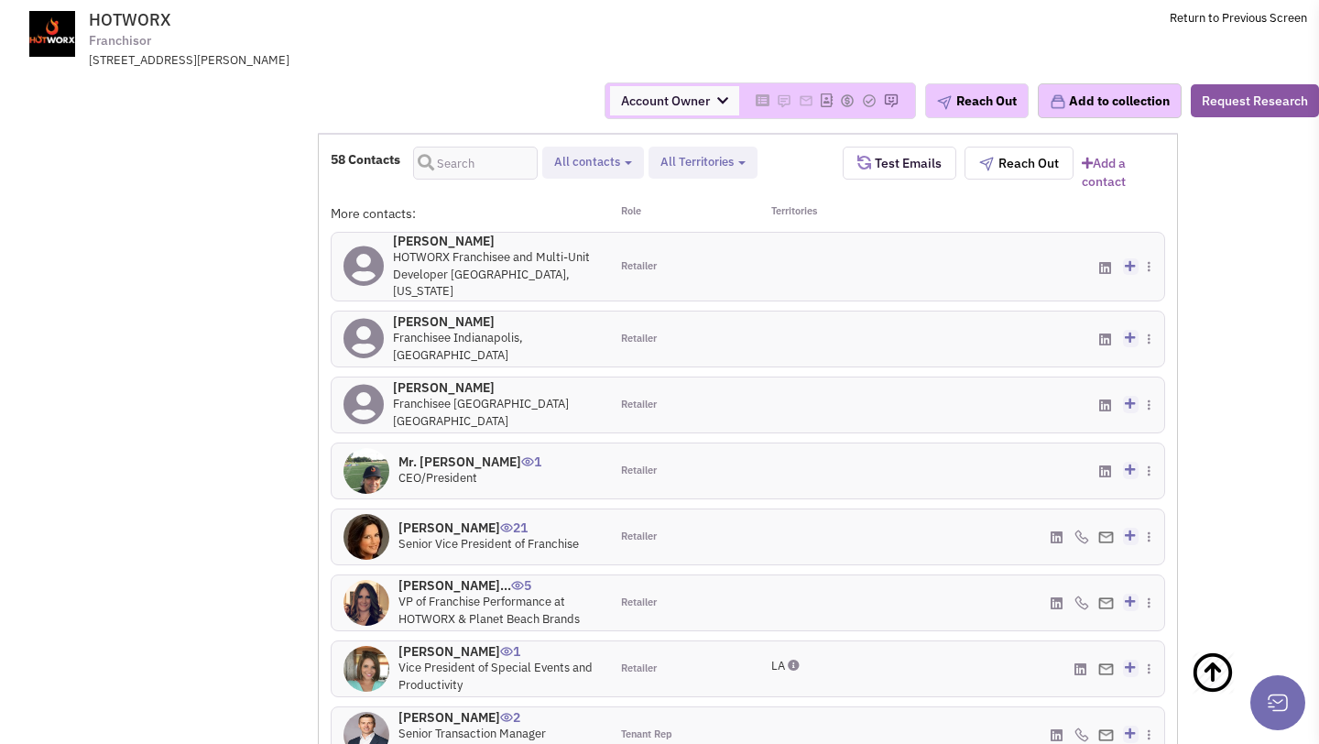
scroll to position [1749, 0]
click at [480, 452] on h4 "Mr. Stephen P Smith 1" at bounding box center [469, 460] width 143 height 16
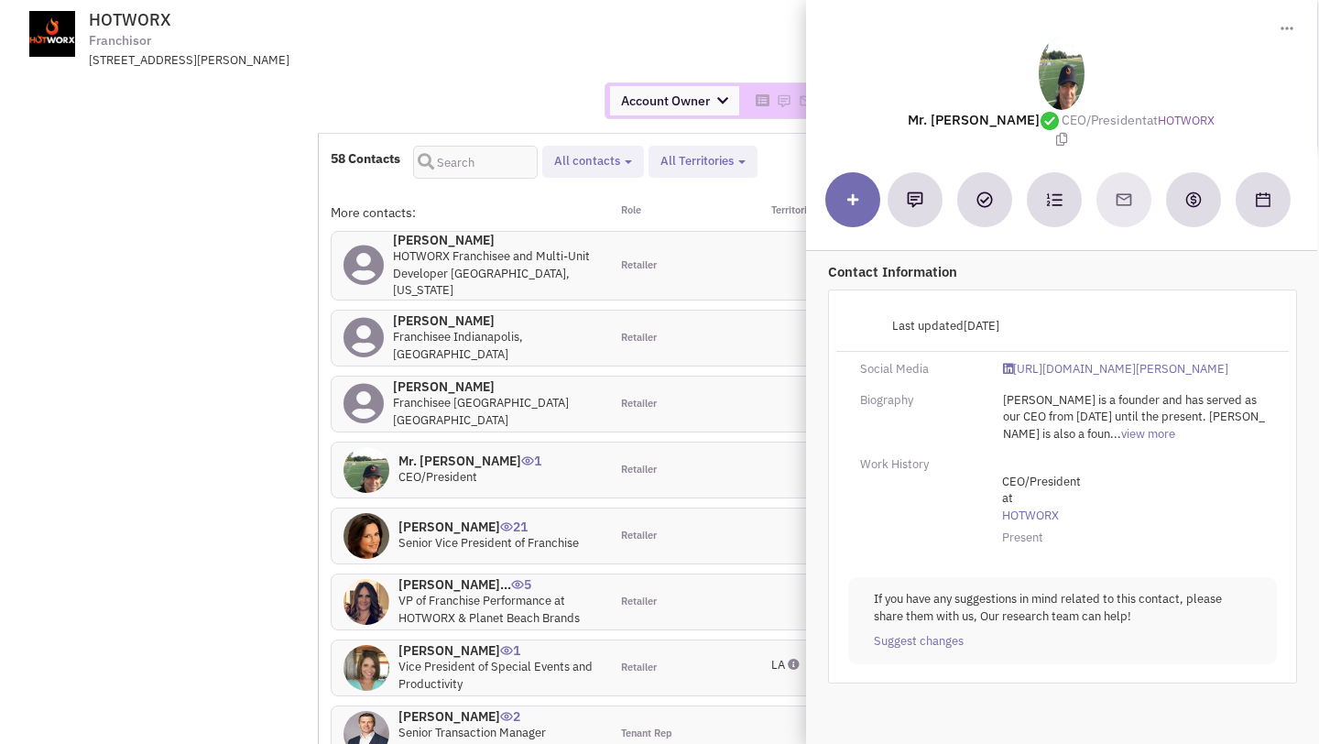
click at [468, 90] on div "Account Owner Account Owner [PERSON_NAME] [PERSON_NAME] [PERSON_NAME] [PERSON_N…" at bounding box center [659, 100] width 1342 height 37
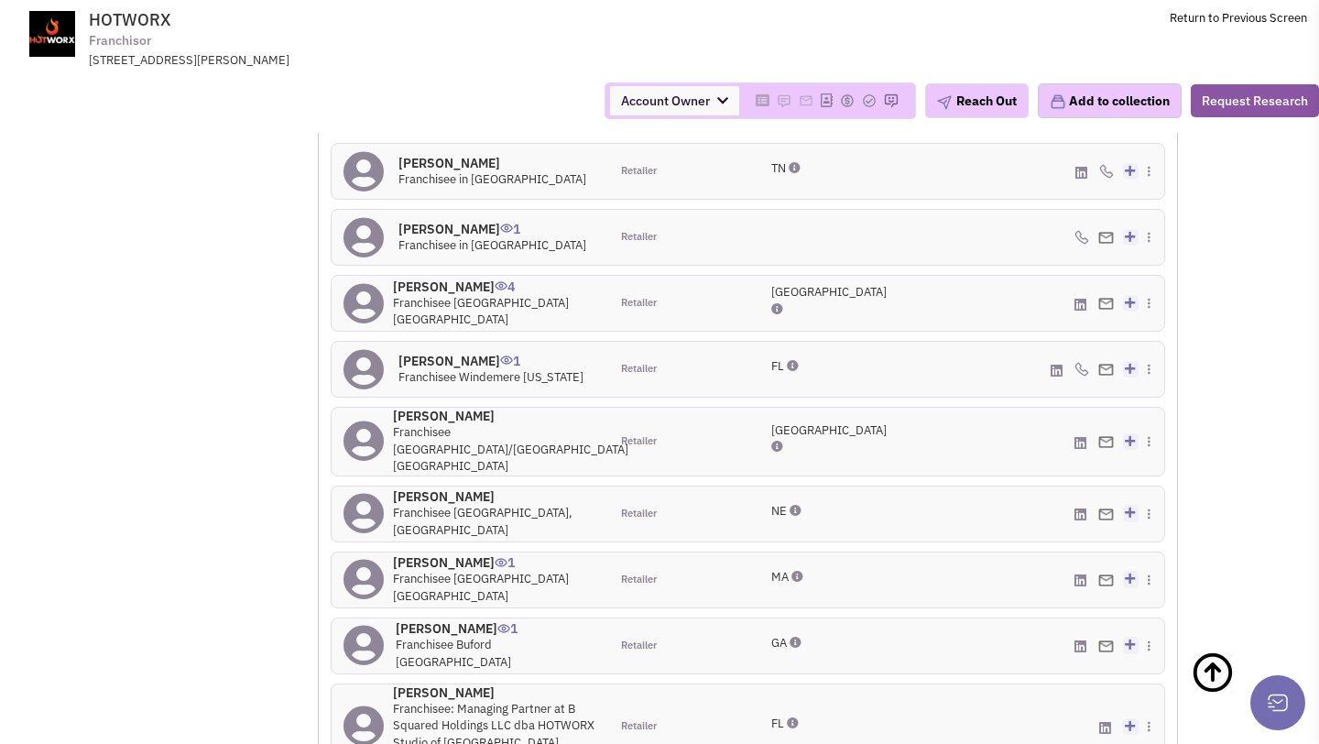
scroll to position [1955, 0]
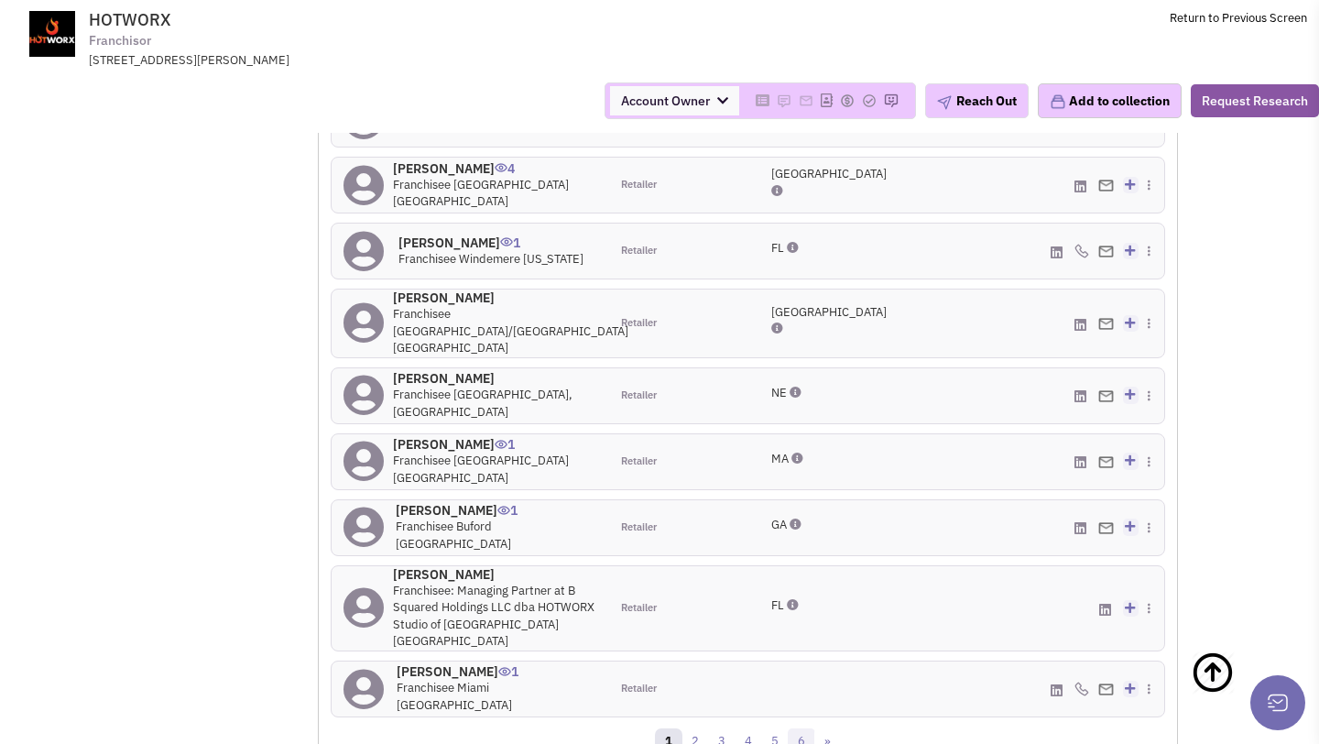
click at [798, 728] on link "6" at bounding box center [801, 741] width 27 height 27
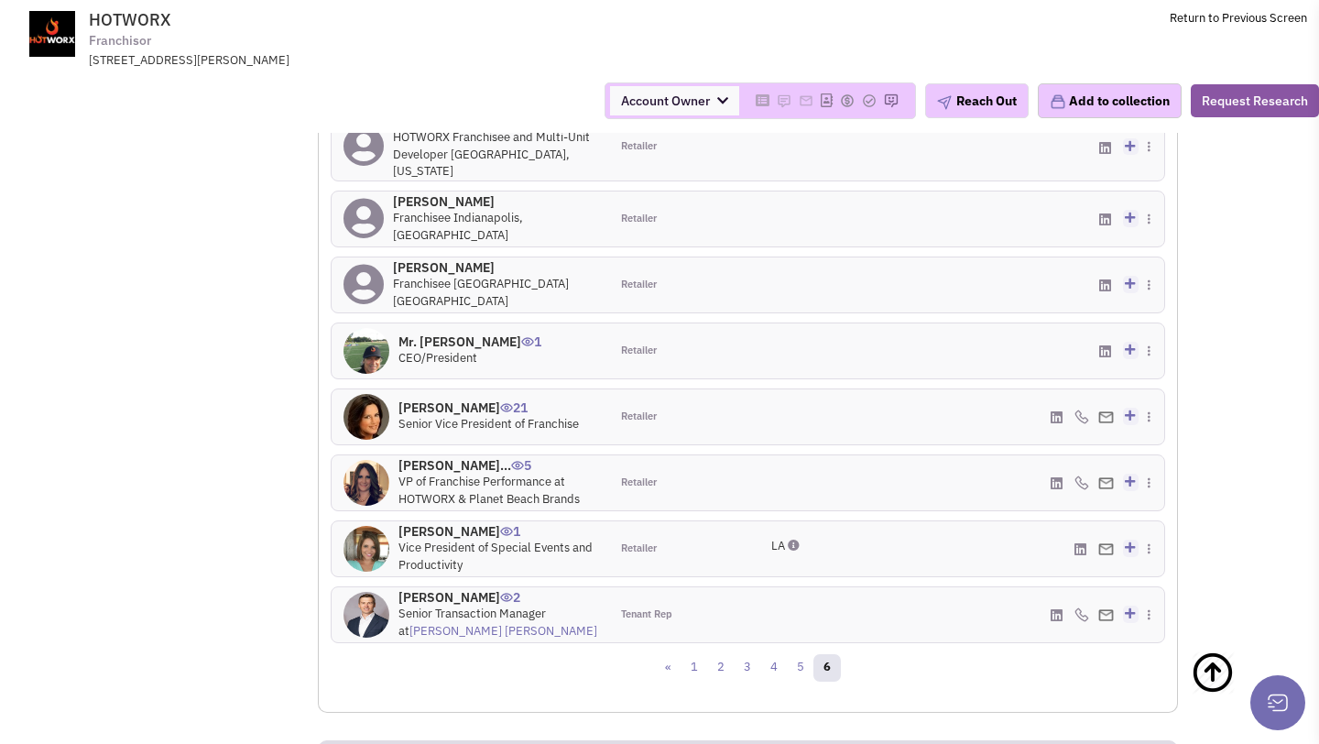
scroll to position [1867, 0]
click at [462, 400] on h4 "Ms. Nancy M Price 21" at bounding box center [488, 408] width 180 height 16
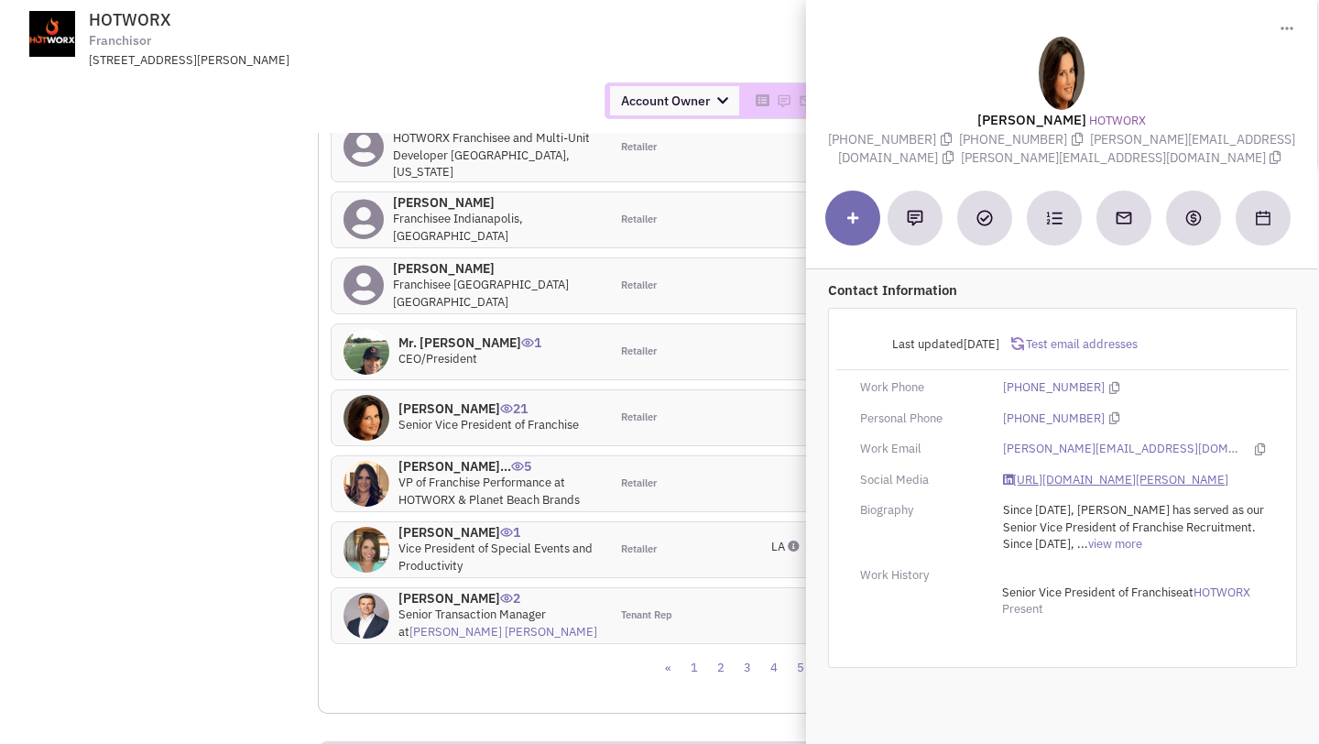
click at [1056, 483] on link "https://www.linkedin.com/in/nancy-price-734687/" at bounding box center [1115, 480] width 225 height 17
drag, startPoint x: 993, startPoint y: 158, endPoint x: 1106, endPoint y: 163, distance: 113.7
click at [1106, 163] on span "nancy@hotworx.net" at bounding box center [1123, 157] width 325 height 16
copy span "nancy@hotworx.net"
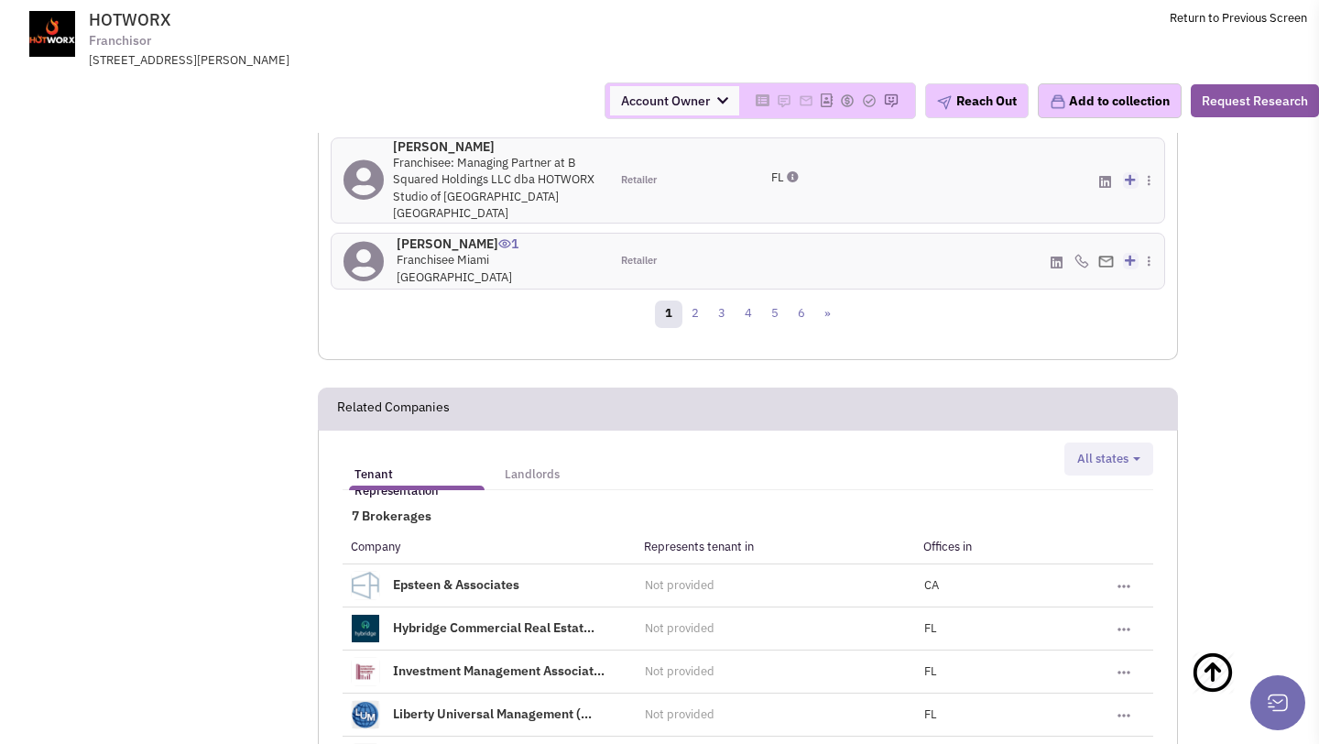
scroll to position [2210, 0]
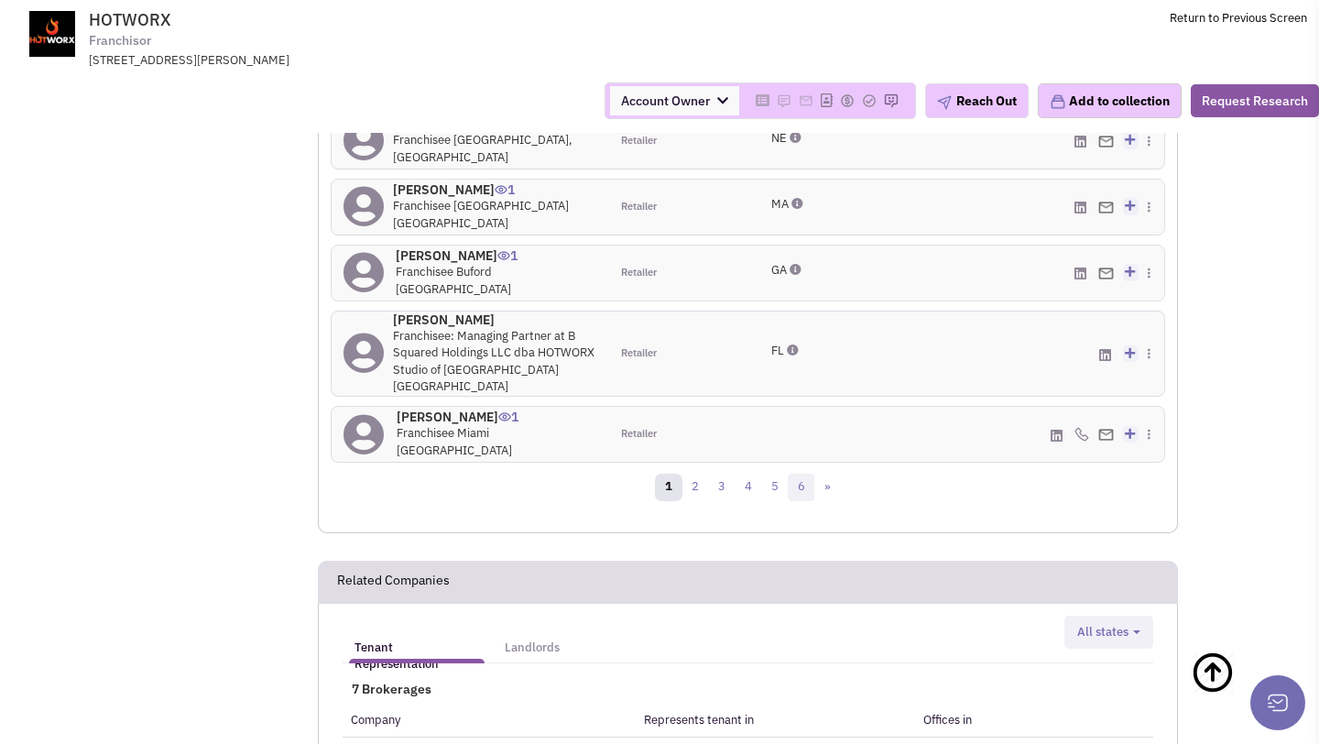
click at [802, 473] on link "6" at bounding box center [801, 486] width 27 height 27
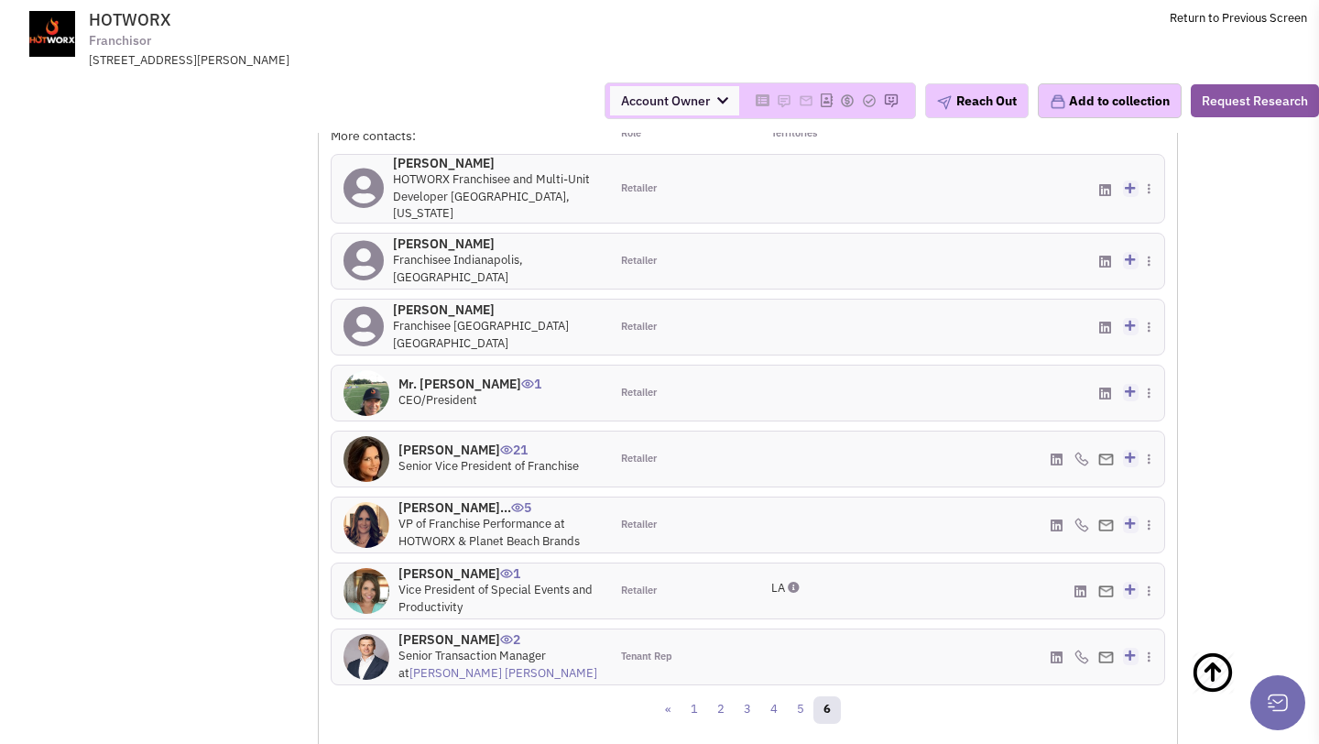
scroll to position [1831, 0]
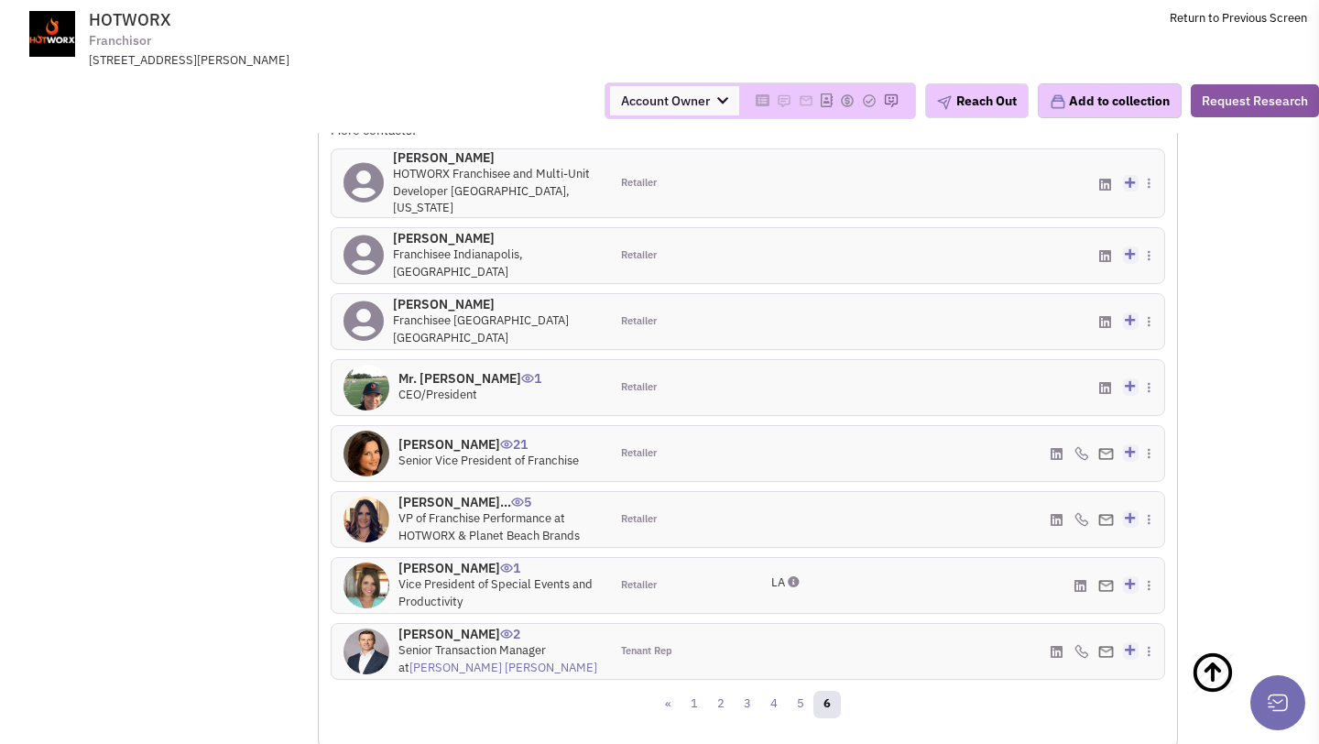
click at [459, 494] on h4 "Ms. Jessica Mathern... 5" at bounding box center [497, 502] width 199 height 16
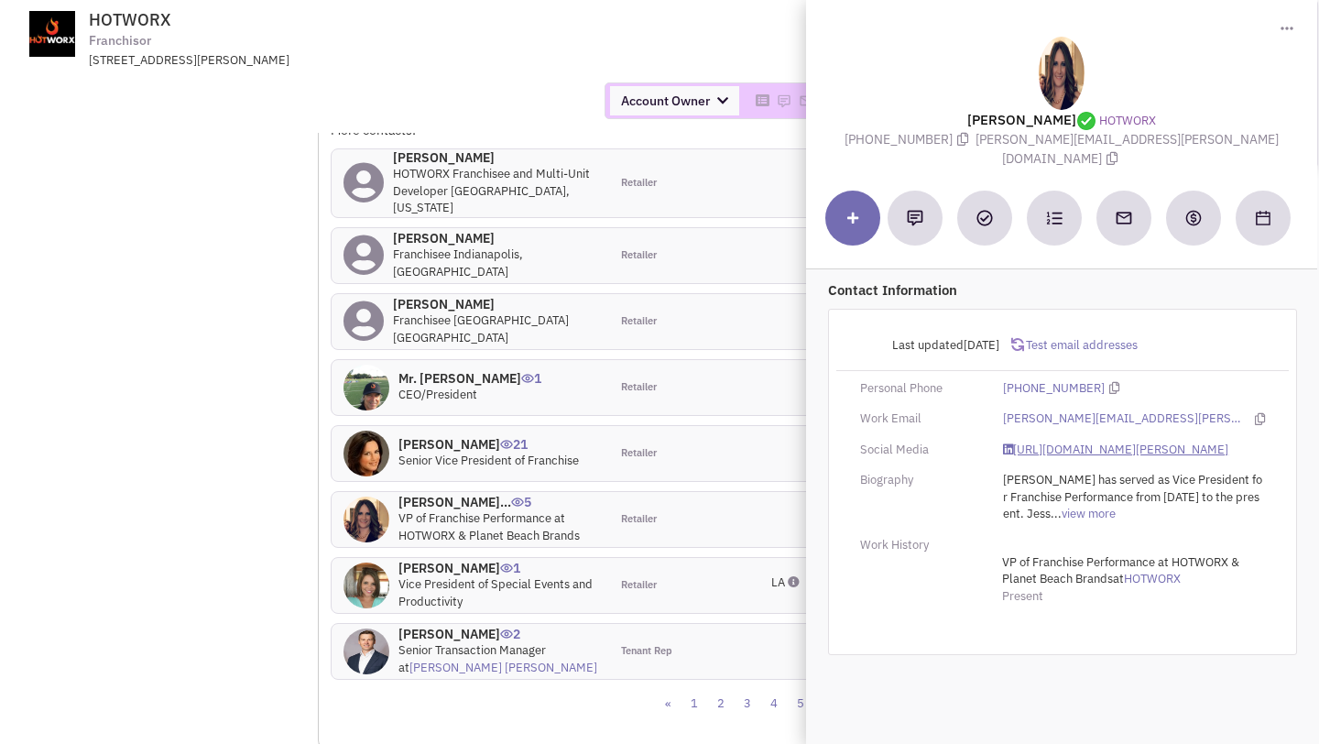
click at [1039, 441] on link "https://www.linkedin.com/in/jessica-matherne-2698093/" at bounding box center [1115, 449] width 225 height 17
drag, startPoint x: 1020, startPoint y: 141, endPoint x: 1197, endPoint y: 141, distance: 176.7
click at [1197, 141] on span "jessica.matherne@hotworx.net" at bounding box center [1126, 149] width 303 height 36
copy span "jessica.matherne@hotworx.net"
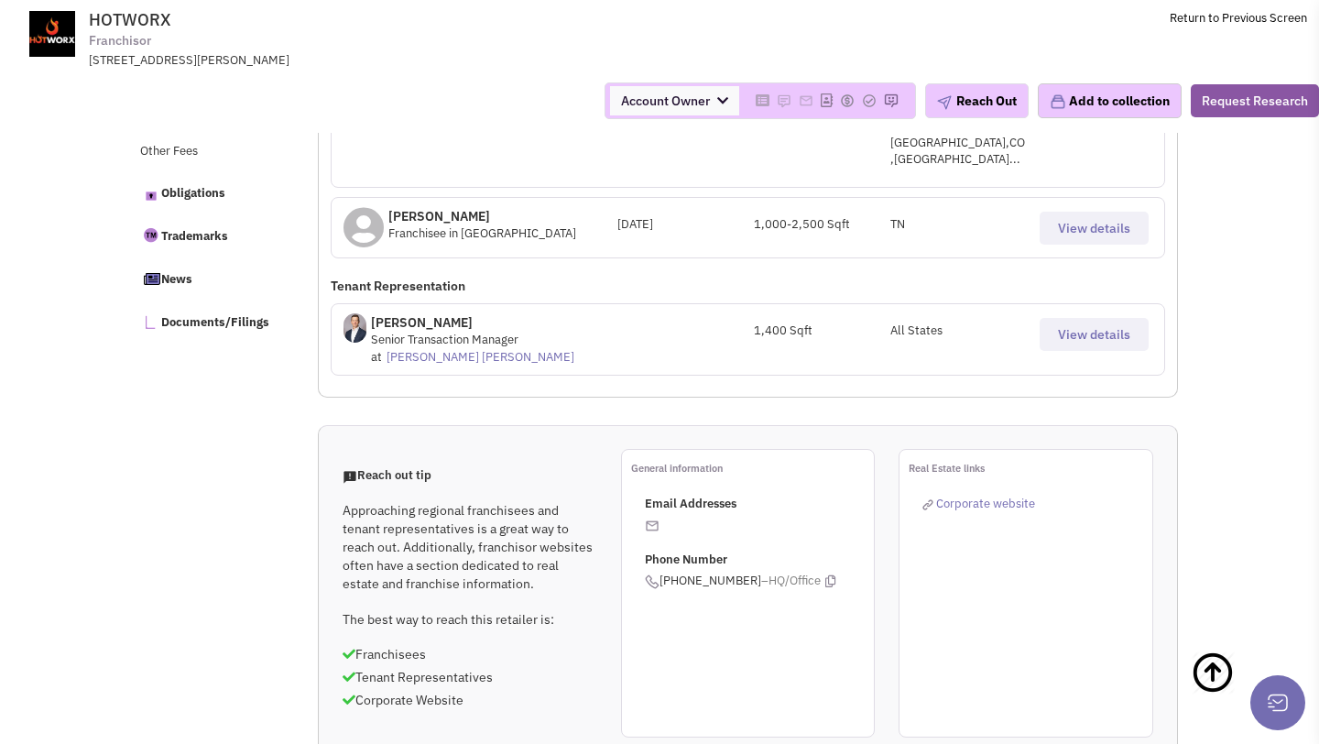
scroll to position [0, 0]
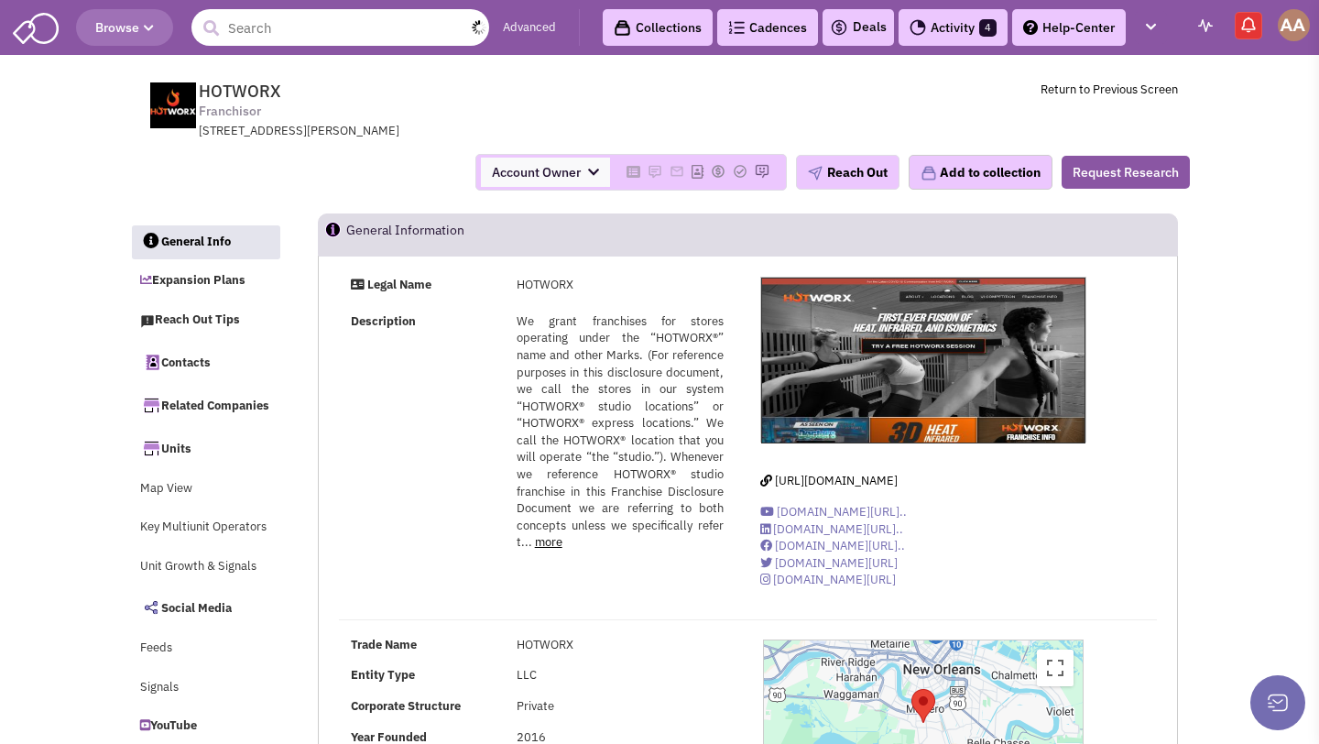
click at [259, 24] on input "text" at bounding box center [340, 27] width 298 height 37
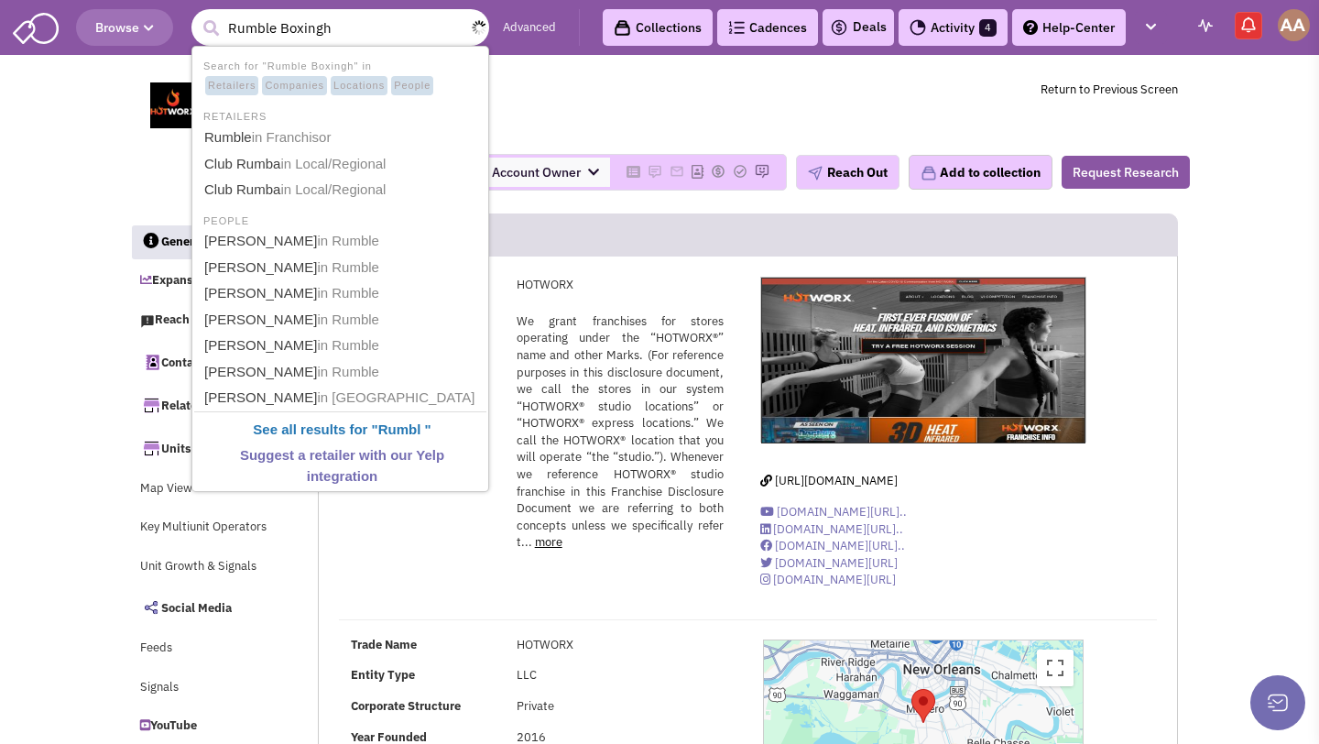
type input "Rumble Boxing"
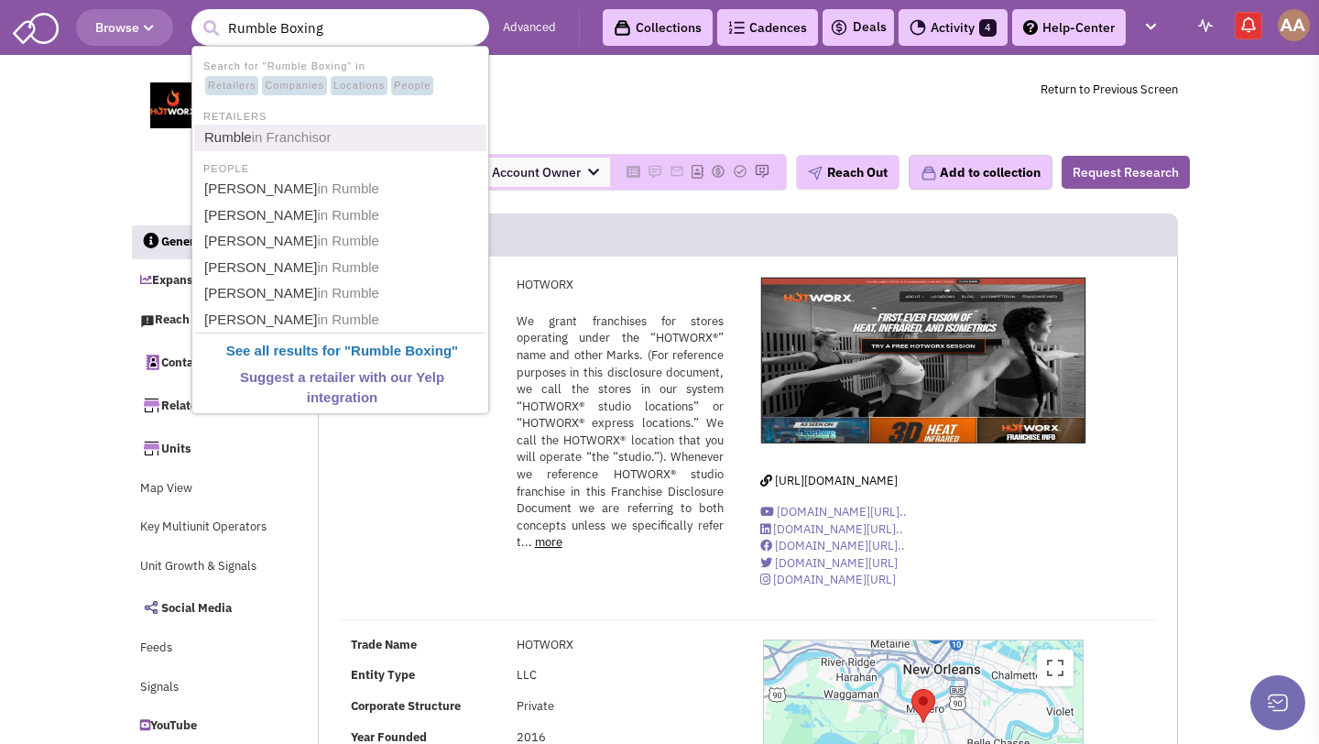
click at [293, 140] on span "in Franchisor" at bounding box center [292, 137] width 80 height 16
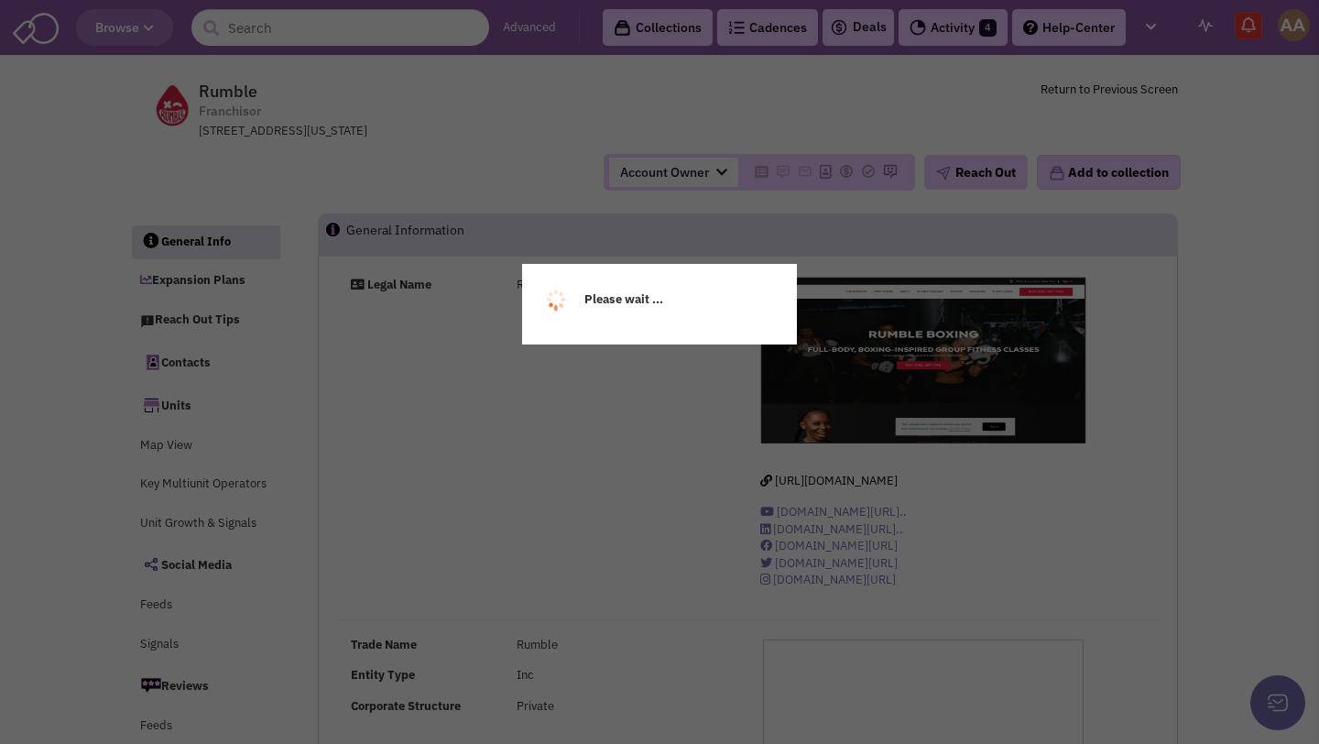
select select
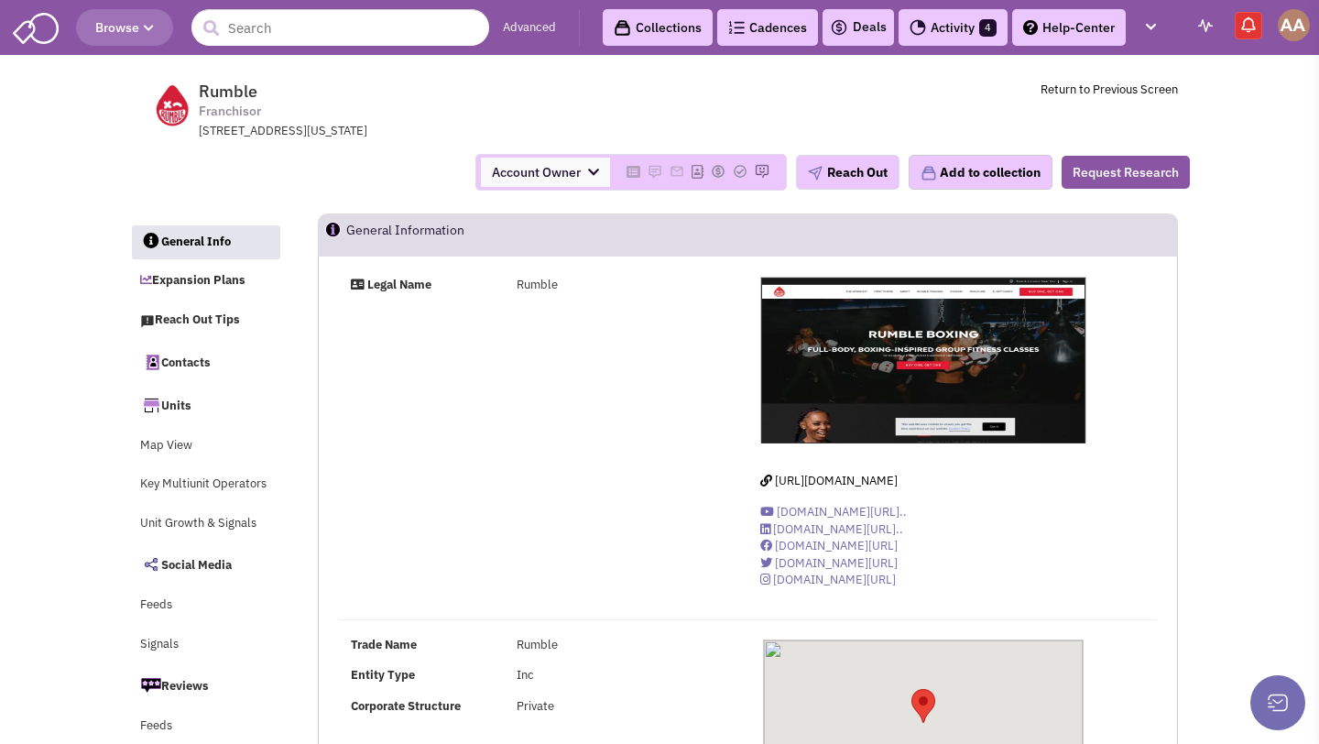
select select
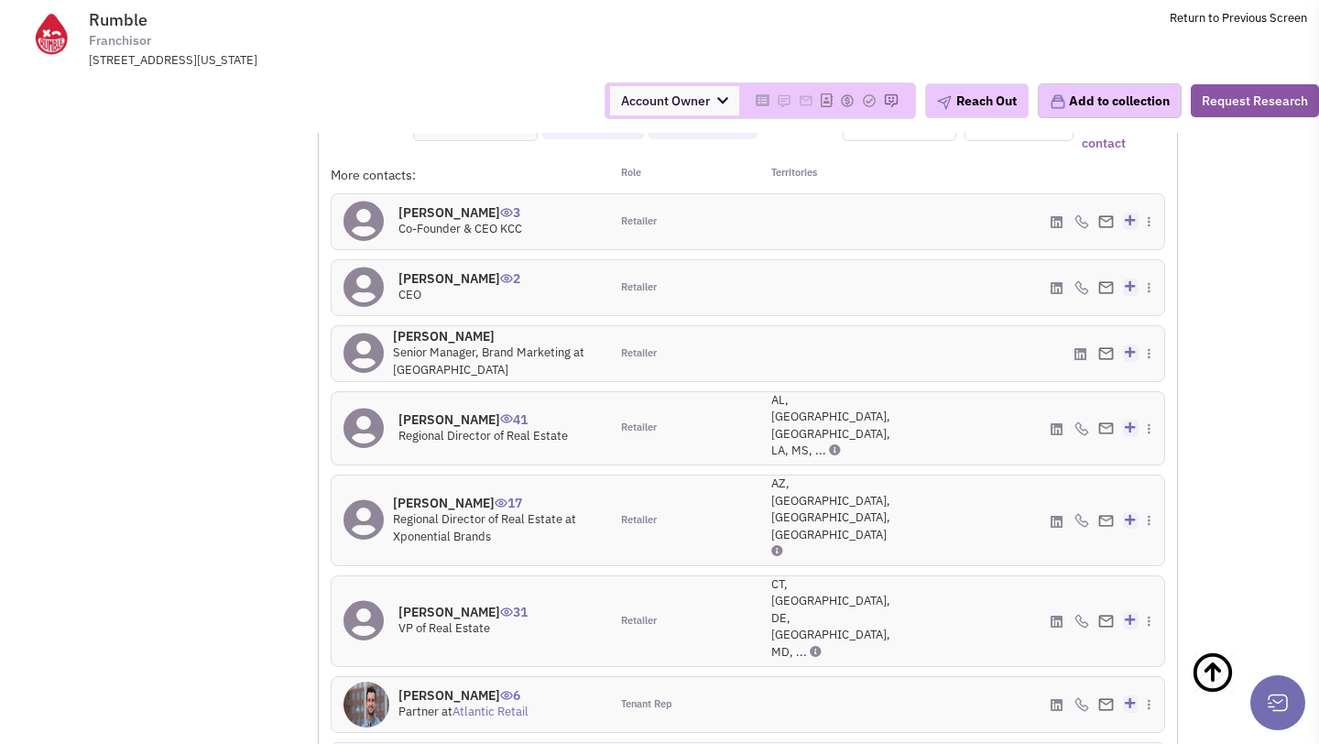
scroll to position [1599, 0]
click at [444, 209] on h4 "[PERSON_NAME] 3" at bounding box center [460, 209] width 124 height 16
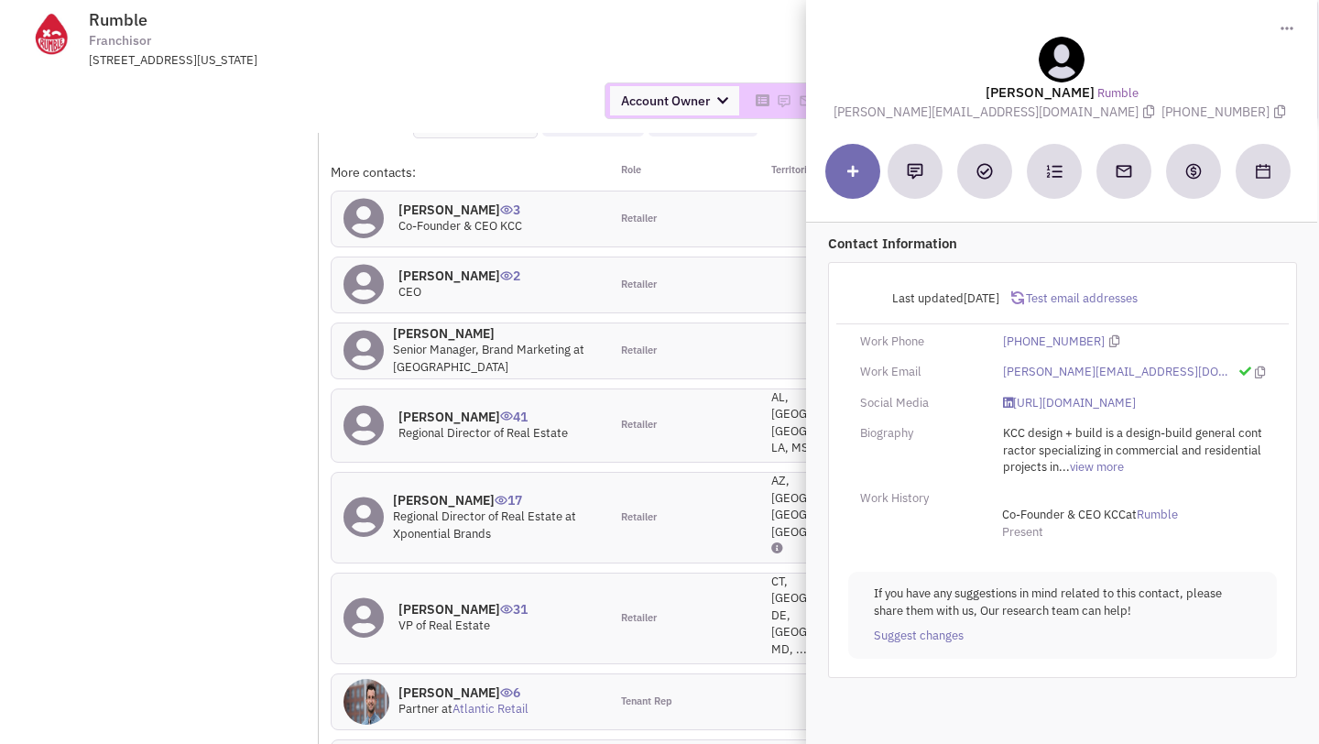
click at [448, 113] on div "Account Owner Account Owner [PERSON_NAME] [PERSON_NAME] [PERSON_NAME] [PERSON_N…" at bounding box center [659, 100] width 1342 height 37
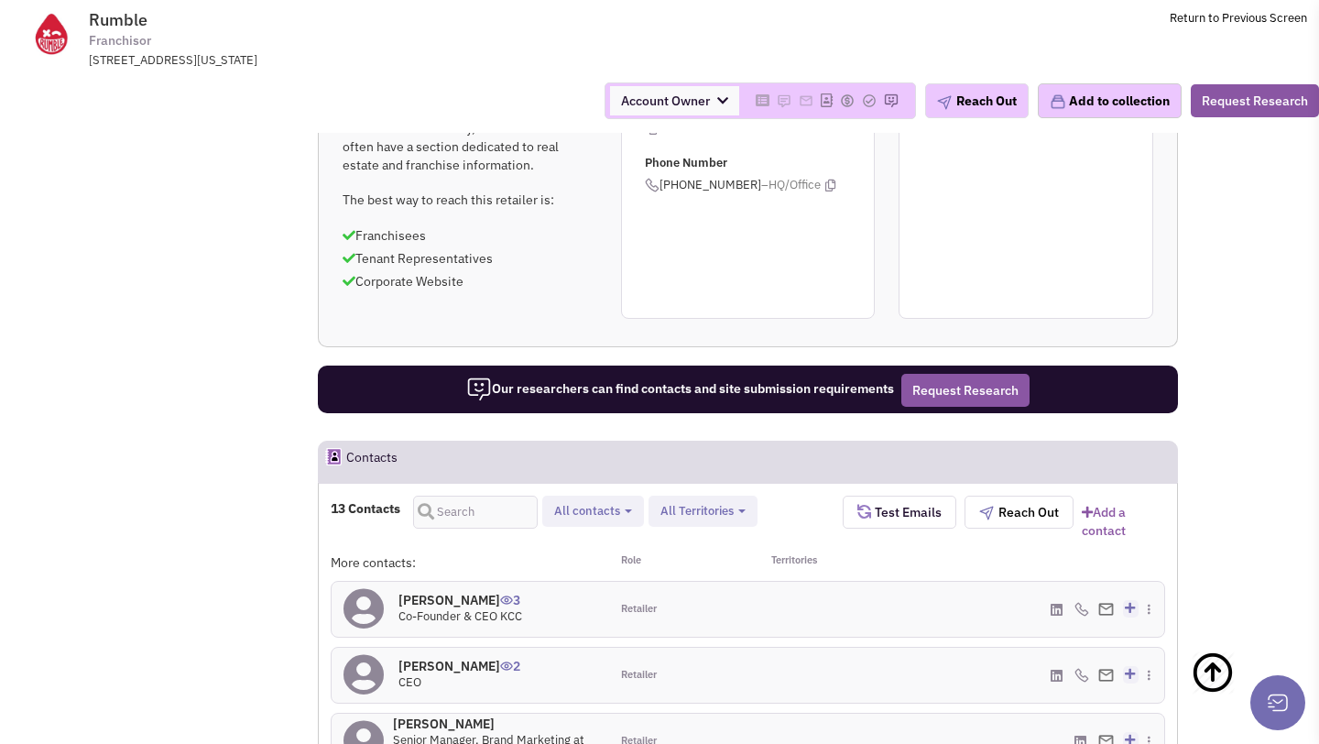
scroll to position [1520, 0]
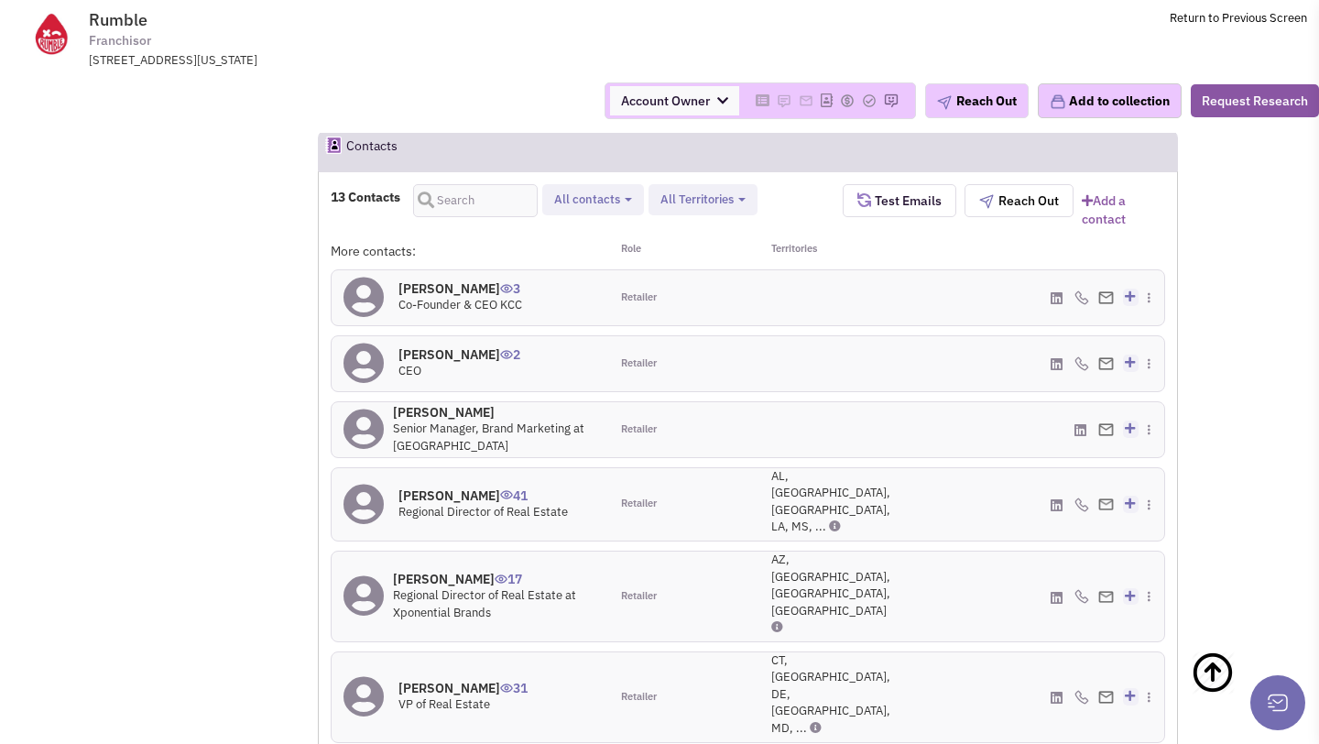
click at [447, 288] on h4 "[PERSON_NAME] 3" at bounding box center [460, 288] width 124 height 16
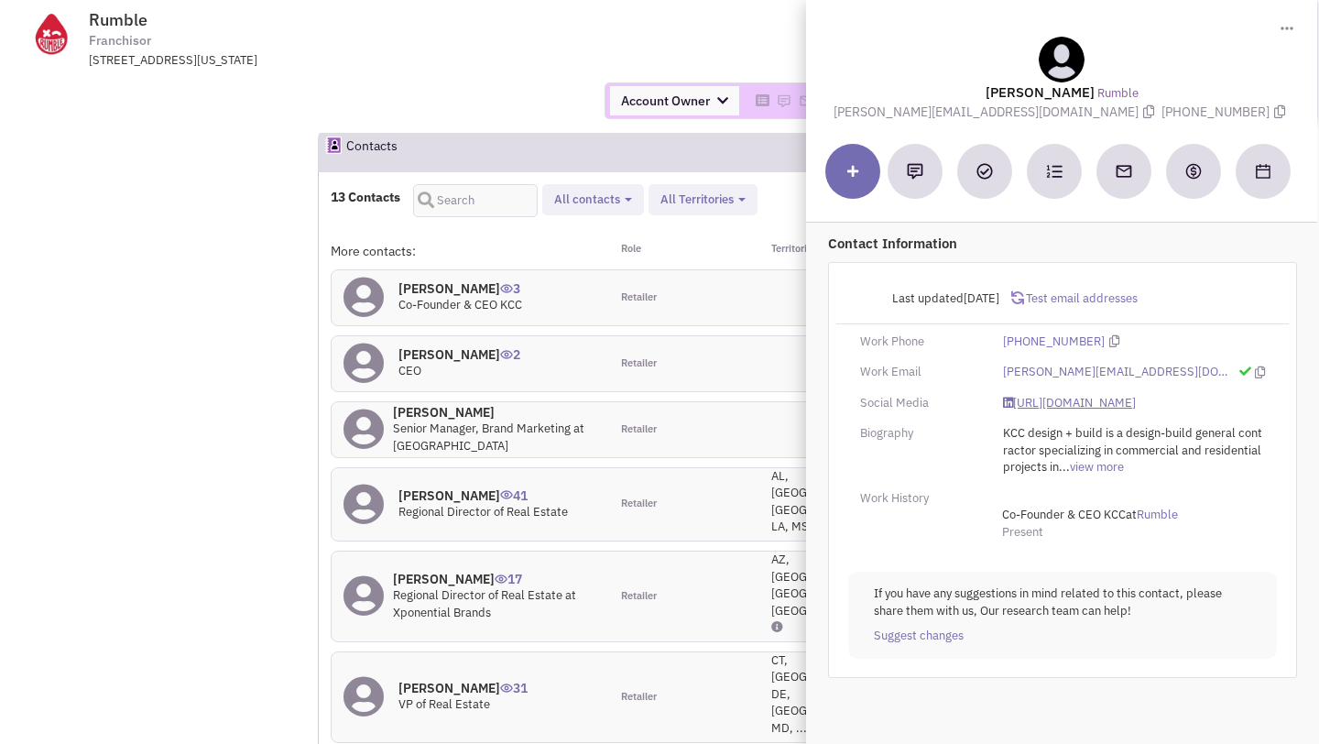
click at [1051, 400] on link "[URL][DOMAIN_NAME]" at bounding box center [1069, 403] width 133 height 17
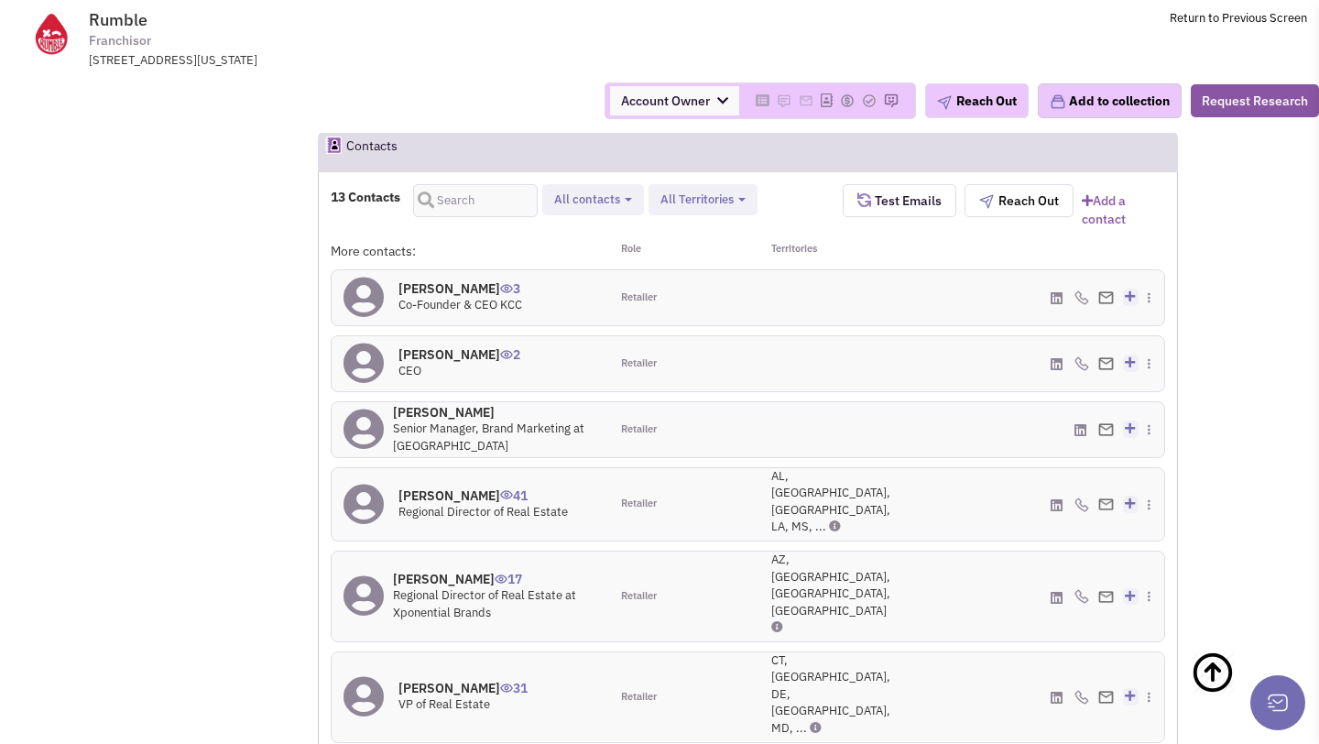
click at [453, 354] on h4 "[PERSON_NAME] 2" at bounding box center [459, 354] width 122 height 16
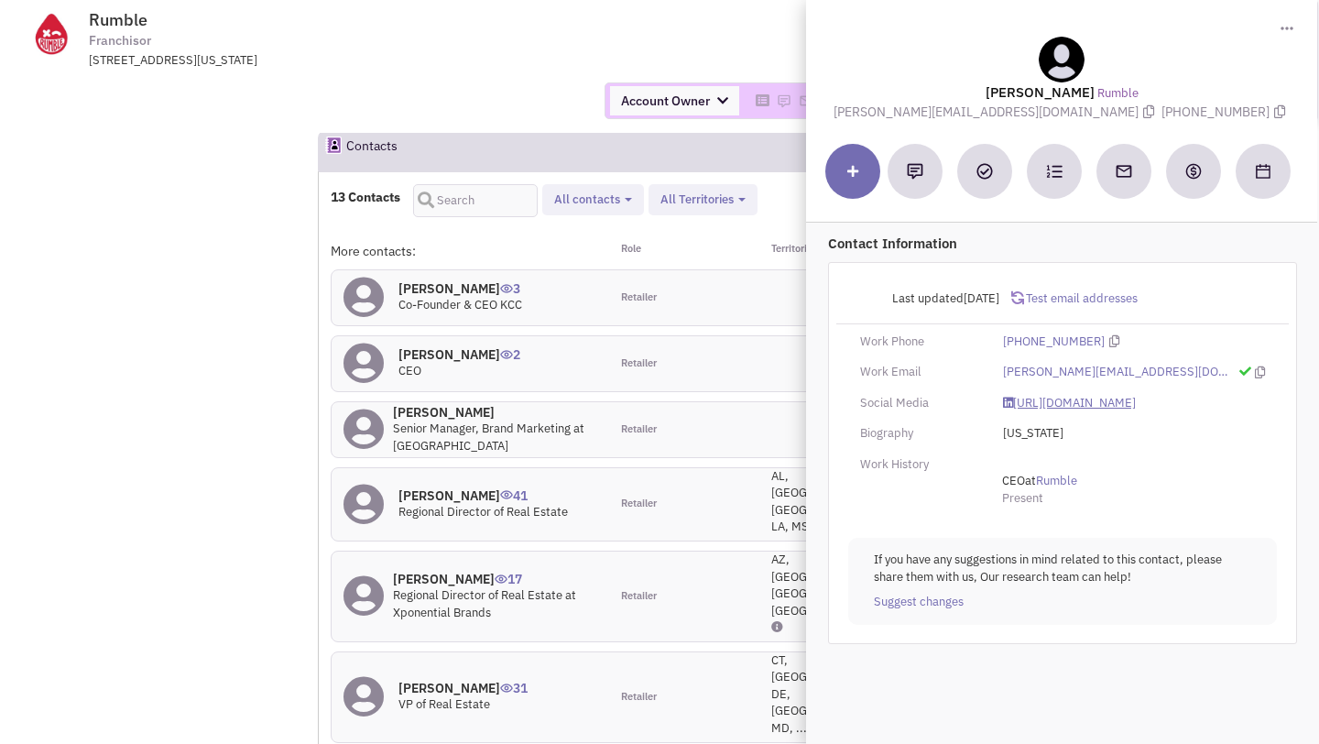
click at [1039, 398] on link "[URL][DOMAIN_NAME]" at bounding box center [1069, 403] width 133 height 17
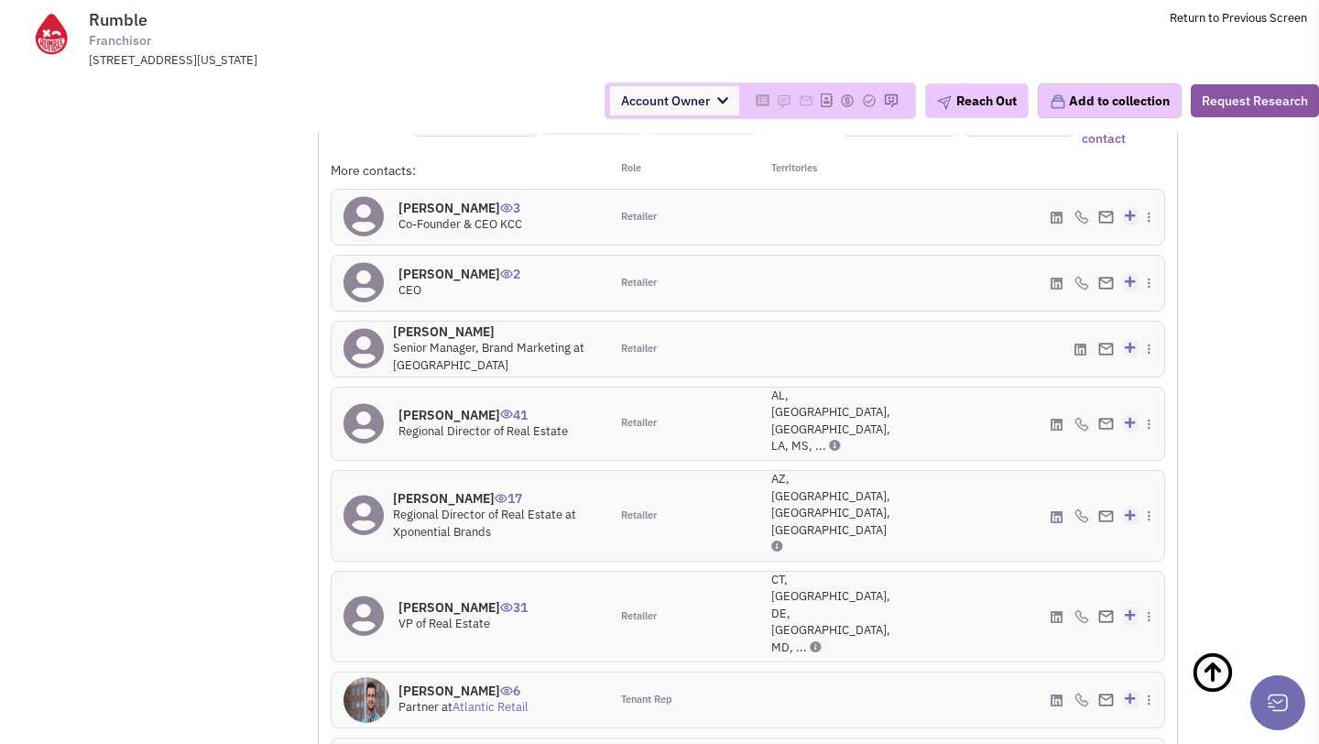
scroll to position [1603, 0]
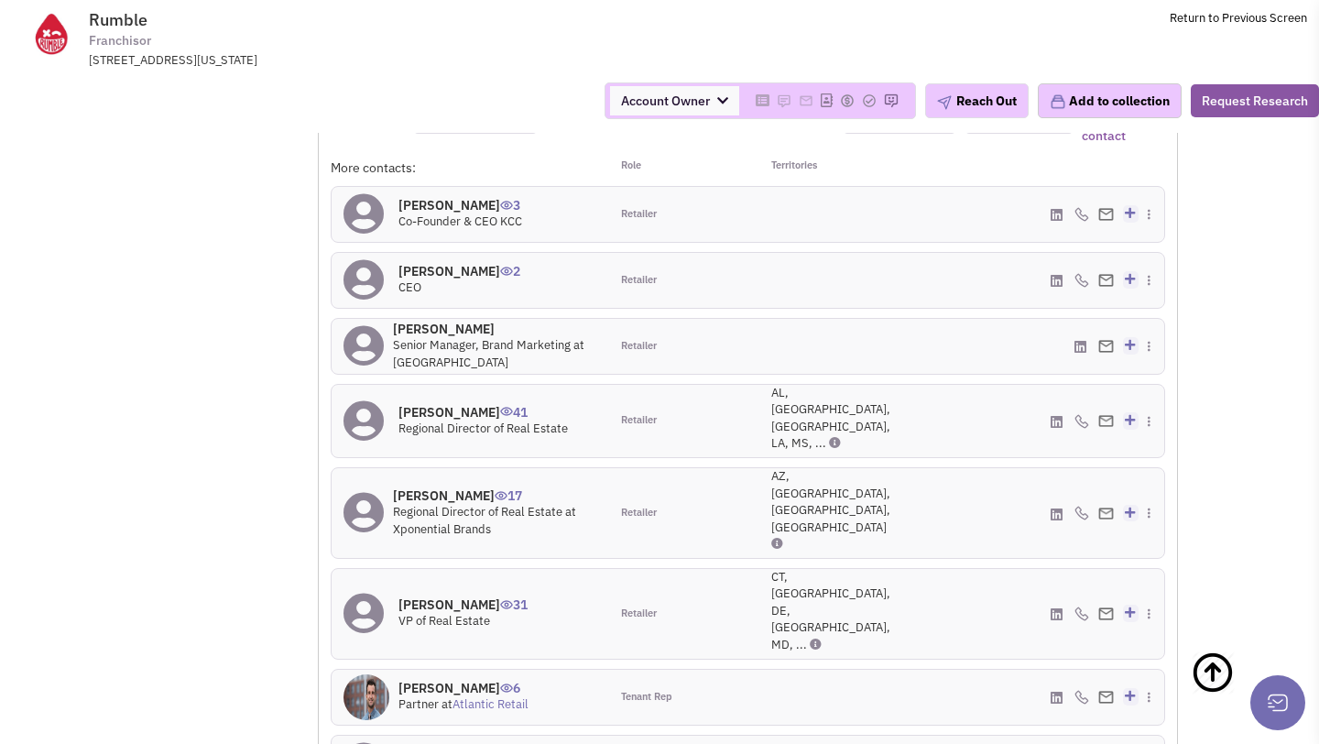
click at [459, 406] on h4 "[PERSON_NAME] 41" at bounding box center [482, 412] width 169 height 16
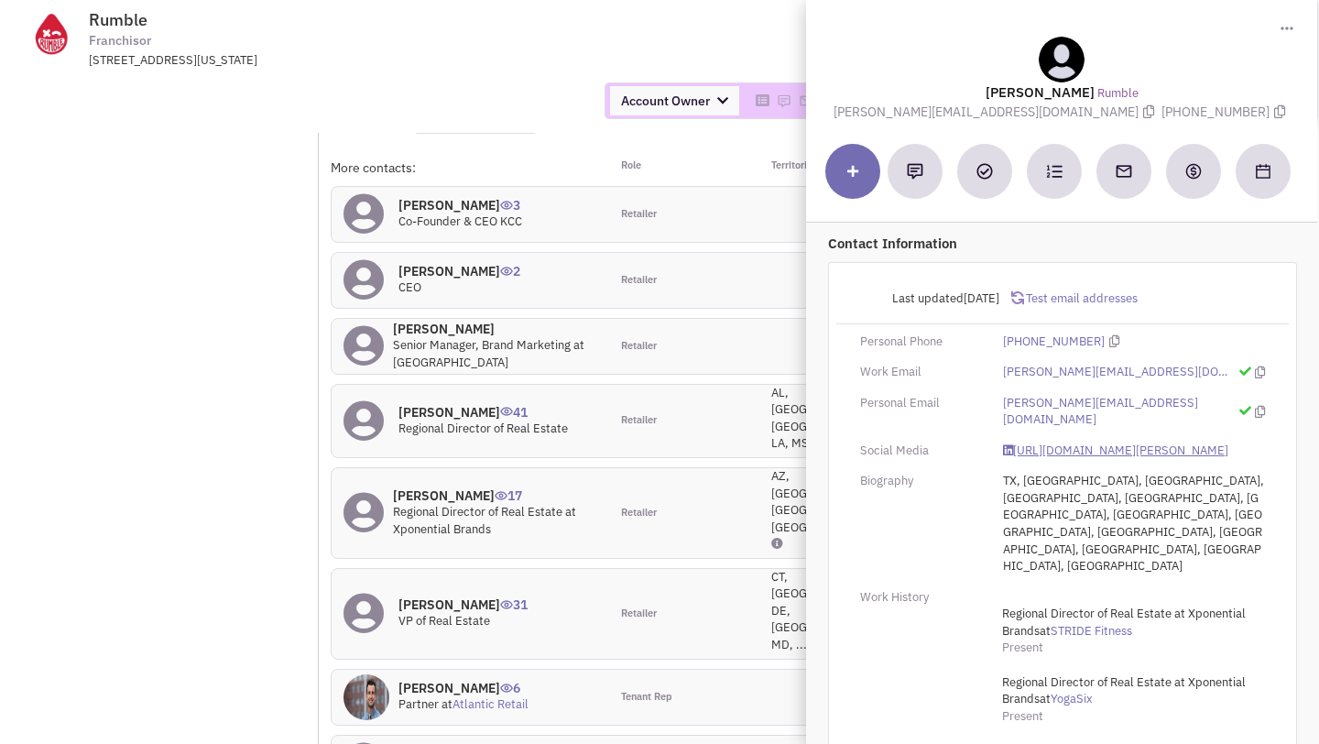
click at [1051, 442] on link "[URL][DOMAIN_NAME][PERSON_NAME]" at bounding box center [1115, 450] width 225 height 17
click at [445, 80] on div "Account Owner Account Owner [PERSON_NAME] [PERSON_NAME] [PERSON_NAME] [PERSON_N…" at bounding box center [659, 101] width 1342 height 64
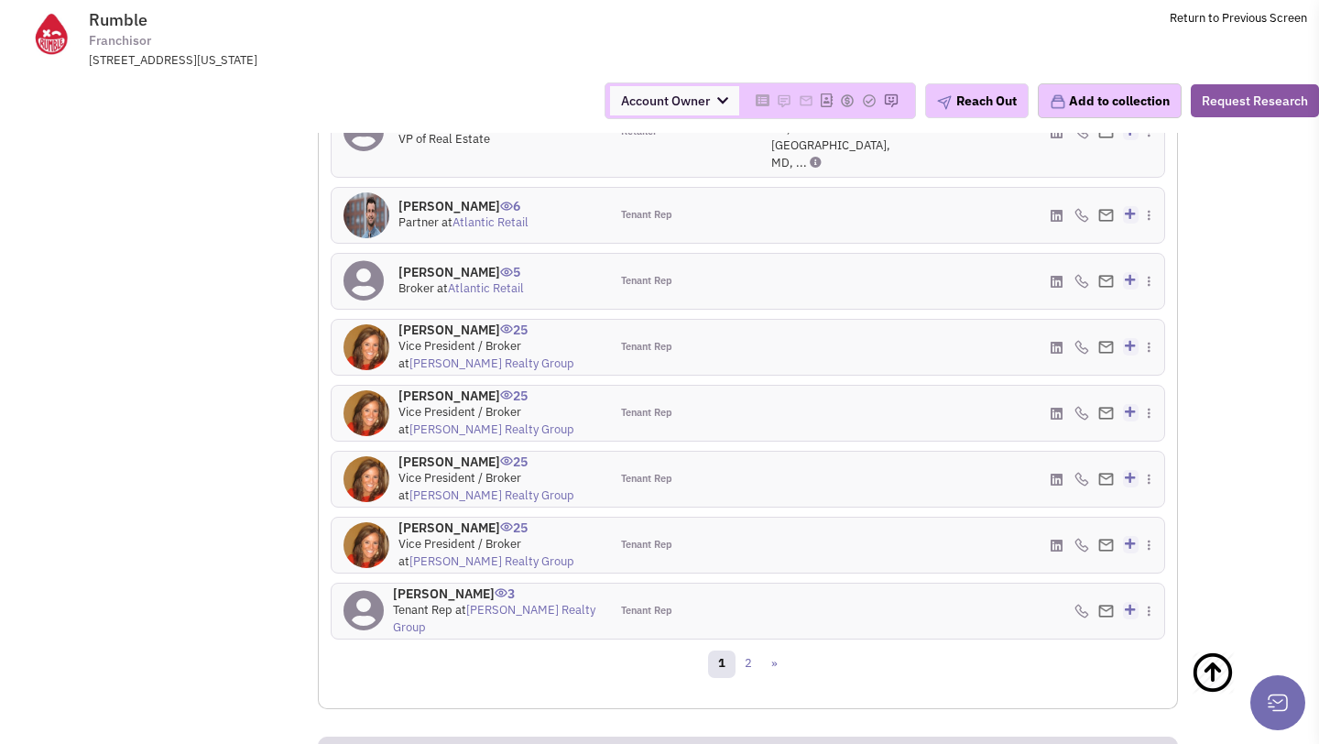
scroll to position [2077, 0]
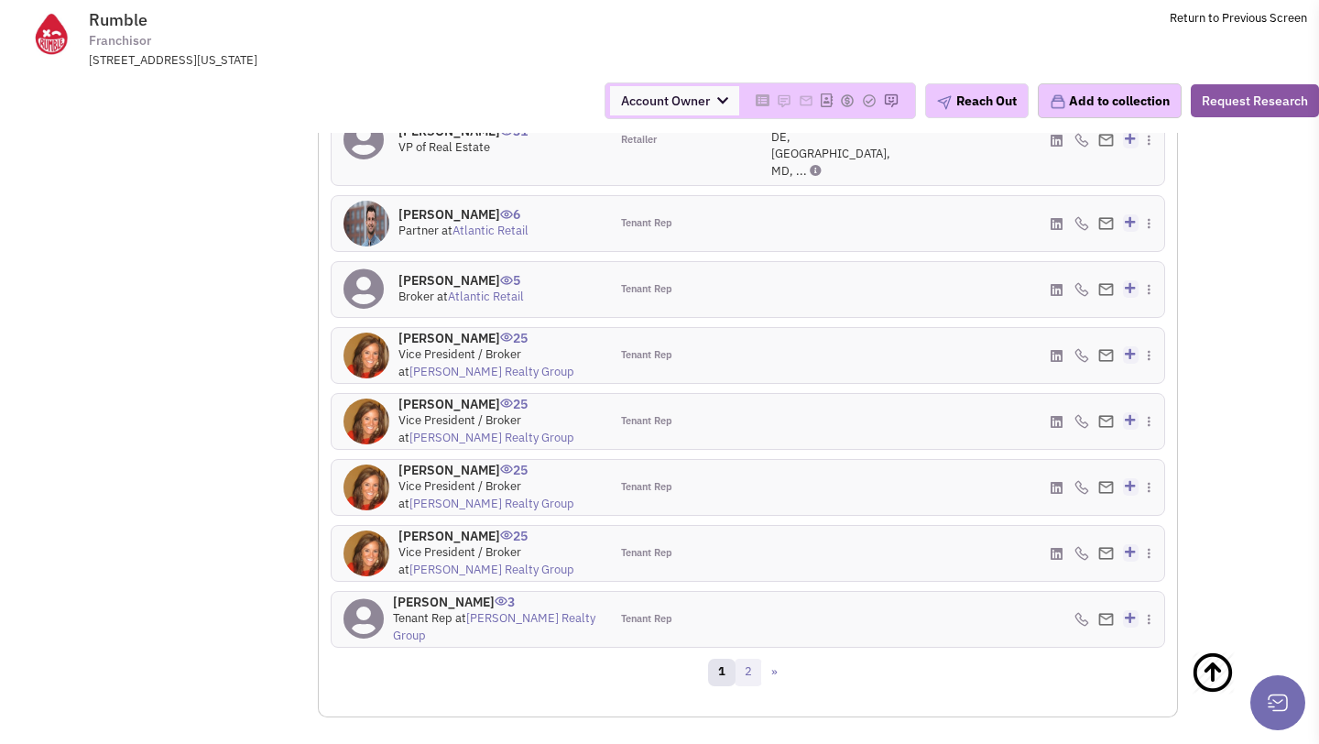
click at [753, 658] on link "2" at bounding box center [747, 671] width 27 height 27
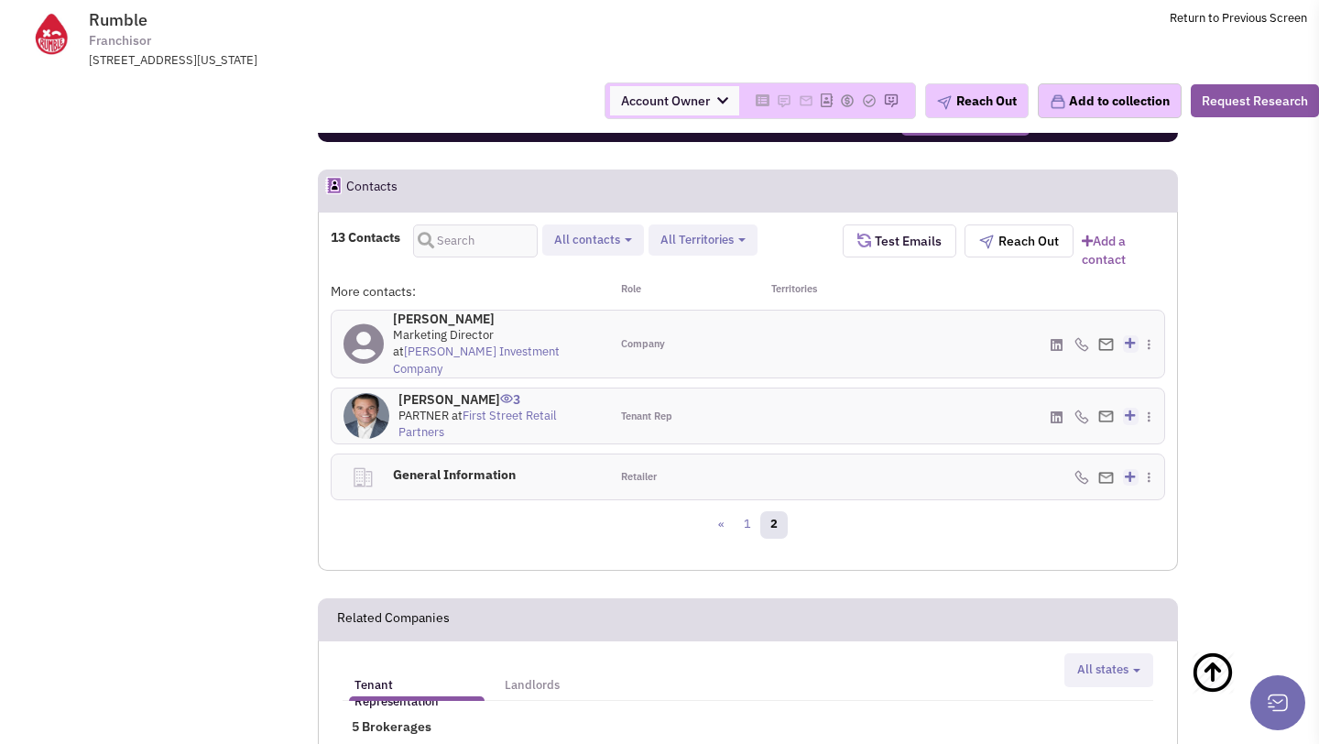
scroll to position [1483, 0]
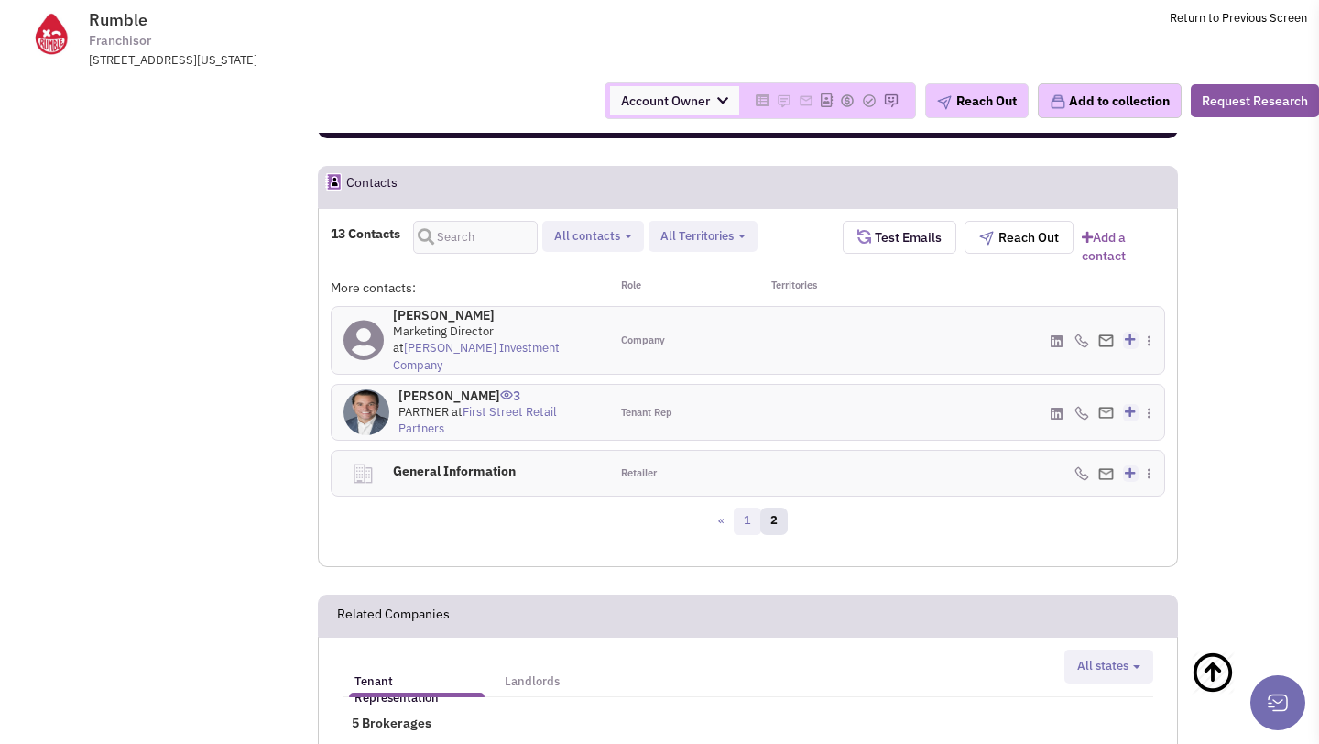
click at [745, 512] on link "1" at bounding box center [746, 520] width 27 height 27
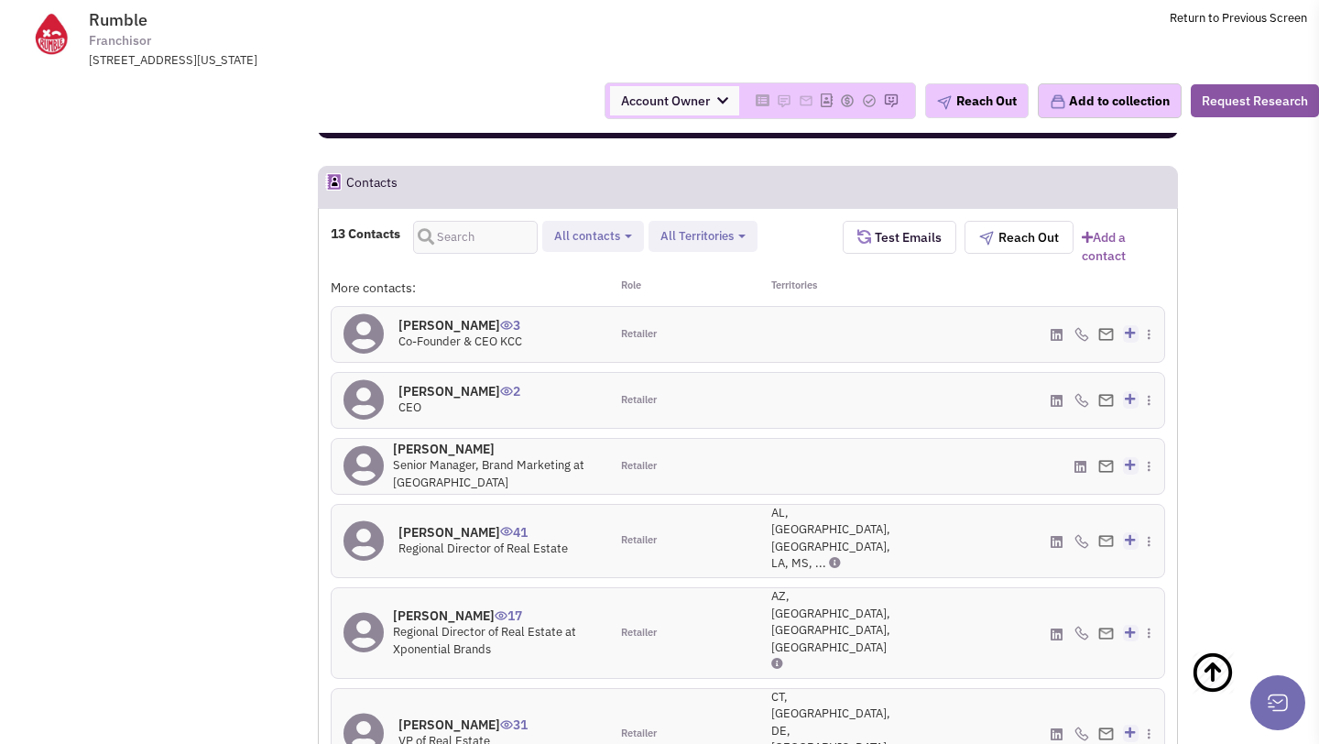
scroll to position [1670, 0]
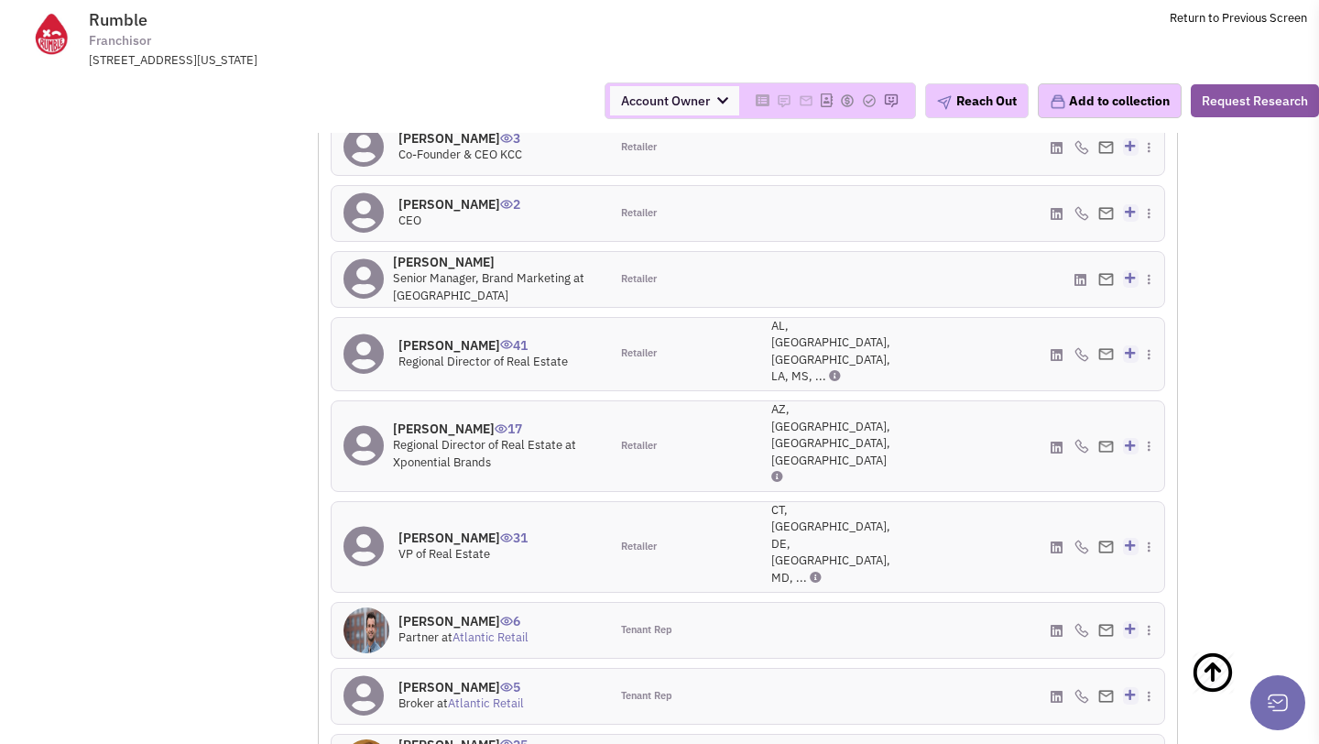
click at [490, 529] on h4 "[PERSON_NAME] 31" at bounding box center [462, 537] width 129 height 16
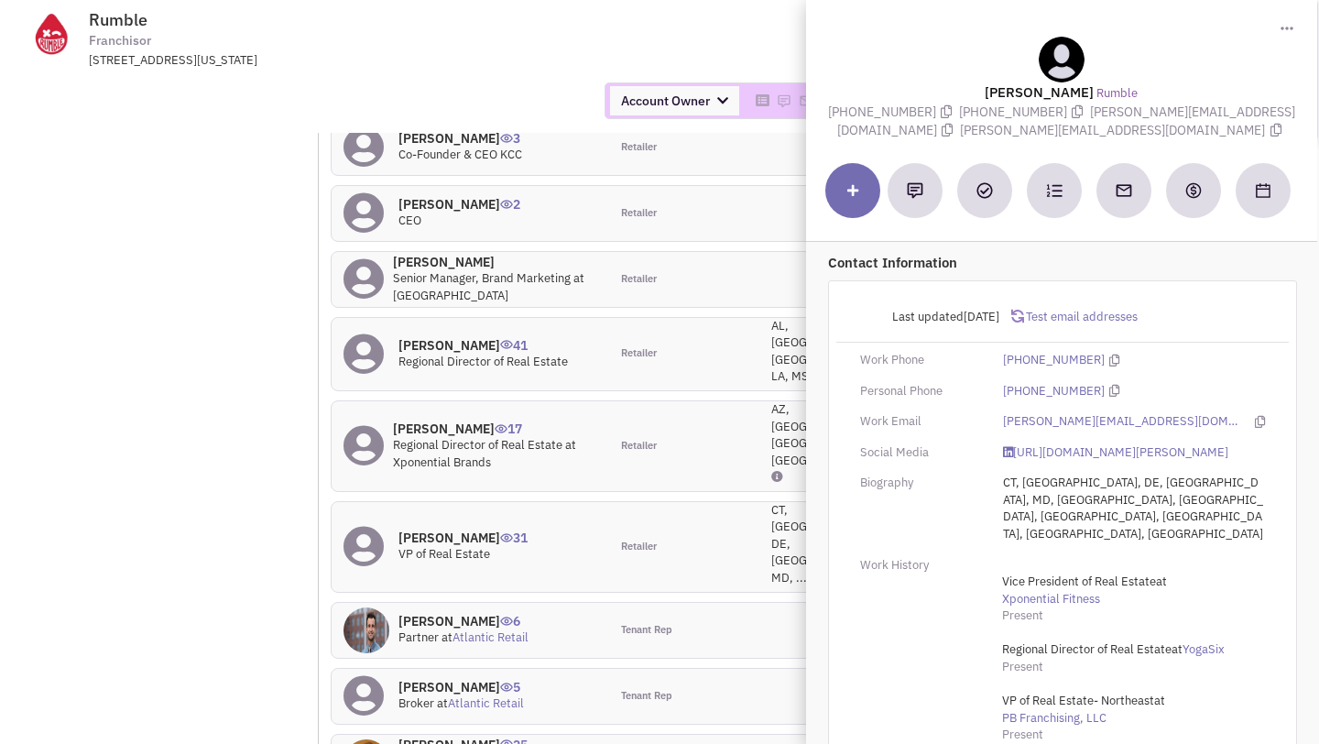
click at [579, 37] on td "Rumble Franchisor [STREET_ADDRESS][US_STATE] Return to Previous Screen" at bounding box center [707, 34] width 1199 height 69
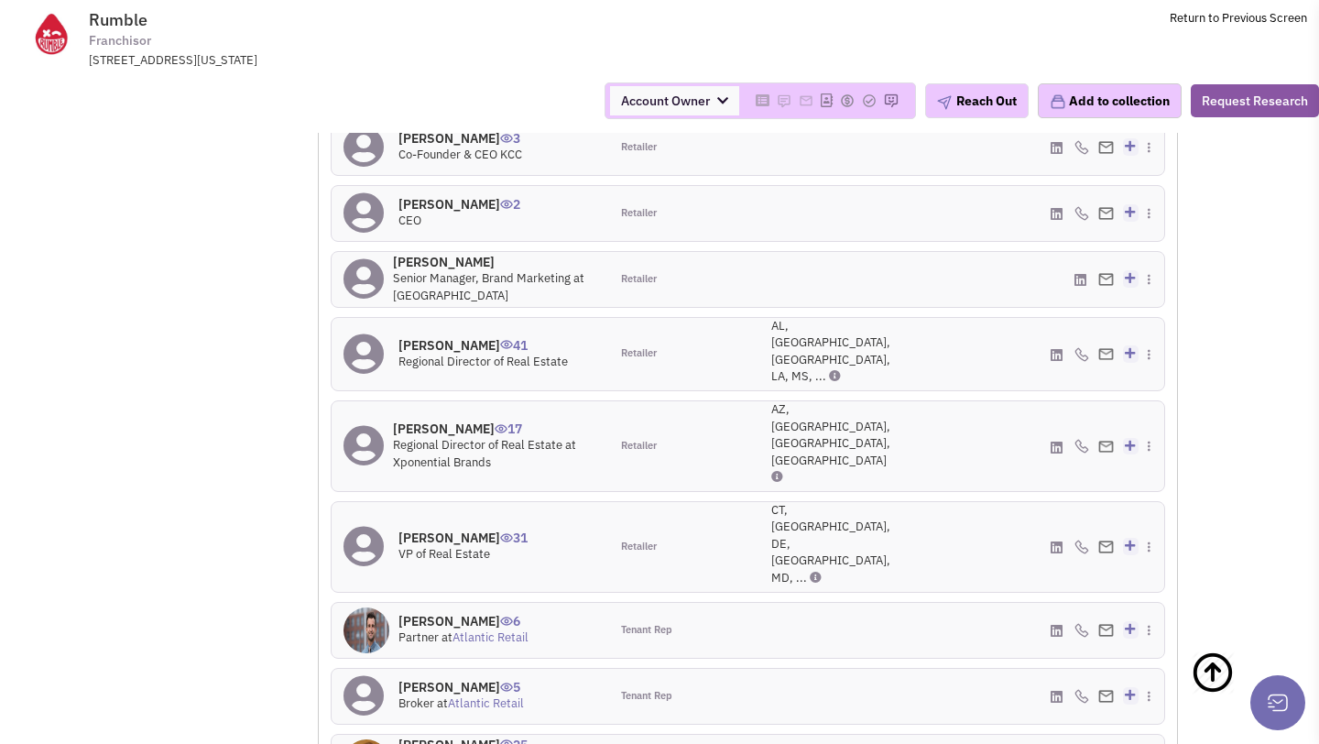
click at [464, 257] on h4 "[PERSON_NAME] 0" at bounding box center [495, 262] width 204 height 16
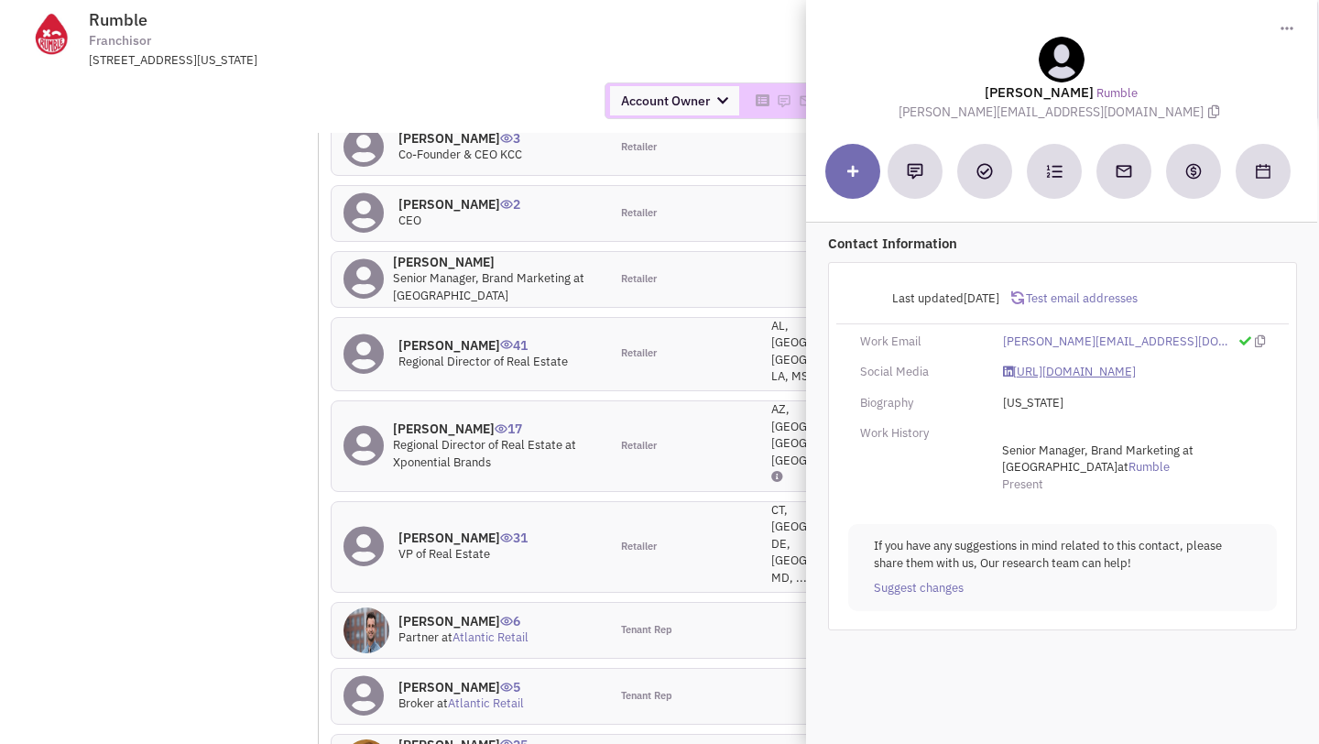
click at [1043, 370] on link "[URL][DOMAIN_NAME]" at bounding box center [1069, 372] width 133 height 17
click at [578, 50] on td "Rumble Franchisor [STREET_ADDRESS][US_STATE] Return to Previous Screen" at bounding box center [707, 34] width 1199 height 69
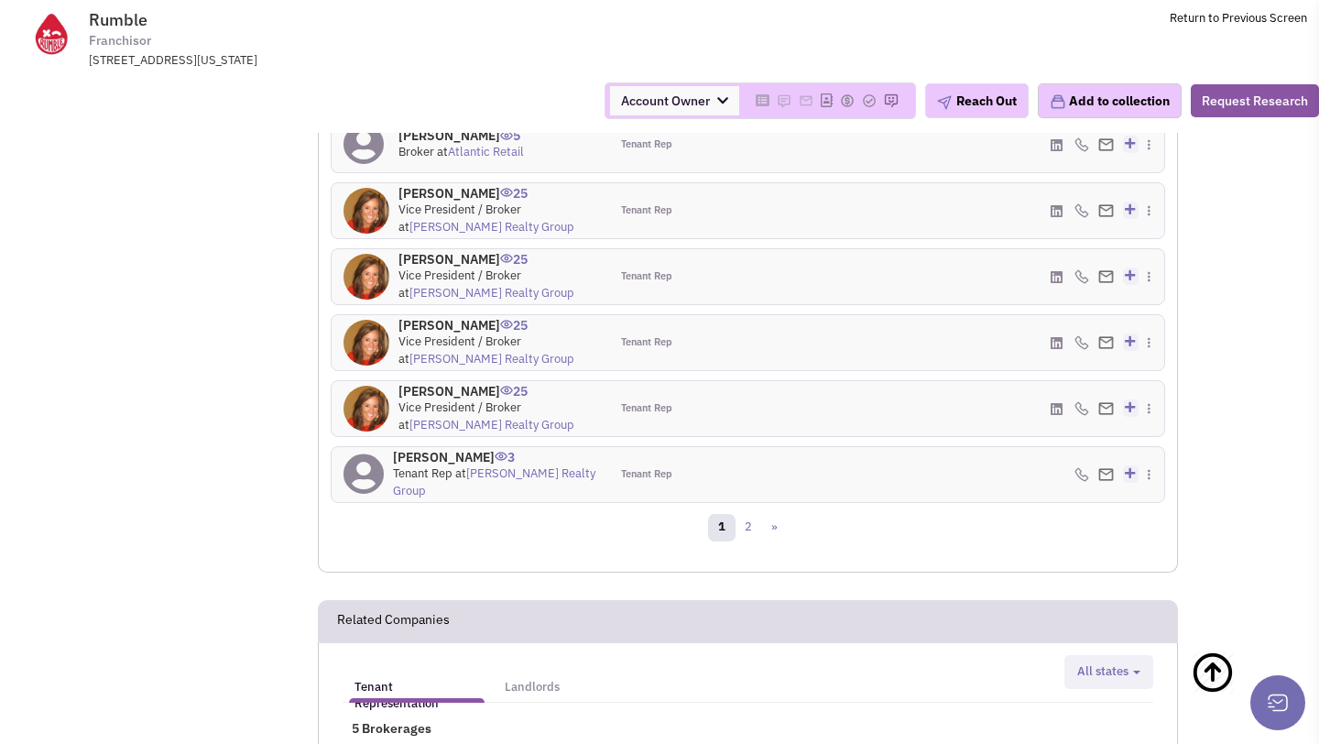
scroll to position [2232, 0]
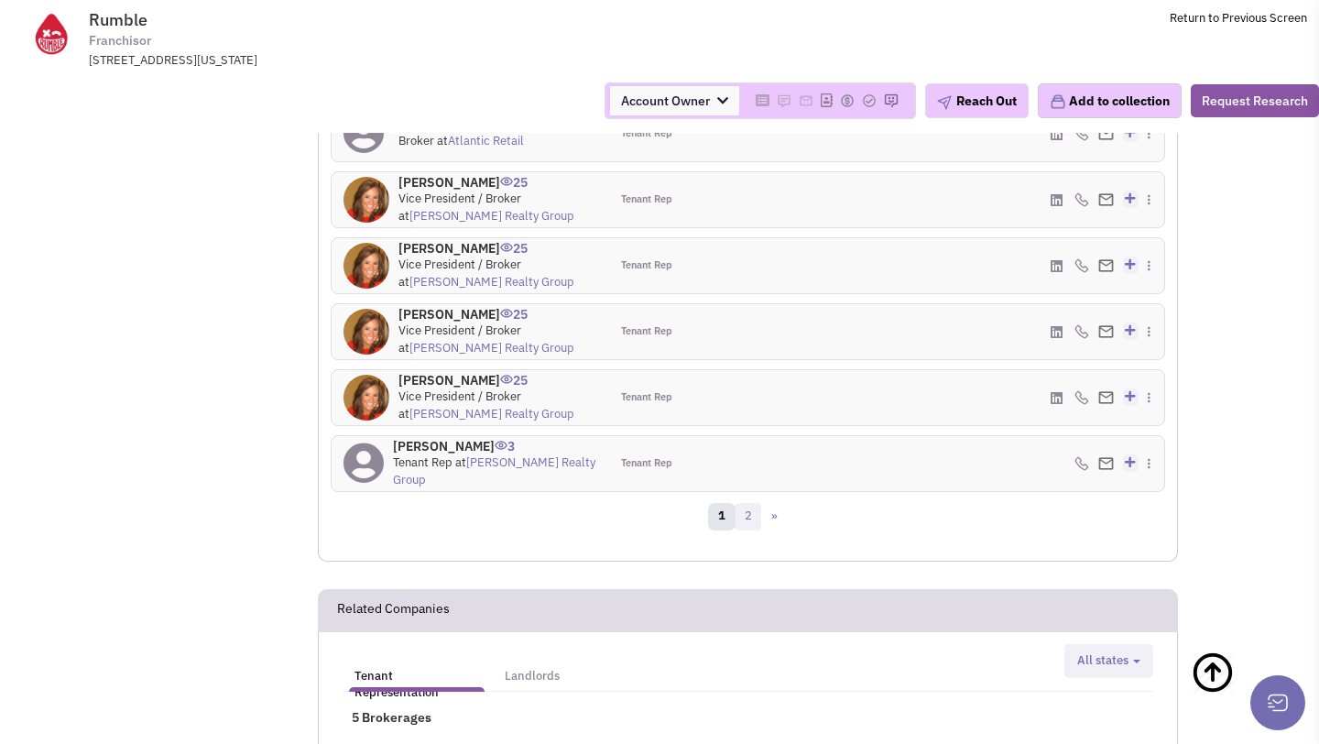
click at [744, 503] on link "2" at bounding box center [747, 516] width 27 height 27
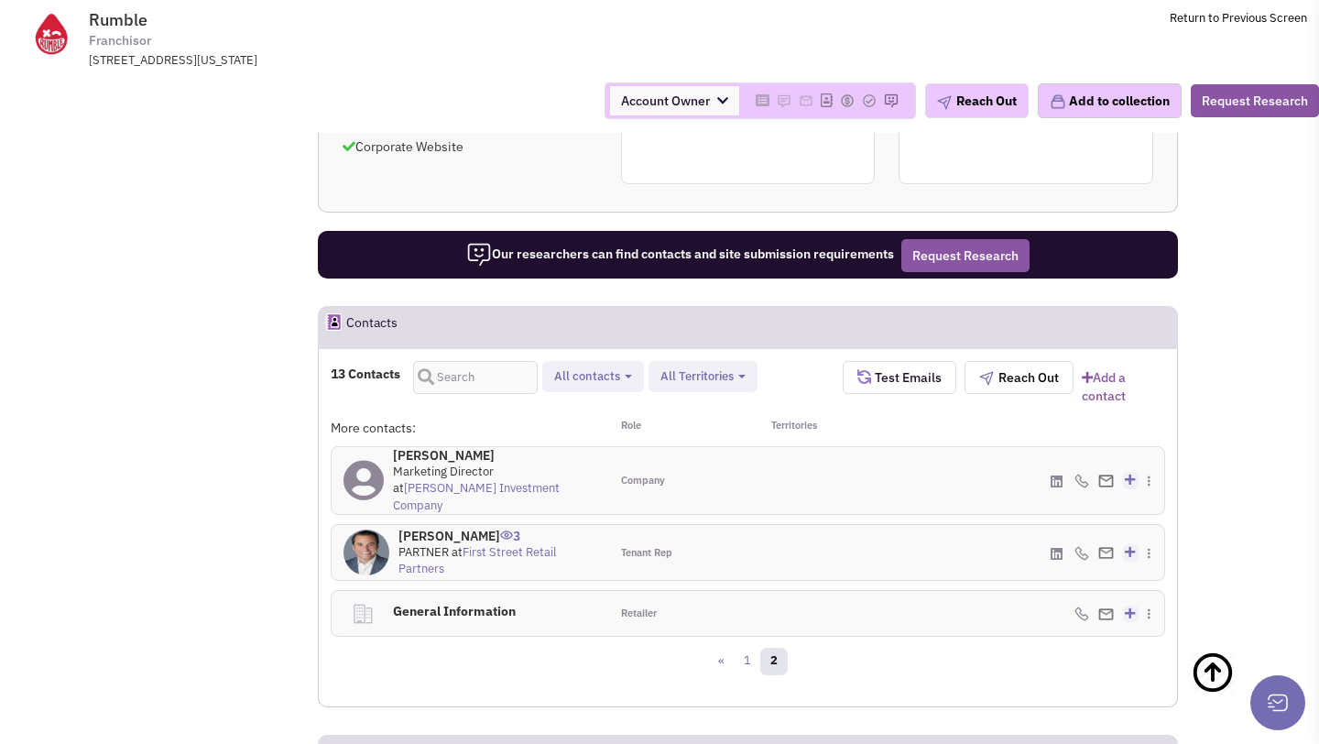
scroll to position [1369, 0]
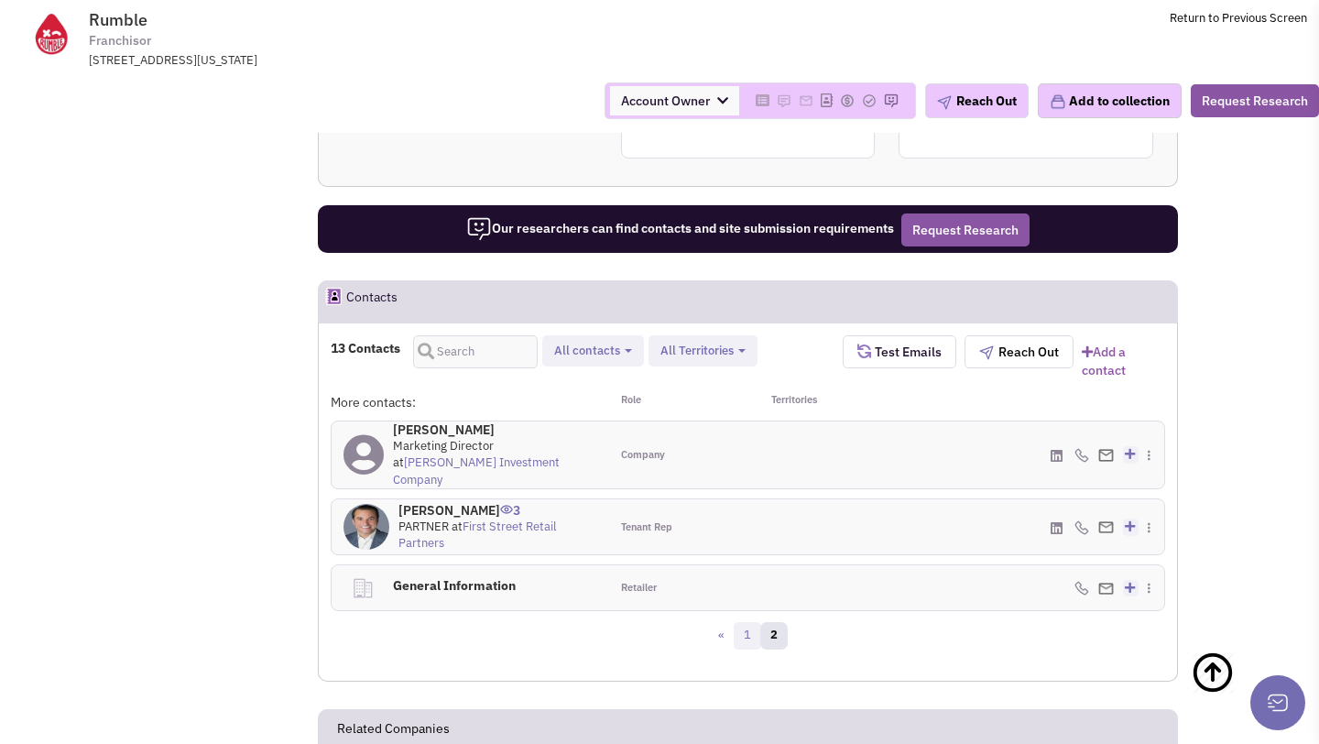
click at [750, 625] on link "1" at bounding box center [746, 635] width 27 height 27
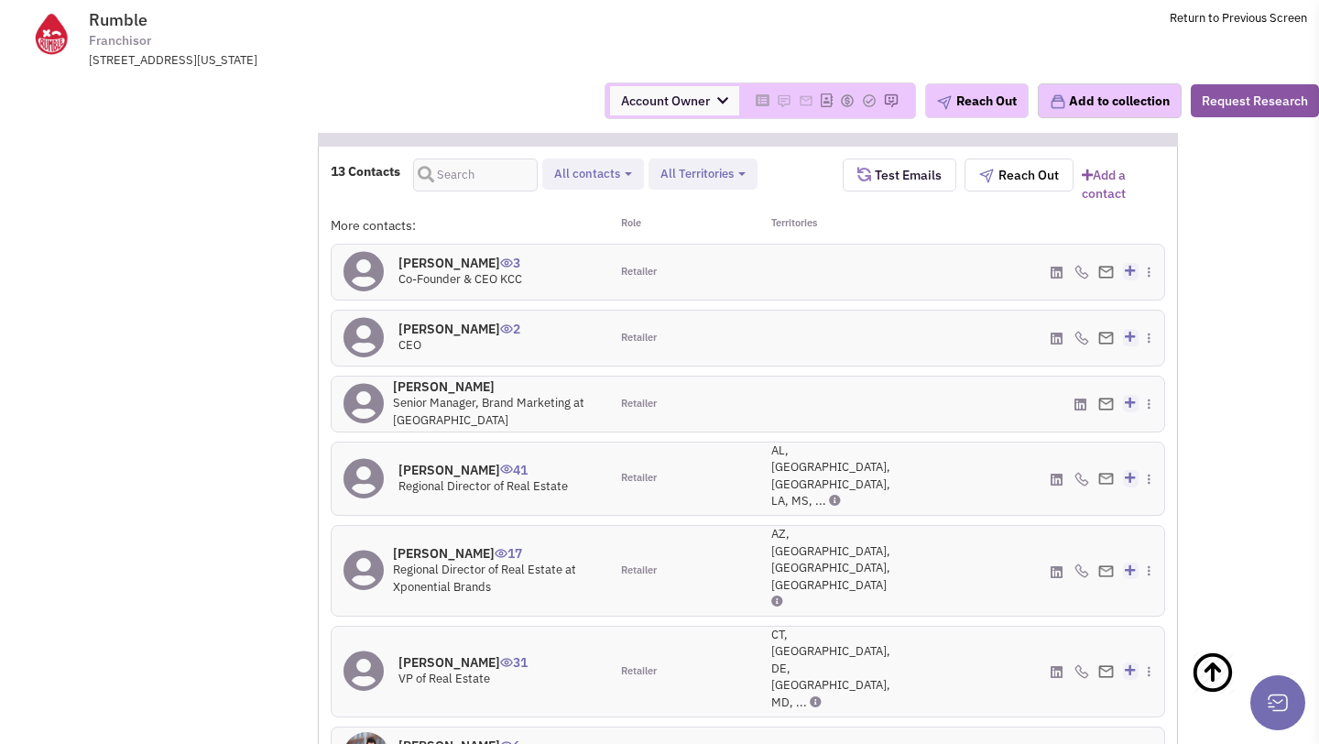
scroll to position [1584, 0]
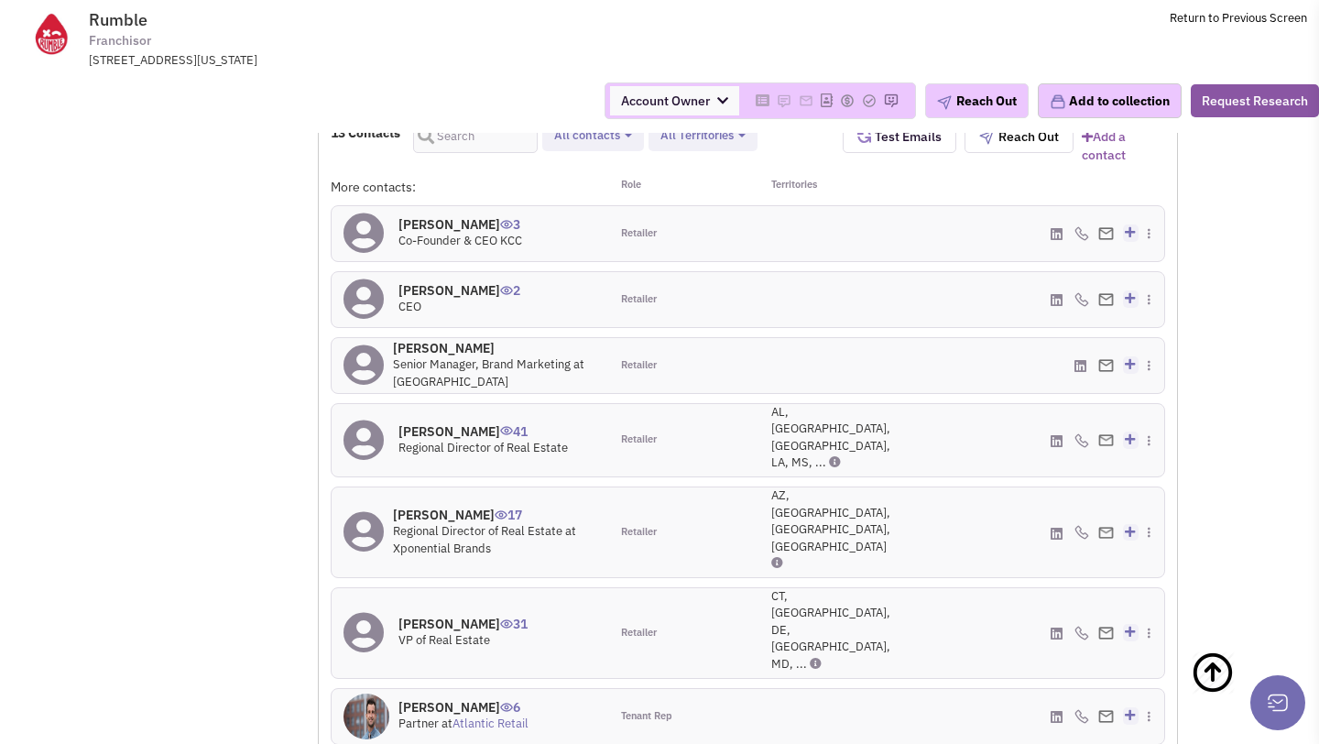
click at [459, 293] on h4 "[PERSON_NAME] 2" at bounding box center [459, 290] width 122 height 16
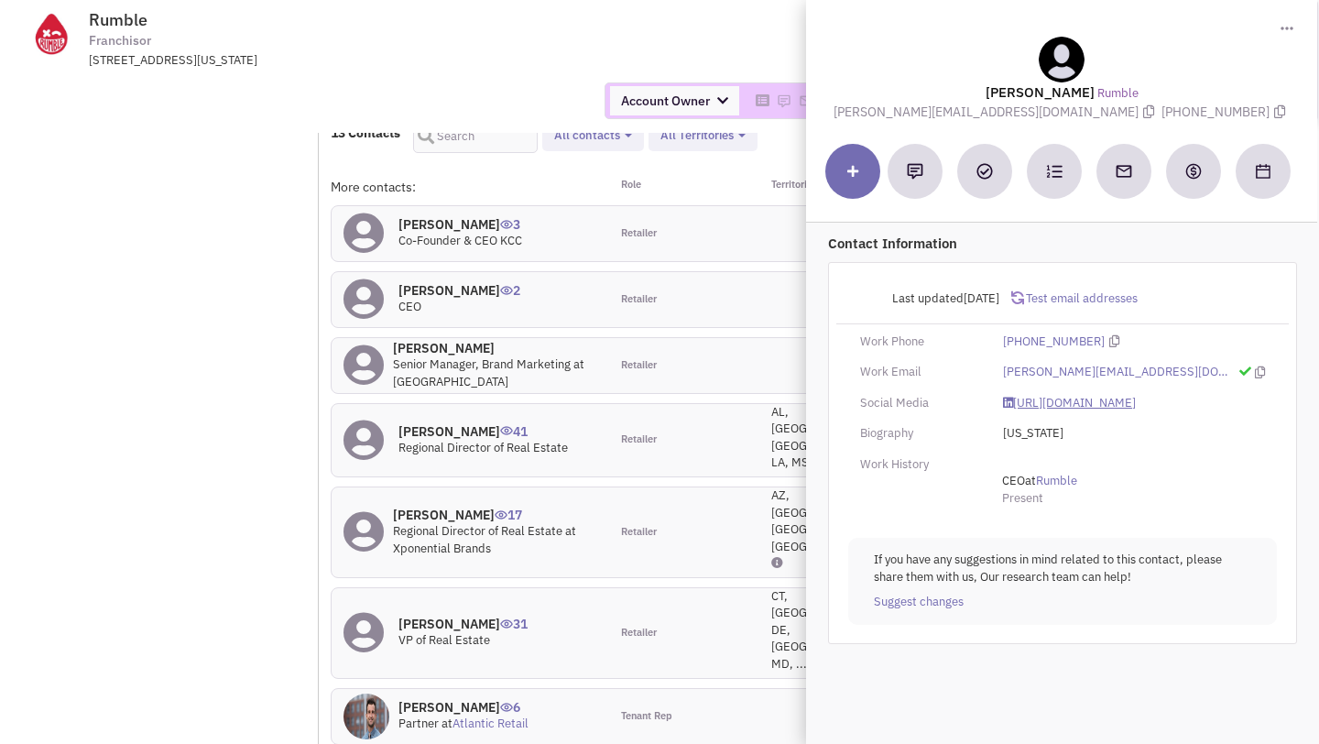
click at [1019, 400] on link "[URL][DOMAIN_NAME]" at bounding box center [1069, 403] width 133 height 17
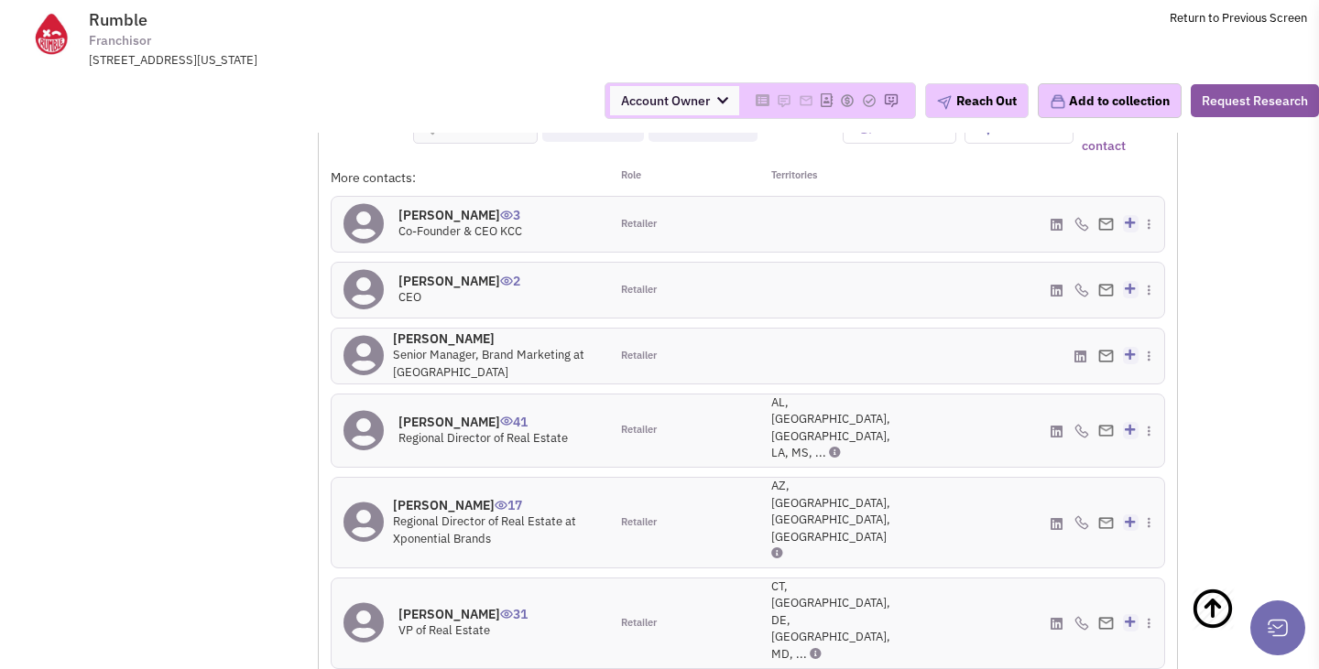
scroll to position [0, 0]
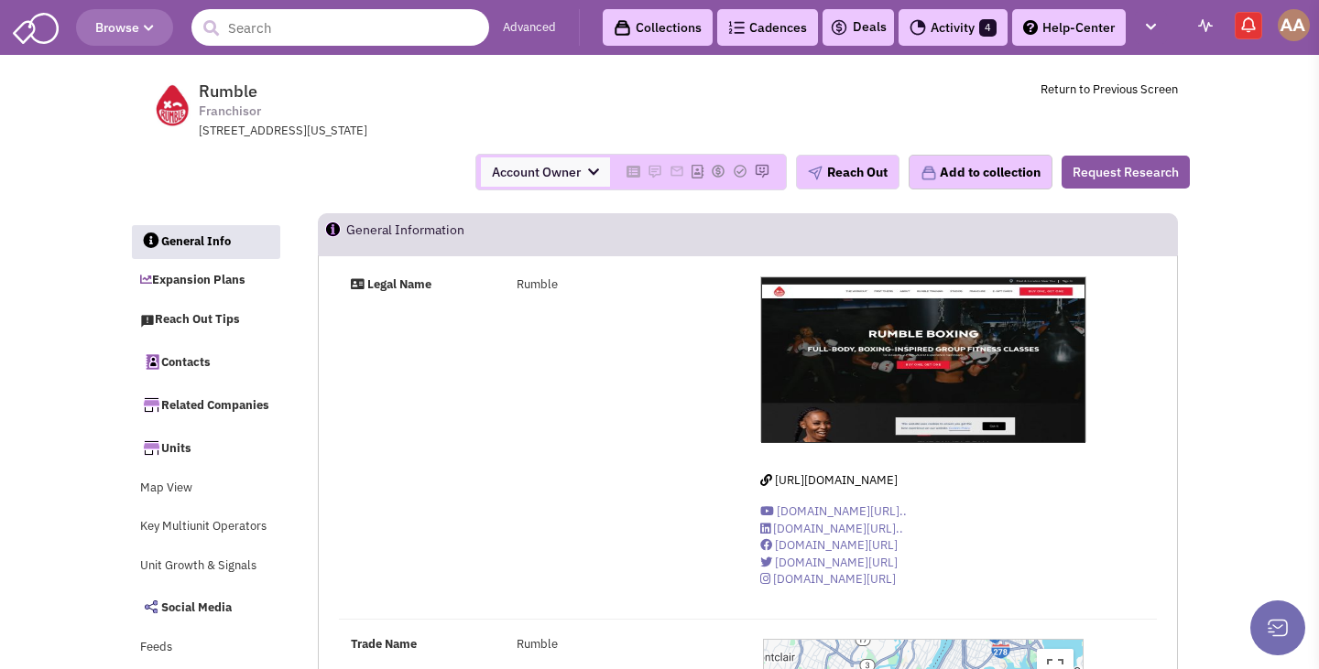
click at [327, 42] on input "text" at bounding box center [340, 27] width 298 height 37
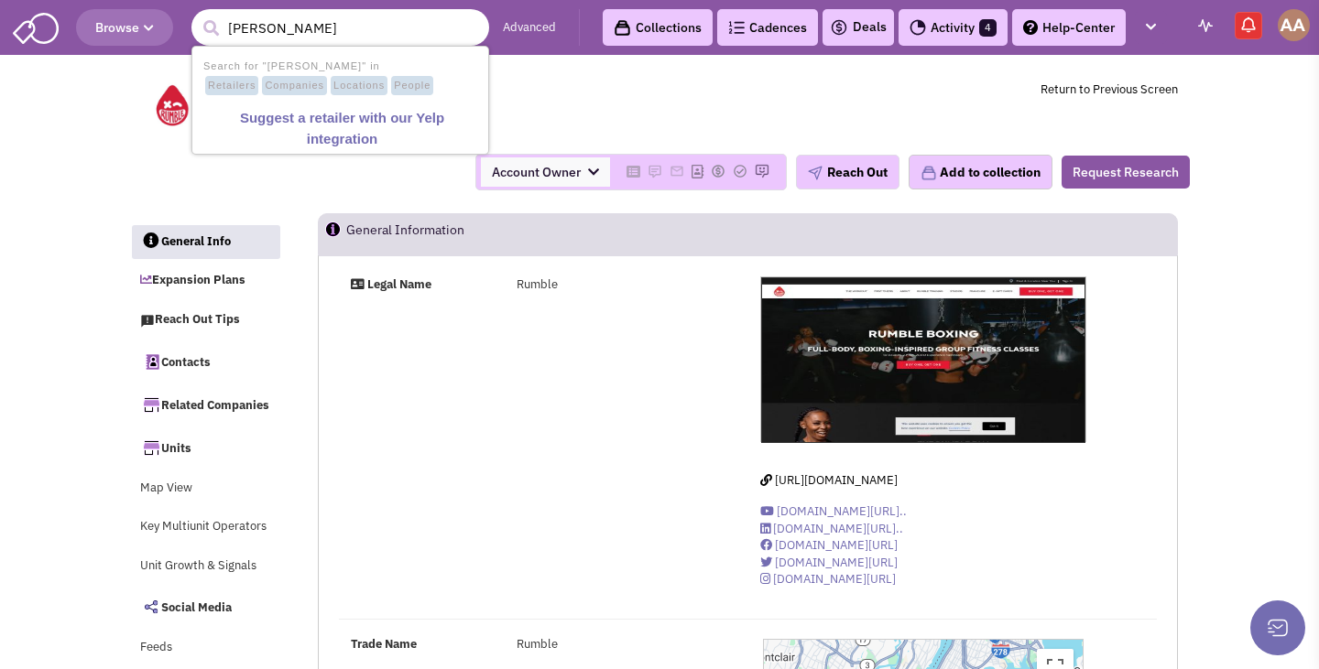
type input "[PERSON_NAME]"
click at [197, 15] on button "submit" at bounding box center [210, 28] width 27 height 27
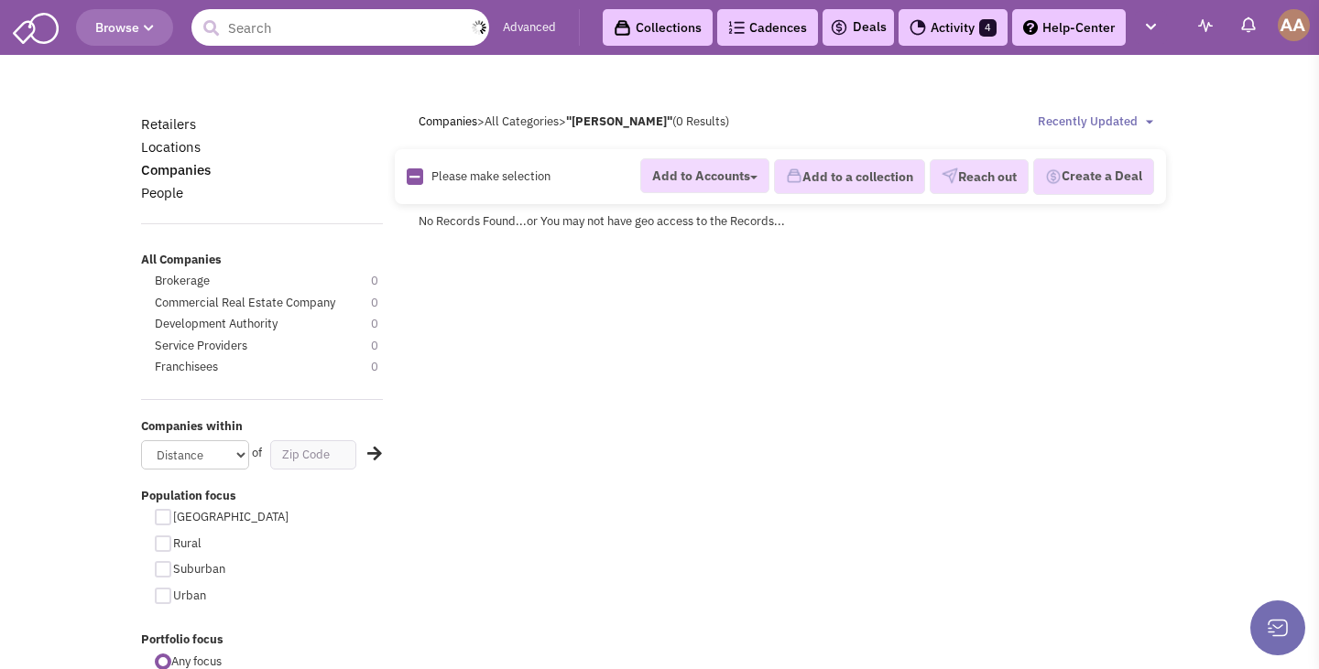
click at [261, 23] on input "text" at bounding box center [340, 27] width 298 height 37
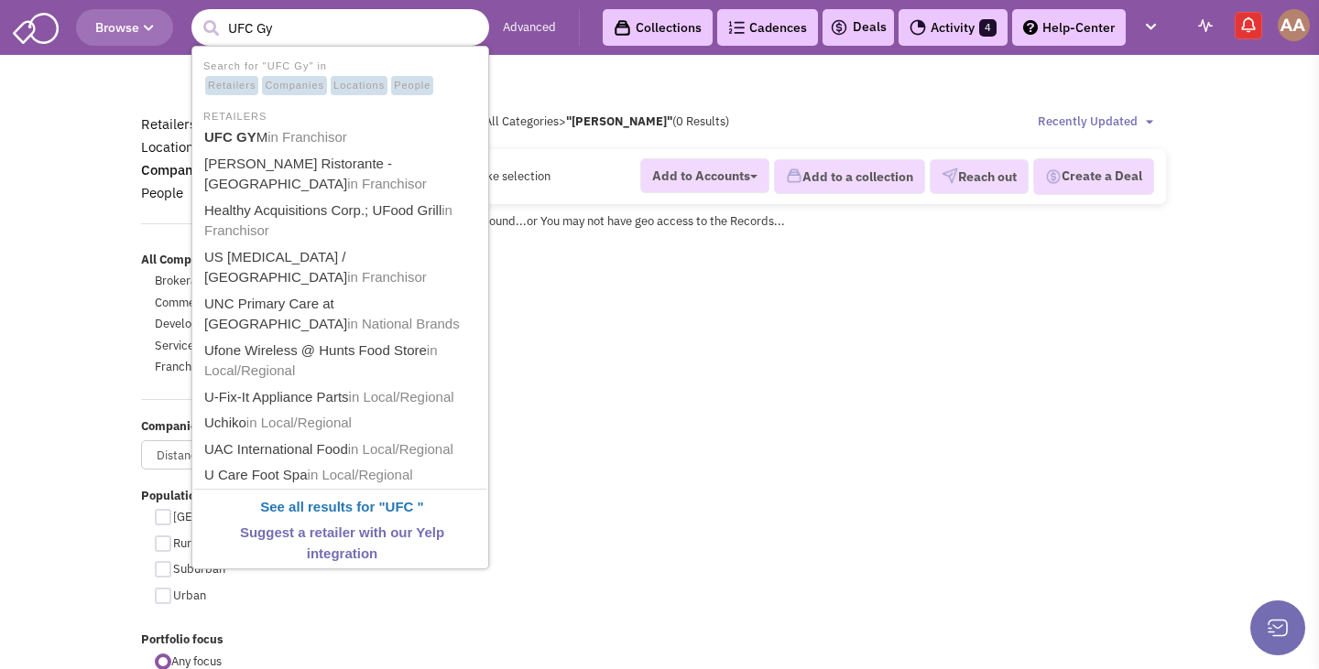
type input "UFC Gym"
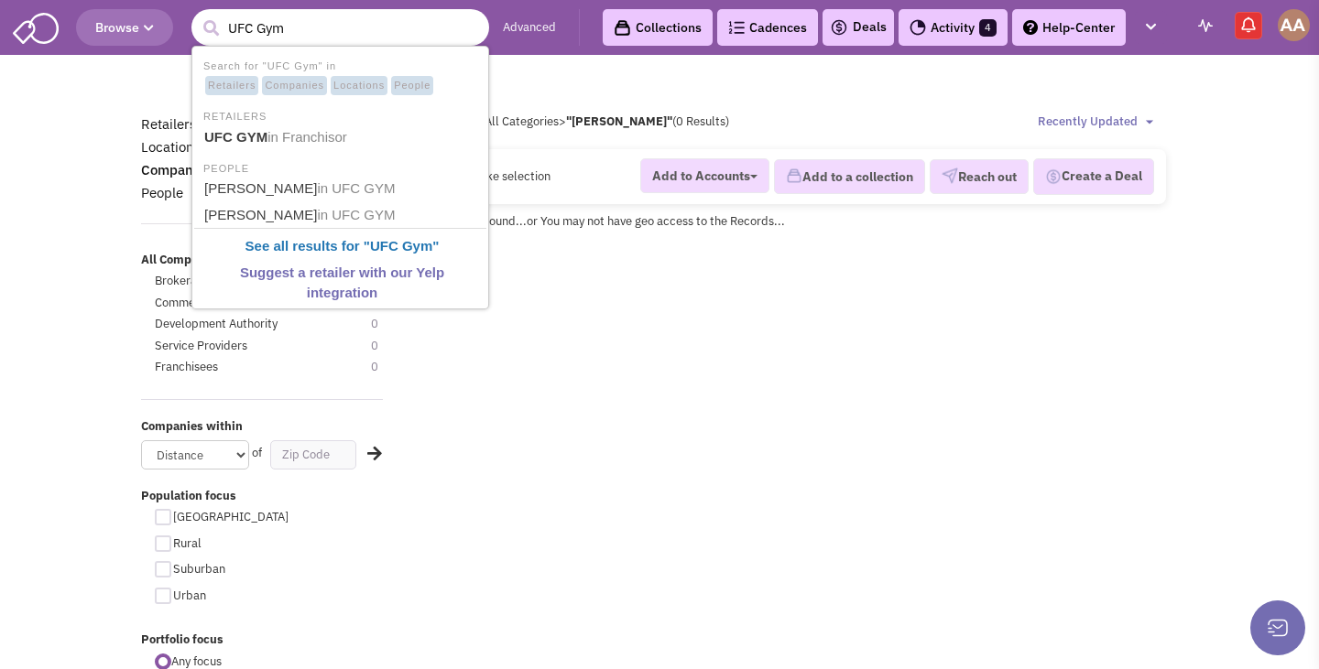
click at [266, 114] on li "RETAILERS" at bounding box center [340, 114] width 292 height 19
click at [266, 125] on link "UFC GYM in Franchisor" at bounding box center [342, 137] width 287 height 25
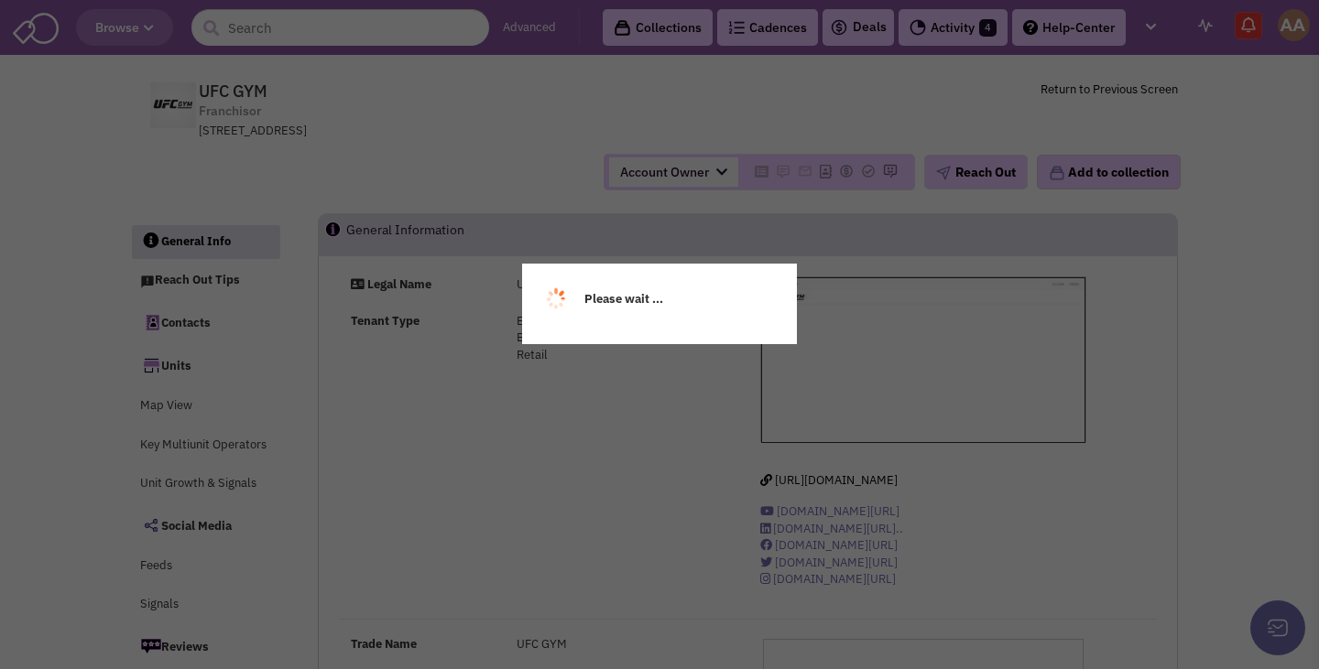
select select
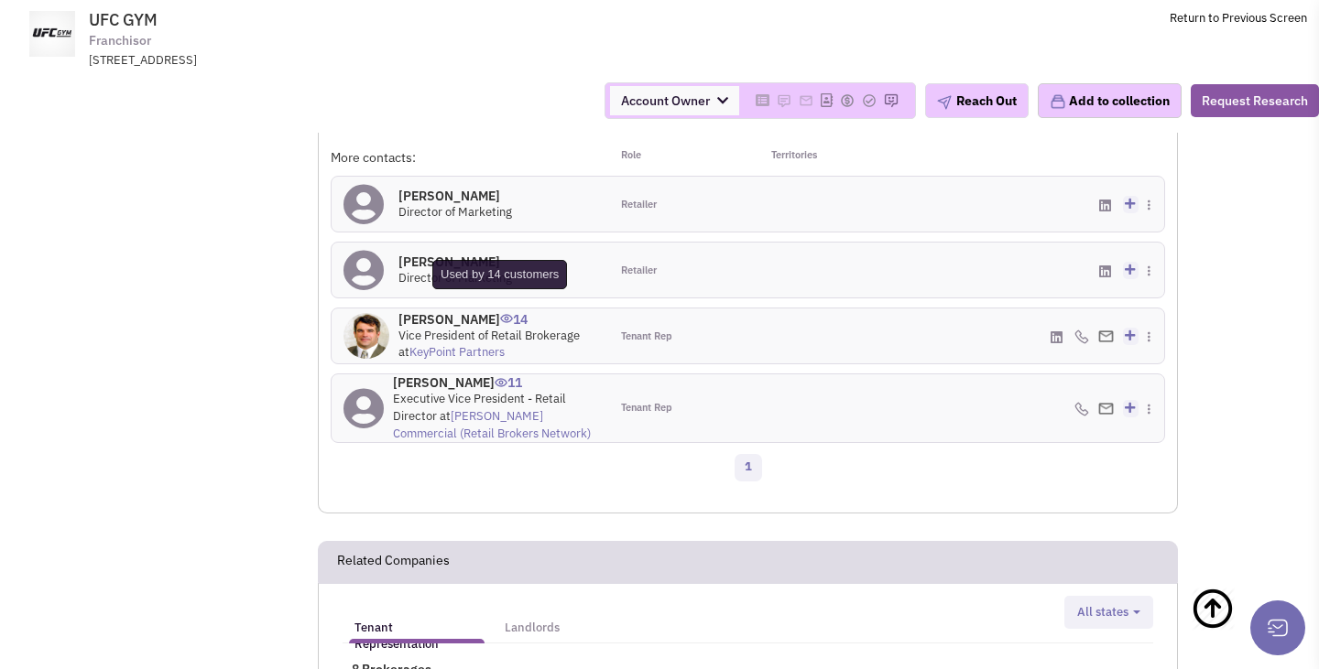
scroll to position [1307, 0]
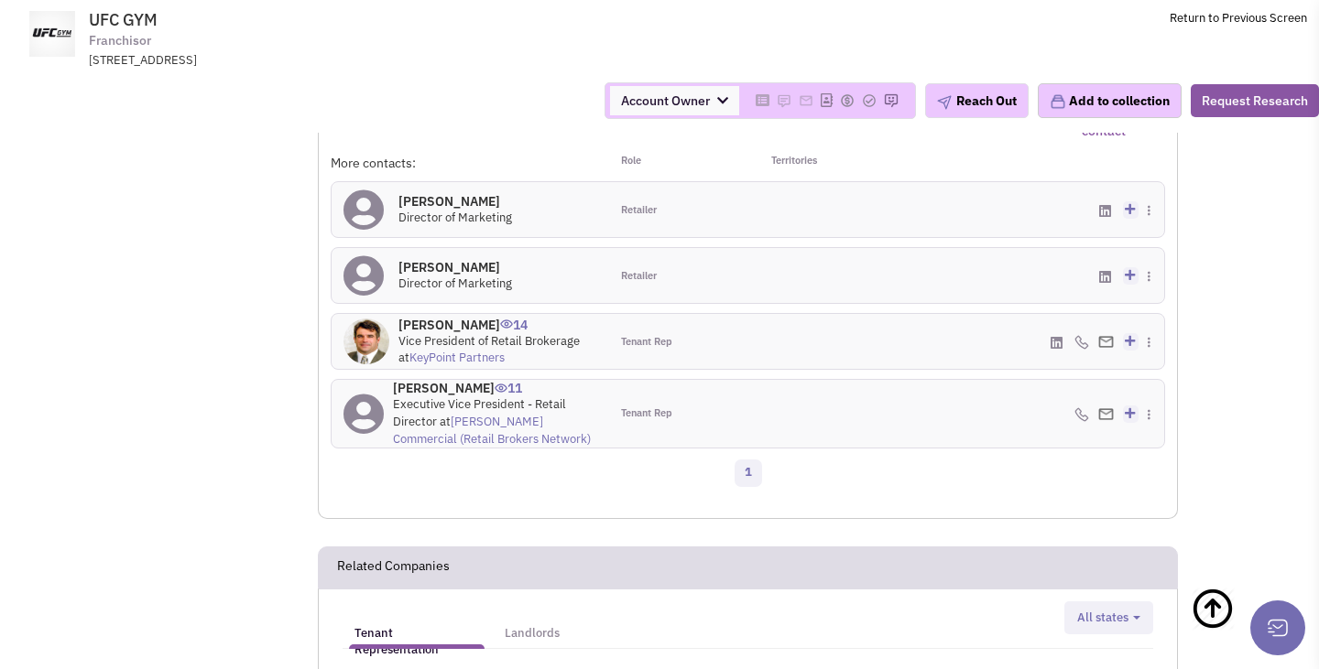
click at [449, 396] on h4 "Bradley Rohrbaugh 11" at bounding box center [495, 388] width 204 height 16
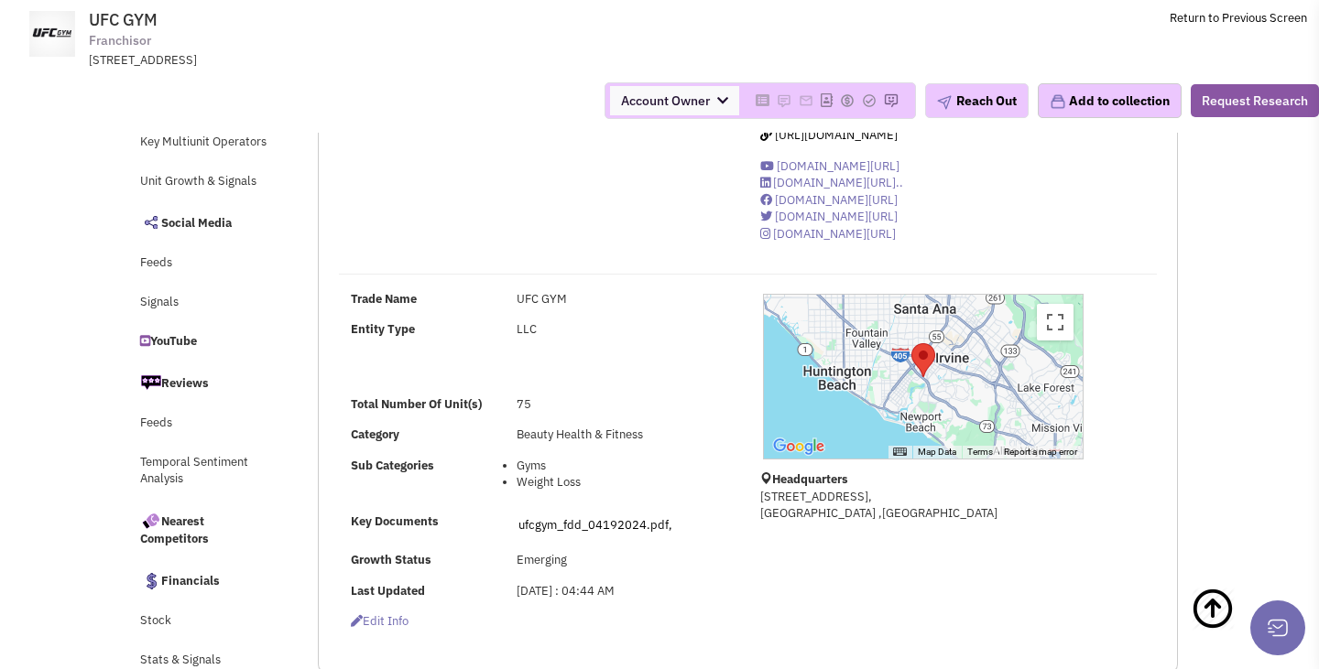
scroll to position [0, 0]
